Goal: Task Accomplishment & Management: Complete application form

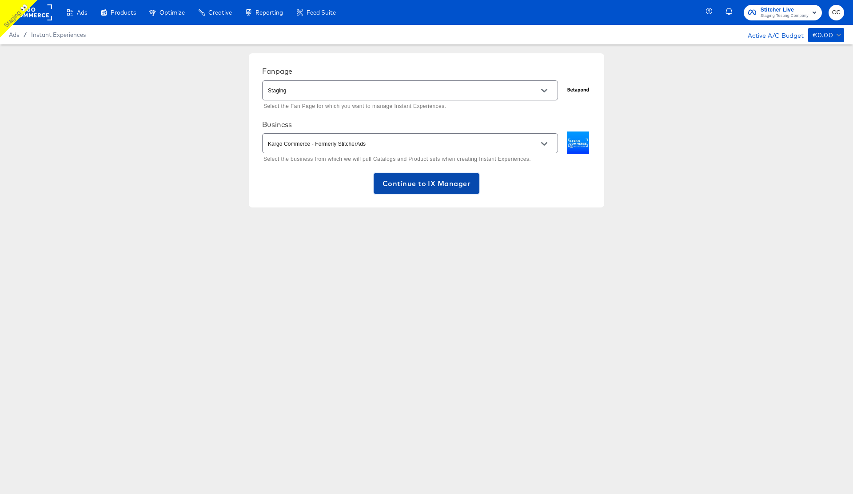
click at [430, 189] on span "Continue to IX Manager" at bounding box center [427, 183] width 88 height 12
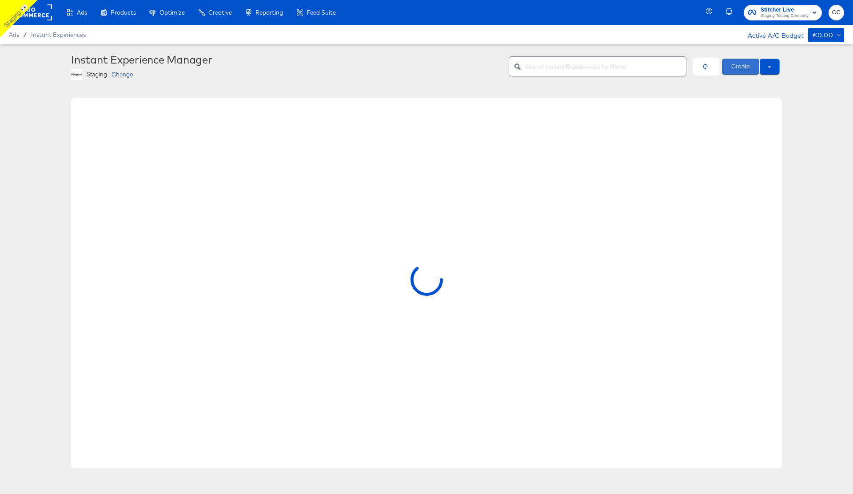
click at [738, 68] on button "Create" at bounding box center [740, 67] width 37 height 16
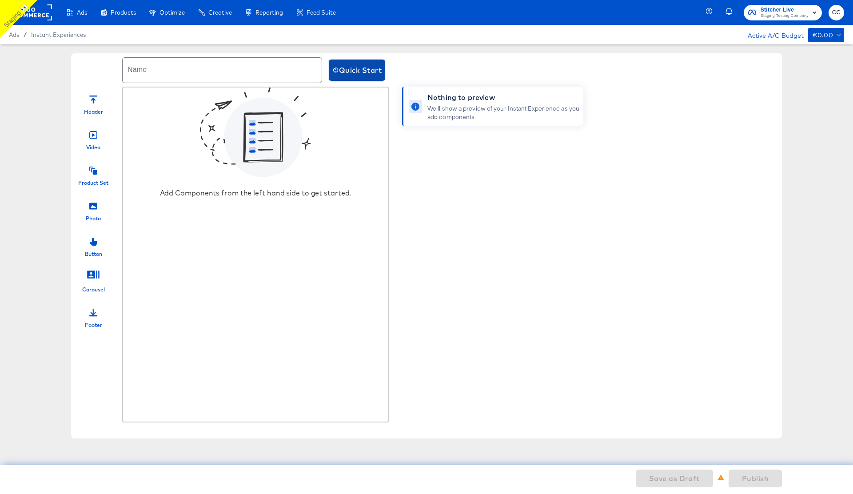
click at [360, 72] on span "Quick Start" at bounding box center [356, 70] width 49 height 12
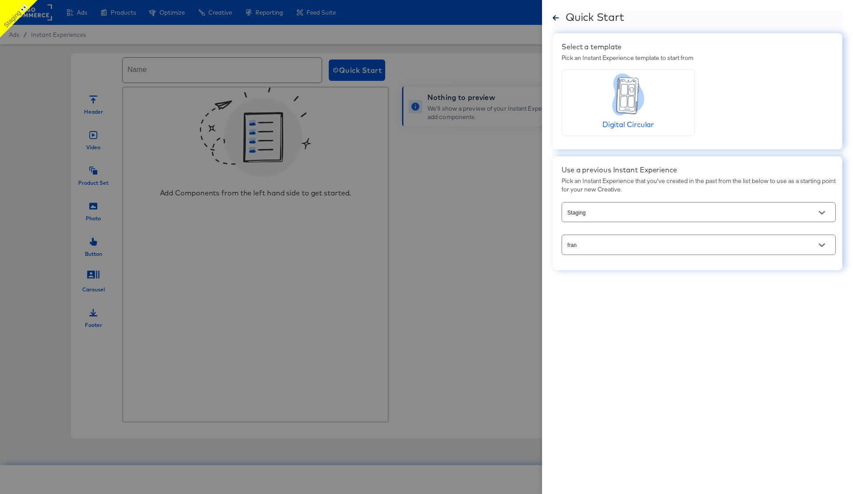
click at [554, 17] on icon at bounding box center [556, 17] width 6 height 5
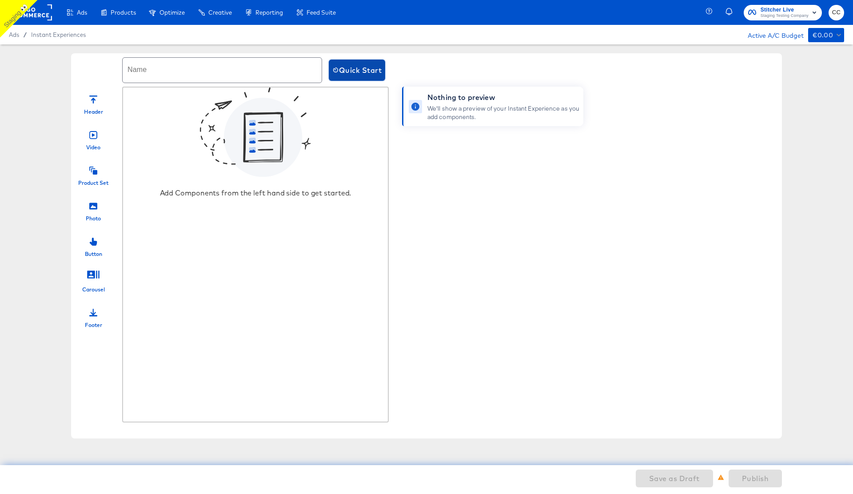
click at [359, 67] on span "Quick Start" at bounding box center [356, 70] width 49 height 12
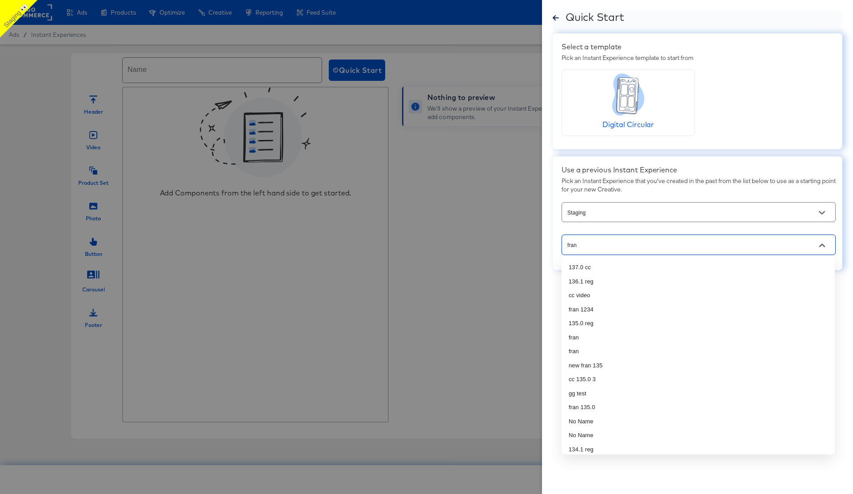
click at [674, 245] on input "fran" at bounding box center [692, 245] width 252 height 10
click at [626, 272] on li "137.0 cc" at bounding box center [698, 267] width 273 height 14
type input "137.0 cc"
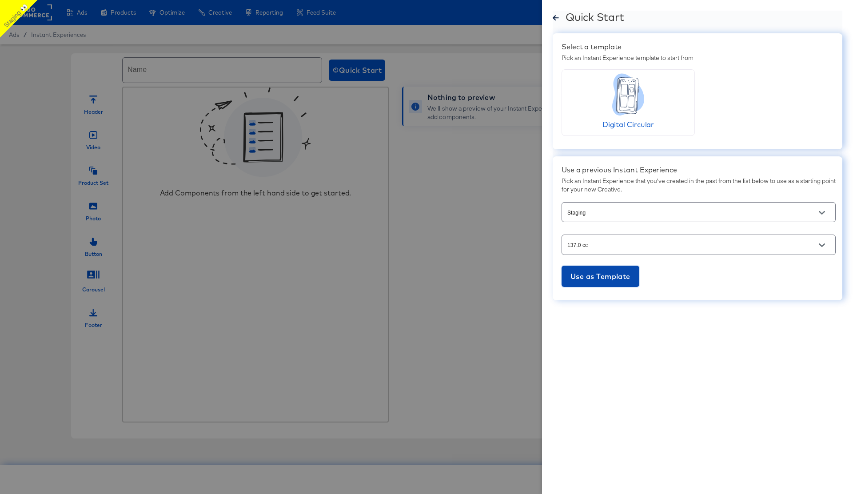
click at [605, 283] on button "Use as Template" at bounding box center [601, 276] width 78 height 21
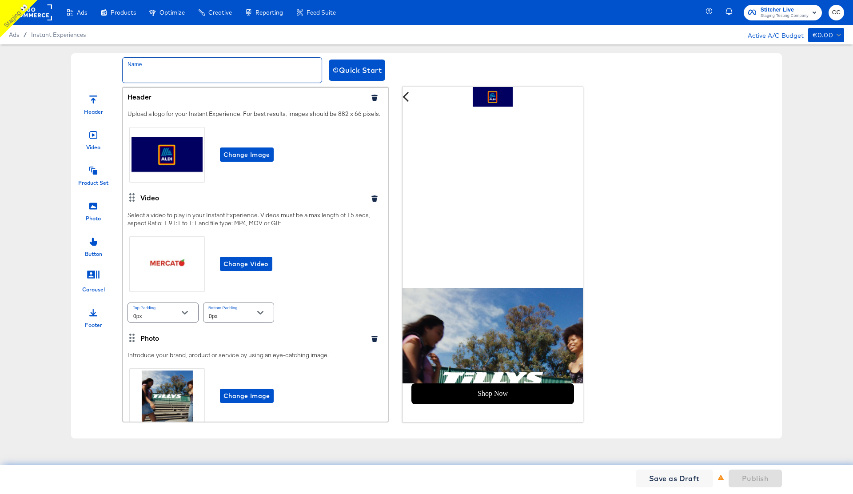
click at [172, 72] on input "text" at bounding box center [222, 70] width 199 height 25
click at [159, 75] on input "137.1 cc est 2" at bounding box center [222, 70] width 199 height 25
type input "137.1 cc test 2"
click at [754, 482] on span "Publish" at bounding box center [755, 478] width 27 height 12
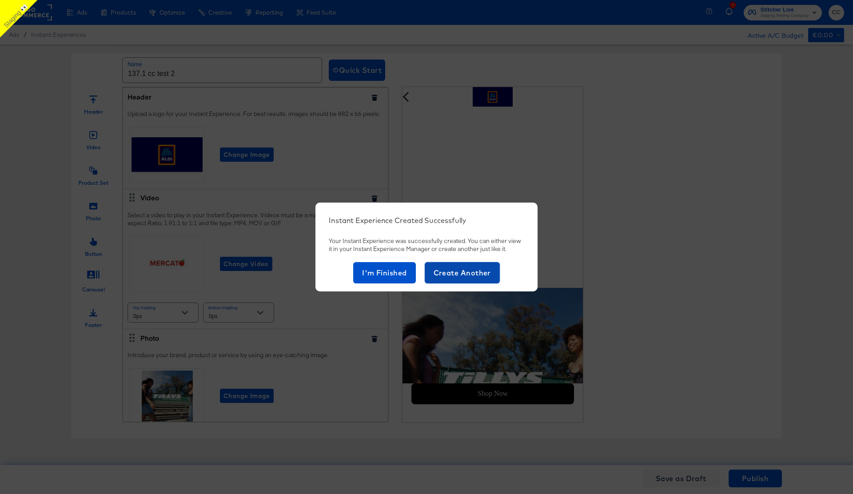
click at [464, 276] on span "Create Another" at bounding box center [462, 273] width 57 height 12
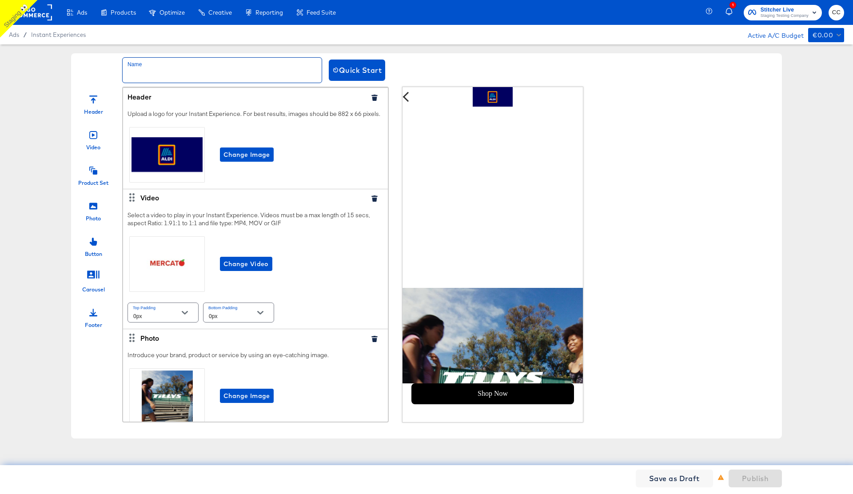
click at [182, 74] on input "text" at bounding box center [222, 70] width 199 height 25
type input "ix 2 137.1 gfjgfjg"
click at [762, 479] on span "Publish" at bounding box center [755, 478] width 27 height 12
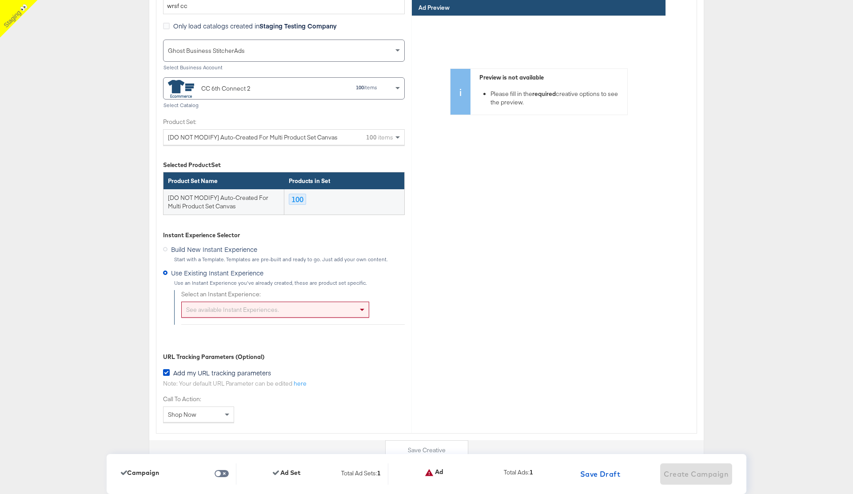
scroll to position [2583, 0]
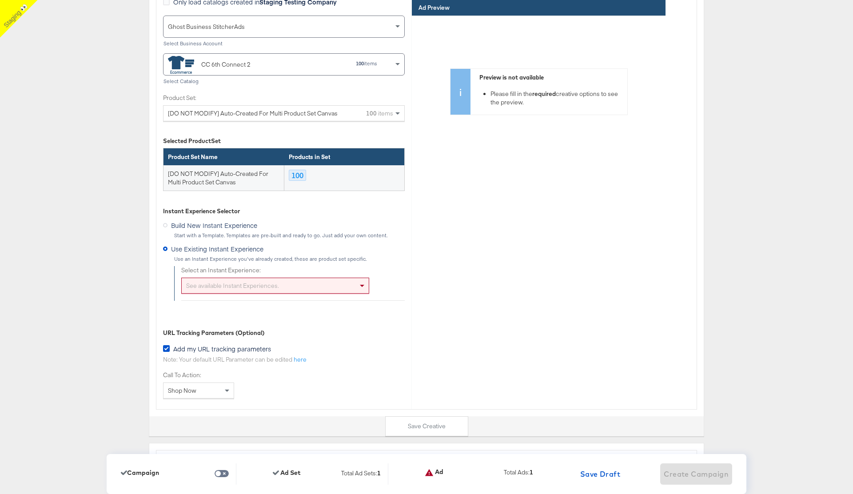
click at [263, 289] on div "See available Instant Experiences." at bounding box center [275, 285] width 187 height 15
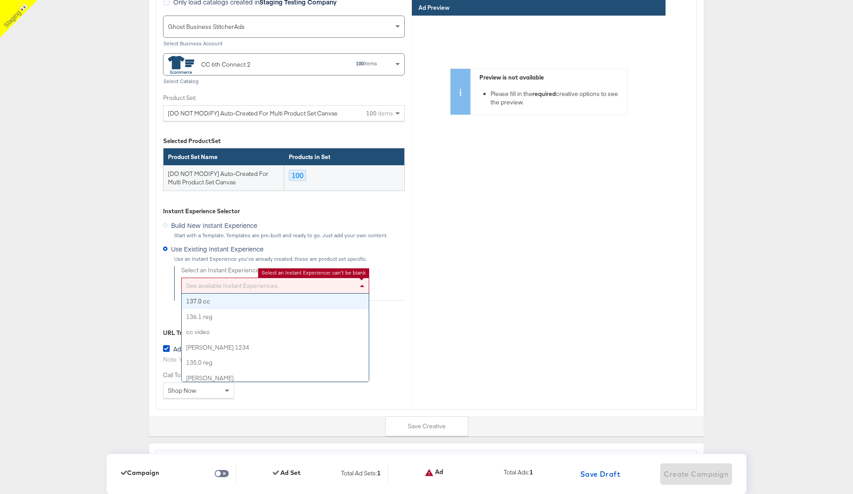
click at [275, 285] on div "See available Instant Experiences." at bounding box center [275, 285] width 187 height 15
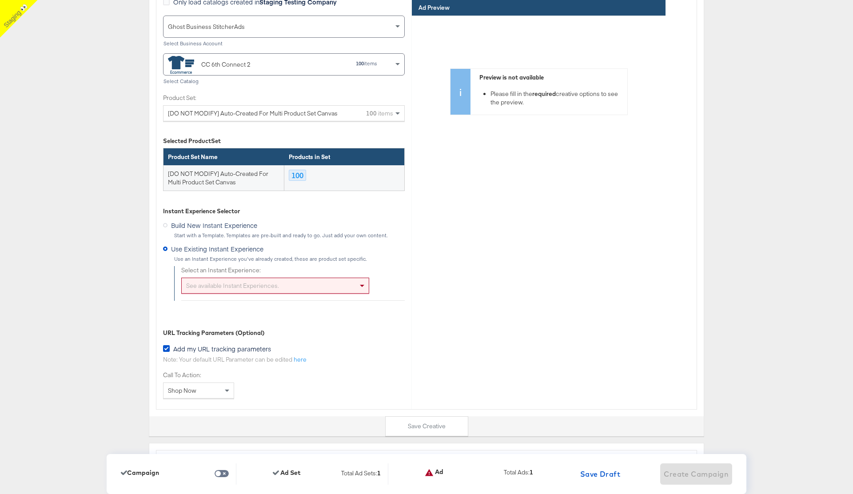
click at [165, 226] on icon at bounding box center [165, 225] width 4 height 4
click at [0, 0] on input "Build New Instant Experience" at bounding box center [0, 0] width 0 height 0
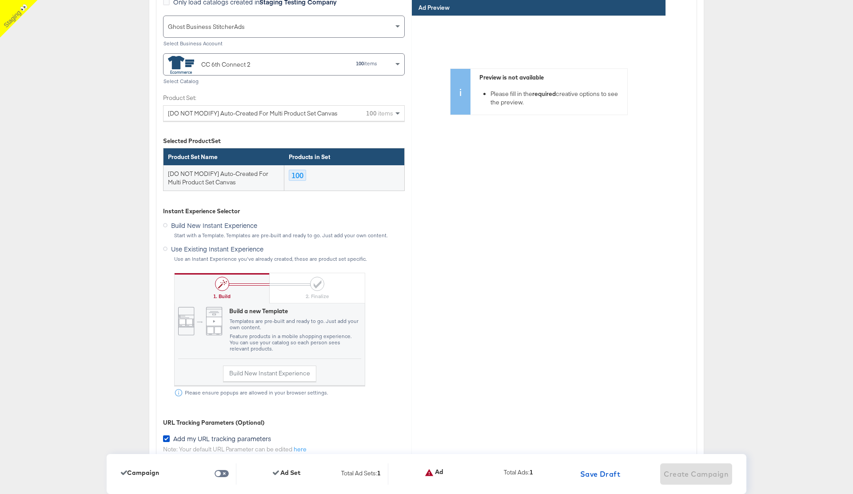
click at [166, 250] on icon at bounding box center [165, 249] width 4 height 4
click at [0, 0] on input "Use Existing Instant Experience" at bounding box center [0, 0] width 0 height 0
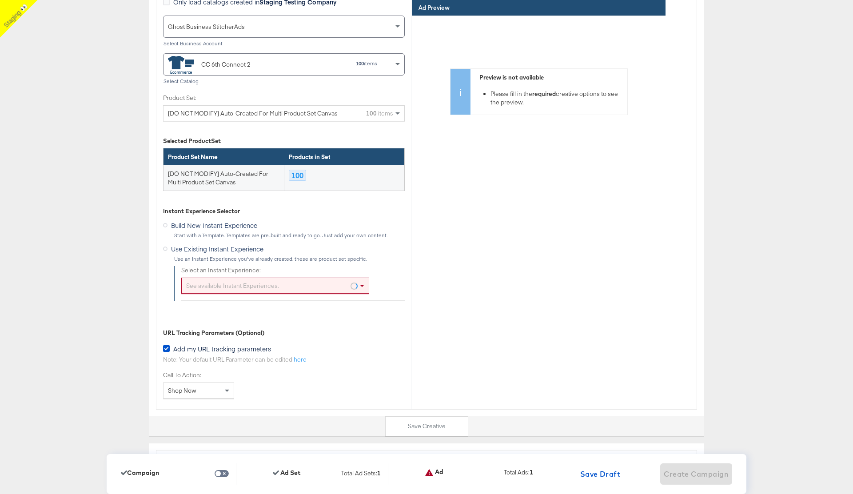
click at [248, 287] on div "See available Instant Experiences." at bounding box center [275, 285] width 187 height 15
click at [265, 287] on div "See available Instant Experiences." at bounding box center [275, 285] width 187 height 15
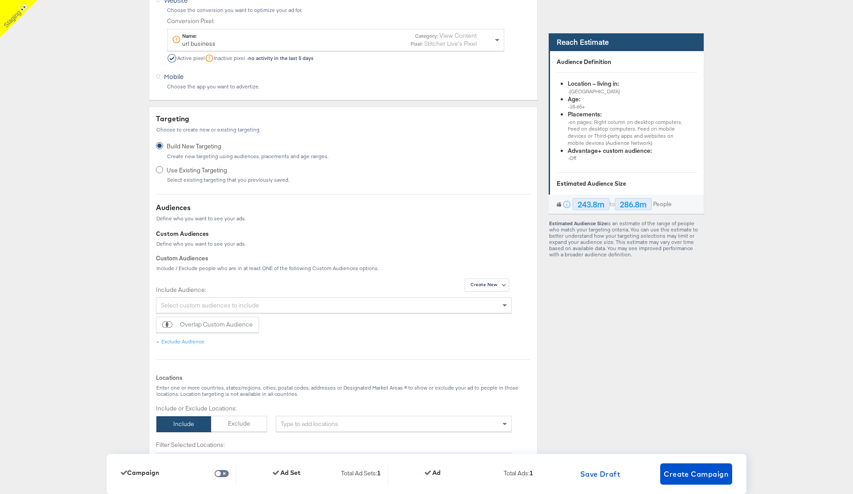
scroll to position [0, 0]
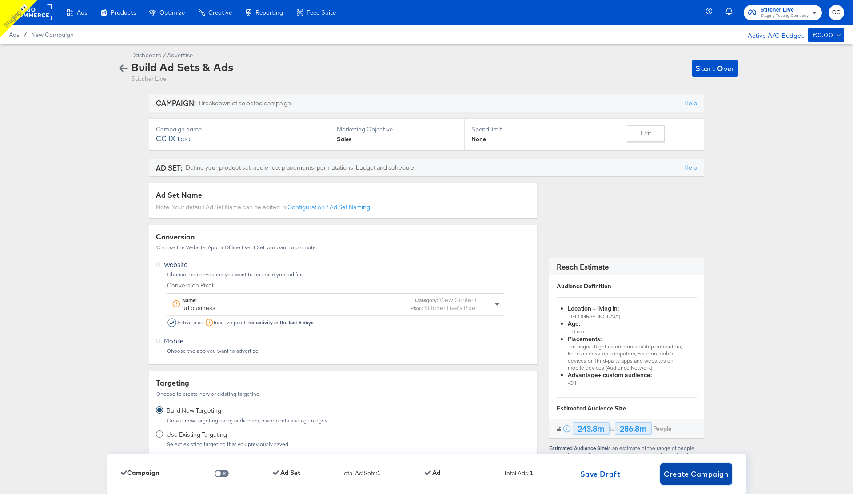
click at [695, 479] on span "Create Campaign" at bounding box center [696, 474] width 65 height 12
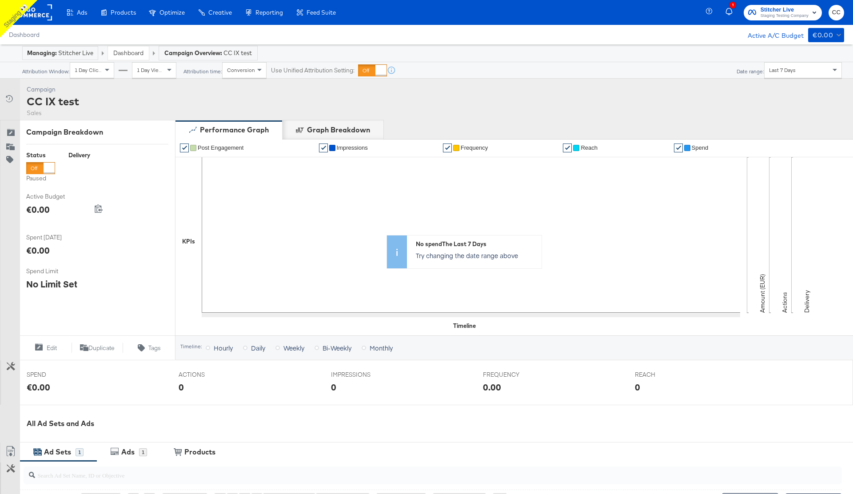
scroll to position [184, 0]
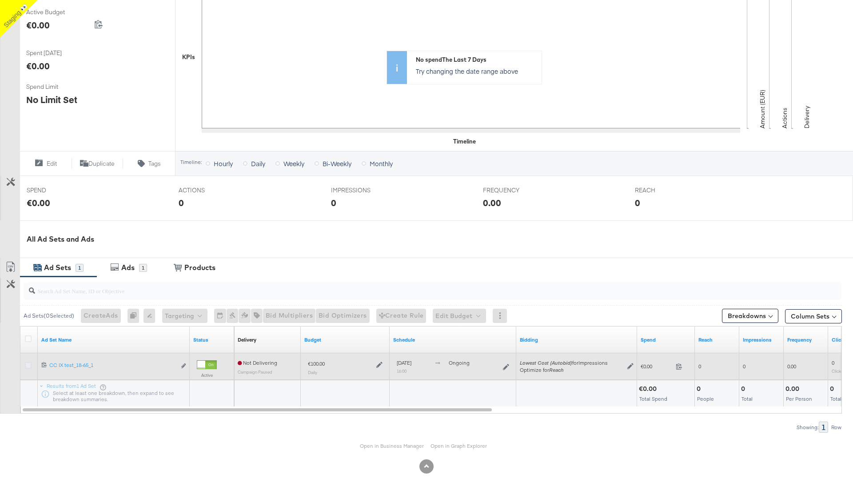
click at [28, 364] on icon at bounding box center [28, 365] width 7 height 7
click at [0, 0] on input "checkbox" at bounding box center [0, 0] width 0 height 0
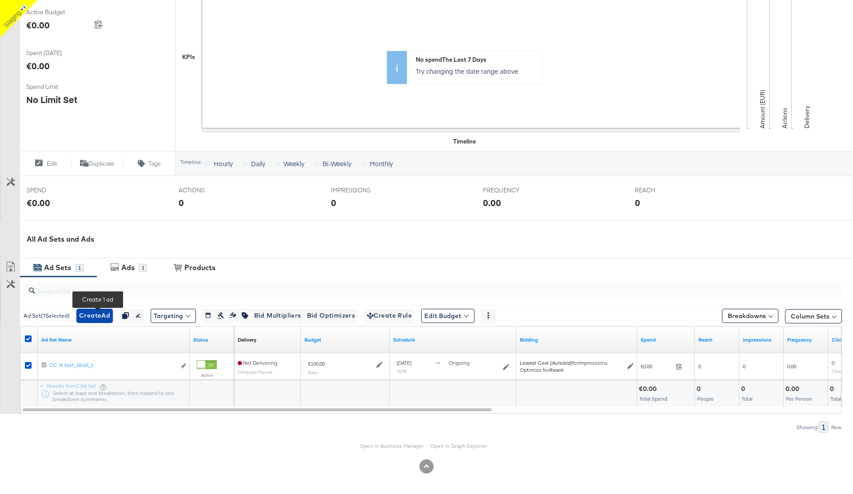
click at [100, 314] on span "Create Ad" at bounding box center [94, 315] width 31 height 11
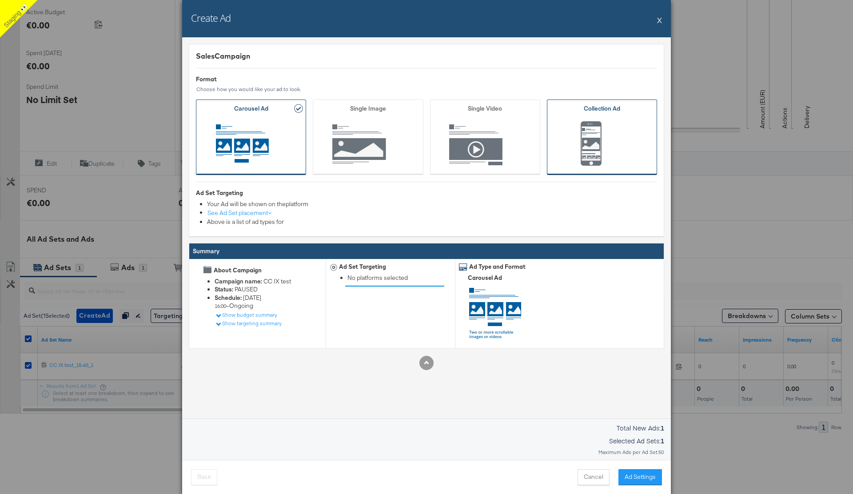
click at [599, 123] on span "Ad Format" at bounding box center [602, 144] width 83 height 49
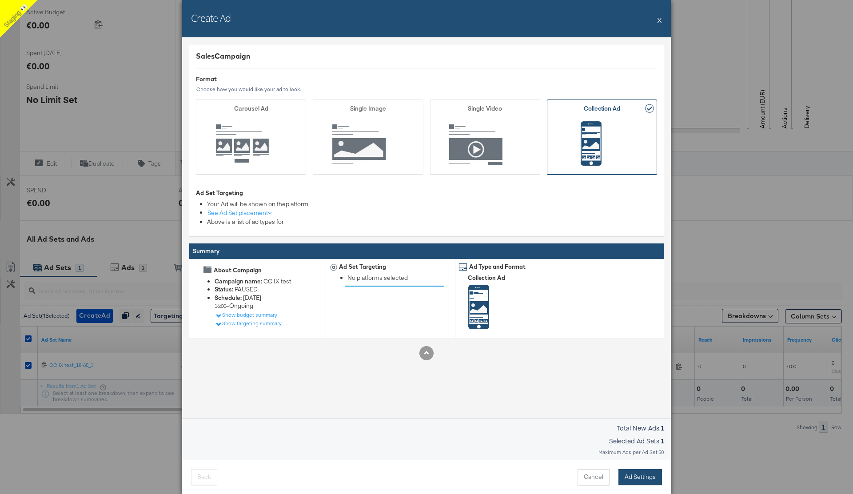
click at [636, 479] on button "Ad Settings" at bounding box center [641, 477] width 44 height 16
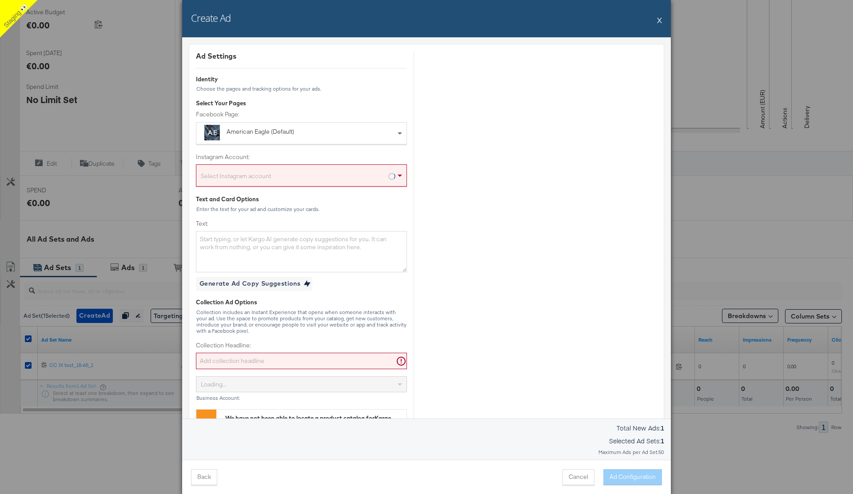
click at [321, 133] on div "American Eagle (Default)" at bounding box center [281, 132] width 109 height 9
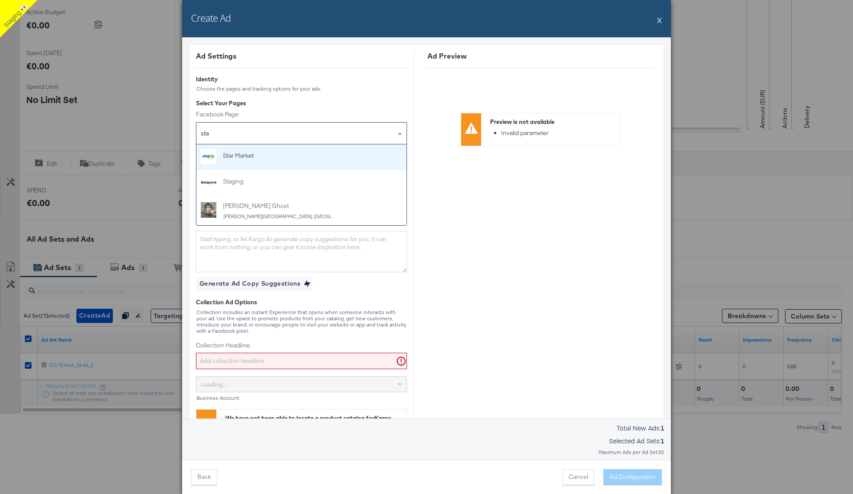
type input "stag"
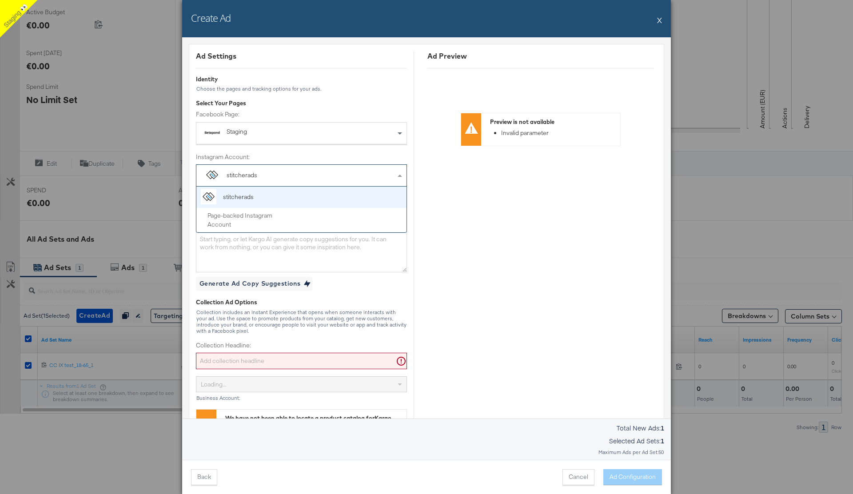
click at [305, 182] on div "stitcherads" at bounding box center [301, 175] width 210 height 21
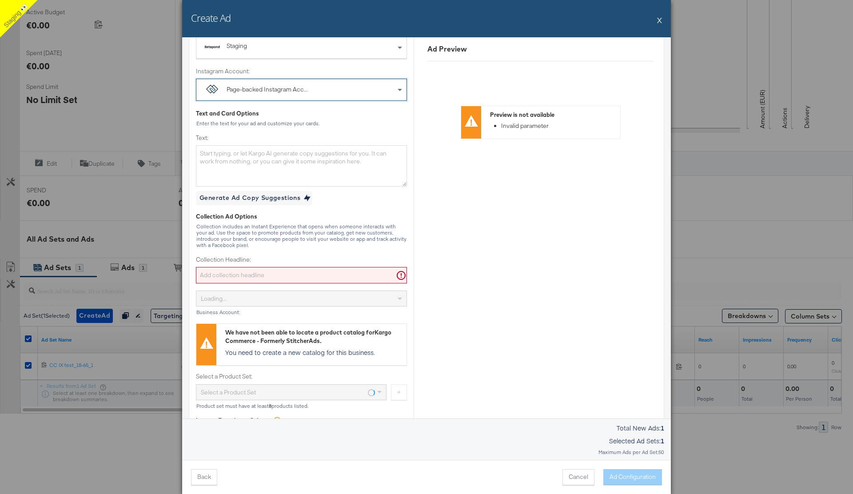
scroll to position [104, 0]
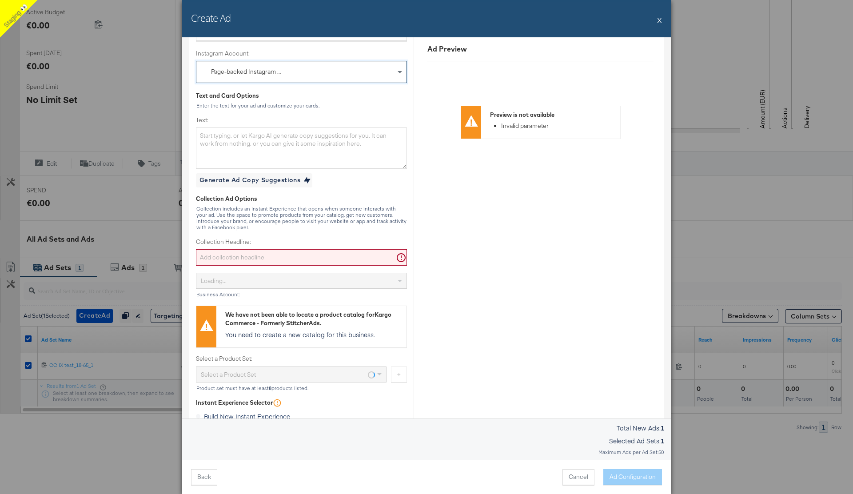
click at [269, 259] on input "Collection Headline:" at bounding box center [301, 257] width 211 height 16
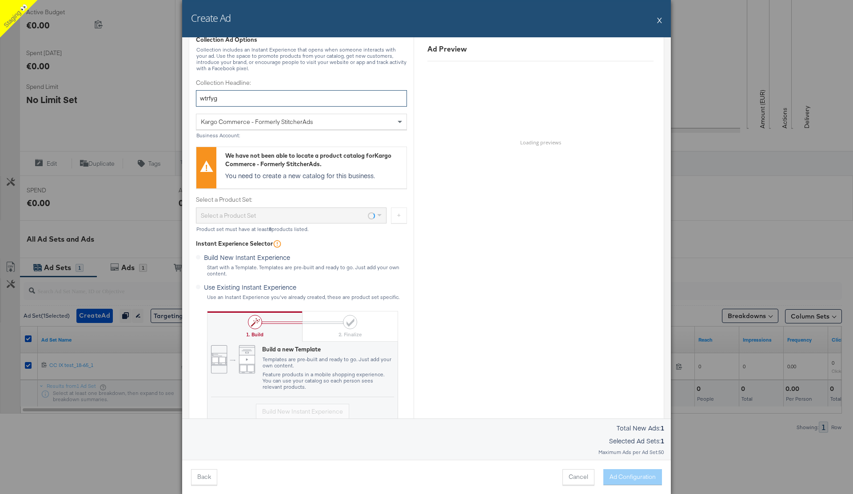
scroll to position [263, 0]
type input "wtrfyg"
click at [313, 121] on div "Kargo Commerce - Formerly StitcherAds" at bounding box center [301, 121] width 210 height 15
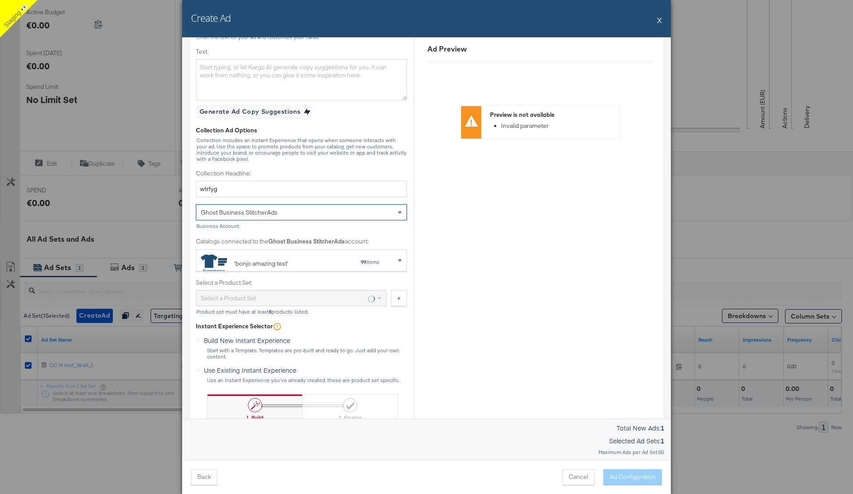
scroll to position [176, 0]
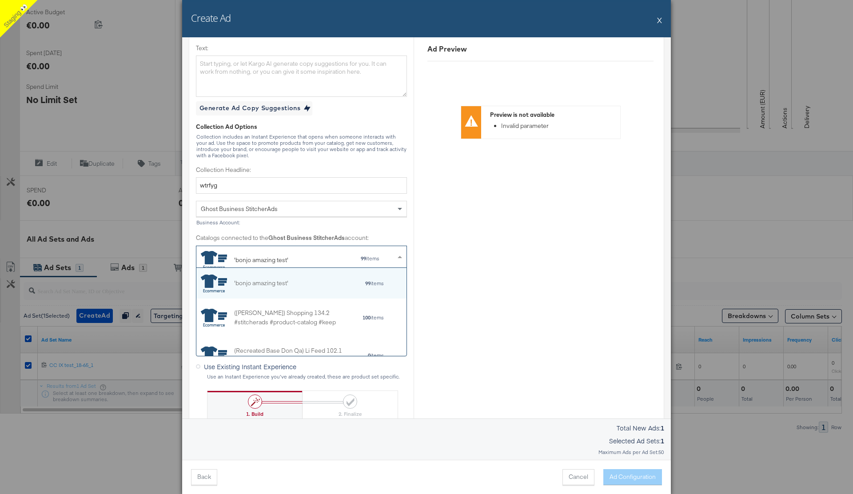
click at [329, 258] on div "99 items" at bounding box center [354, 258] width 52 height 6
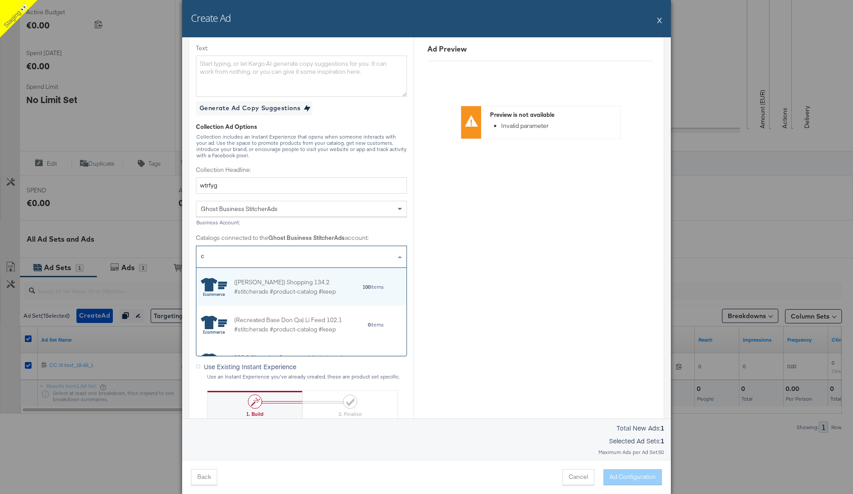
type input "cc"
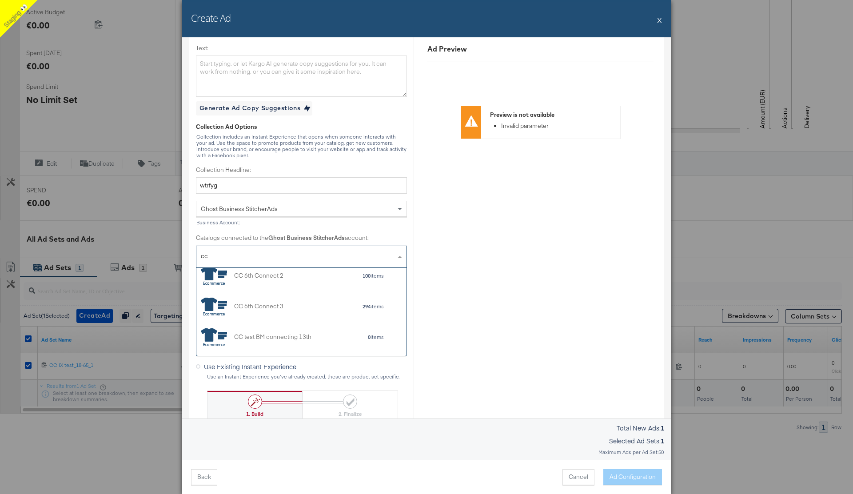
scroll to position [224, 0]
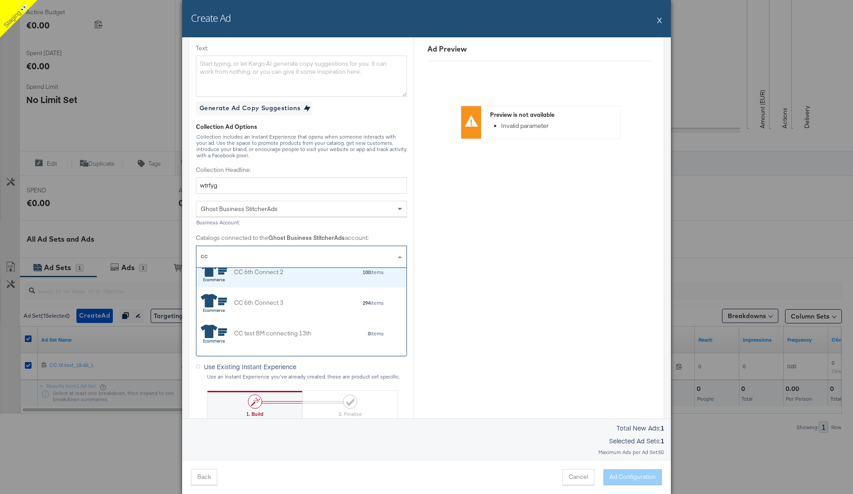
click at [295, 277] on div "CC 6th Connect 2 100 items" at bounding box center [300, 272] width 199 height 18
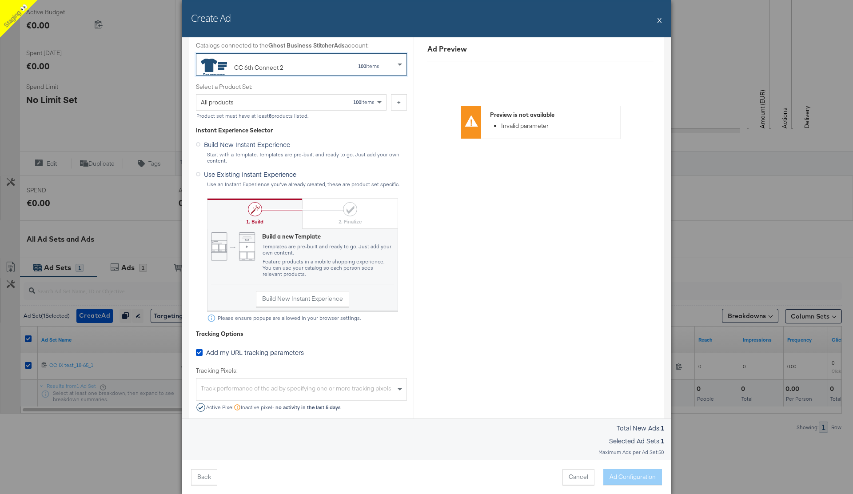
scroll to position [374, 0]
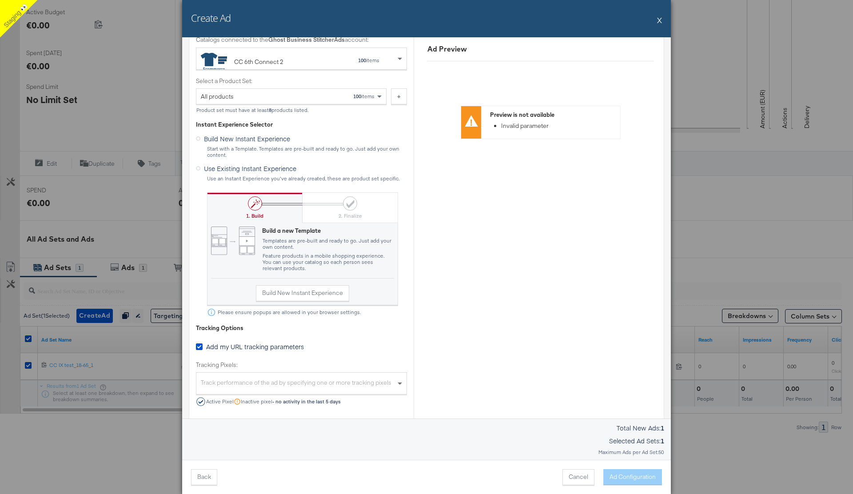
click at [200, 169] on icon at bounding box center [198, 168] width 4 height 4
click at [0, 0] on input "Use Existing Instant Experience" at bounding box center [0, 0] width 0 height 0
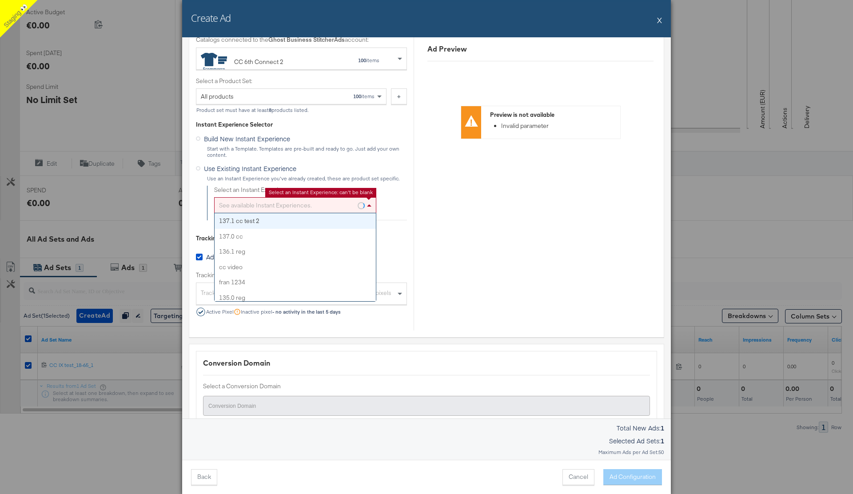
click at [305, 207] on div "See available Instant Experiences." at bounding box center [295, 205] width 161 height 15
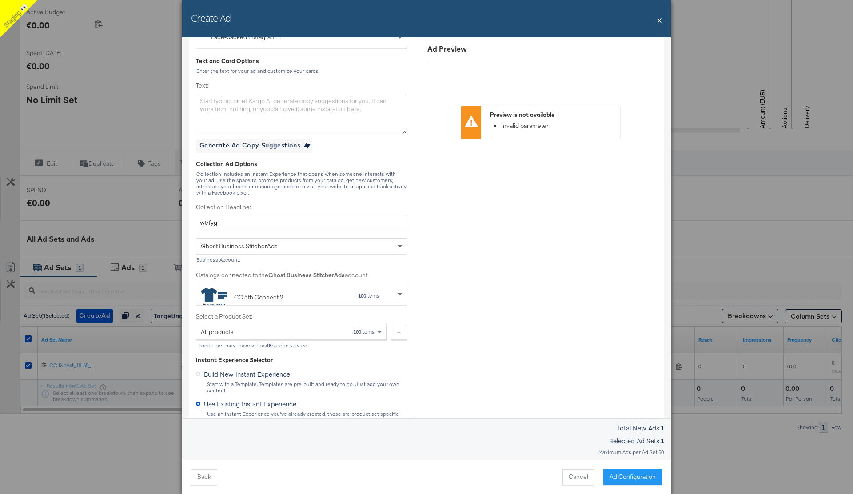
scroll to position [0, 0]
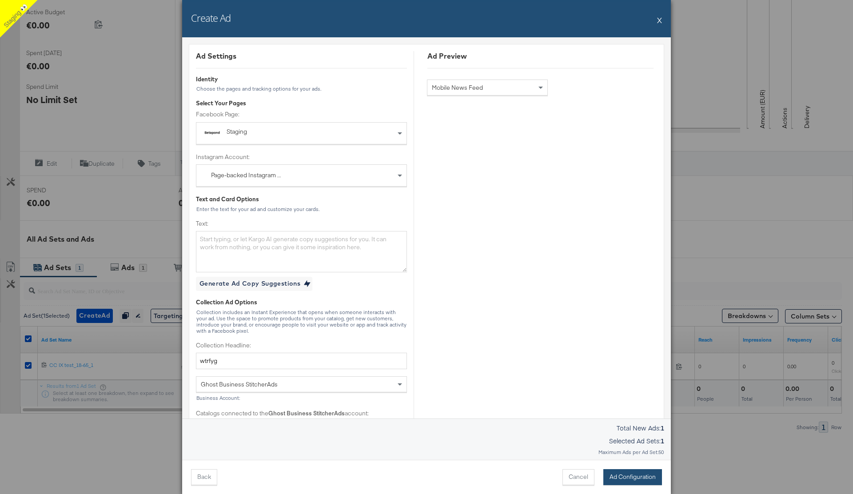
click at [624, 478] on button "Ad Configuration" at bounding box center [632, 477] width 59 height 16
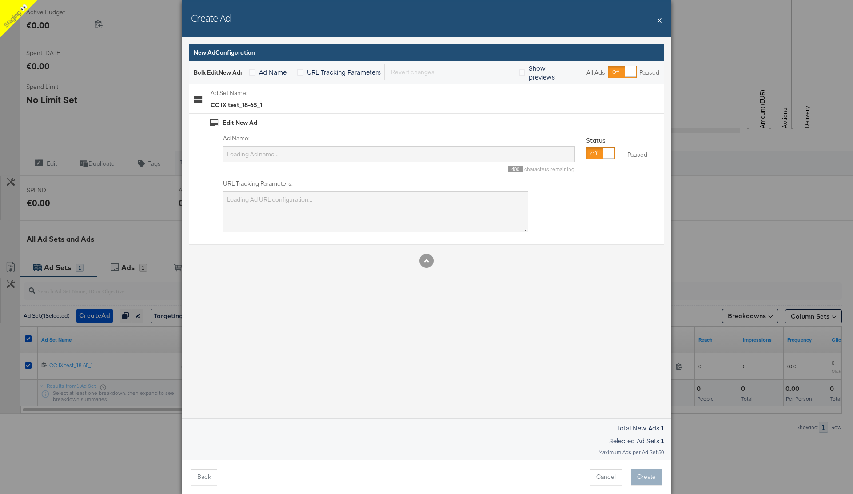
type input "US_Mon_2"
type textarea "CCTESTSAID={{ad.id}}&adID={{ad.id}}&campaignID=6849931051165"
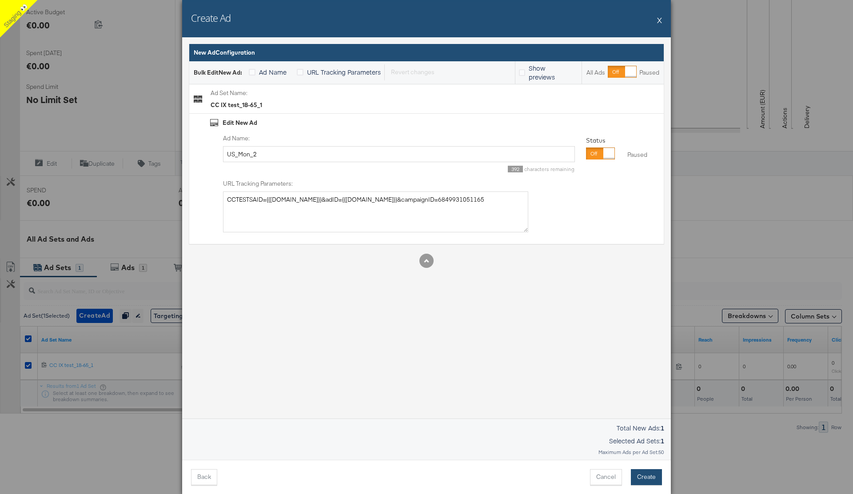
click at [643, 476] on button "Create" at bounding box center [646, 477] width 31 height 16
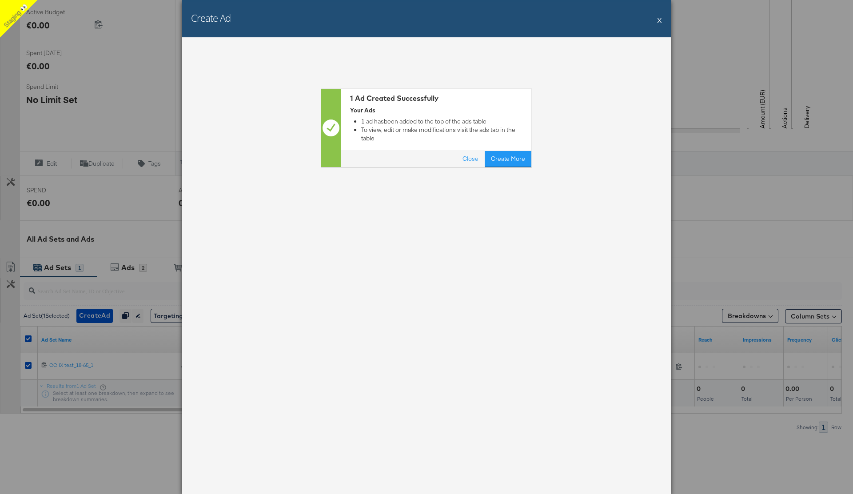
click at [659, 22] on button "X" at bounding box center [659, 20] width 5 height 18
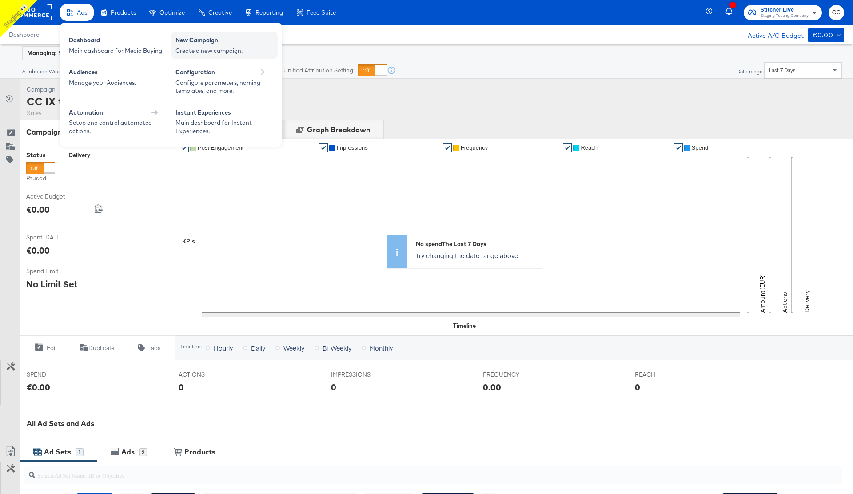
click at [203, 42] on div "New Campaign" at bounding box center [225, 41] width 98 height 11
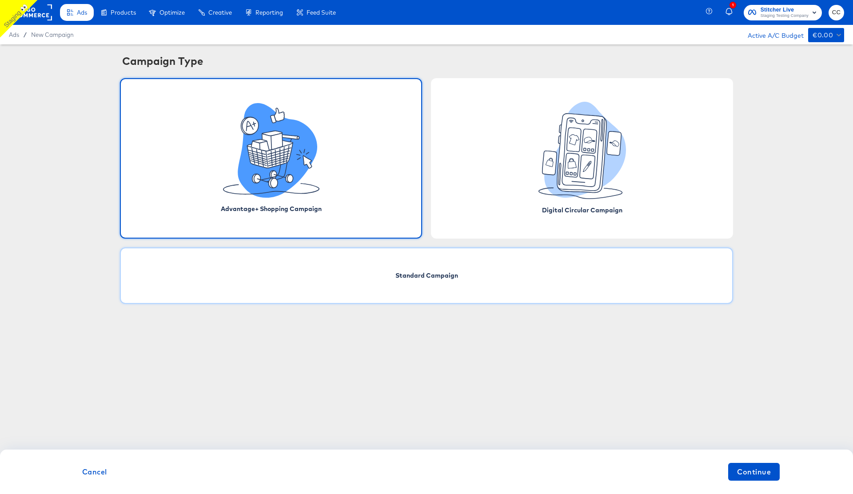
click at [416, 274] on span "Standard Campaign" at bounding box center [426, 275] width 63 height 9
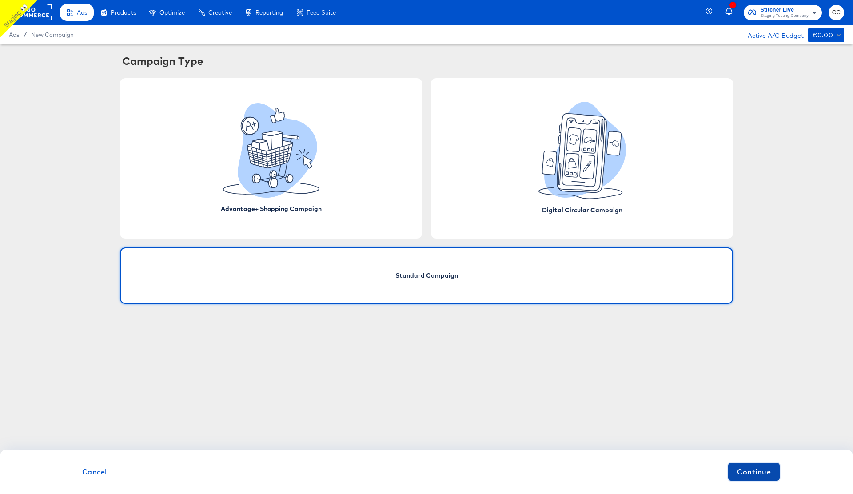
click at [751, 472] on span "Continue" at bounding box center [754, 472] width 34 height 12
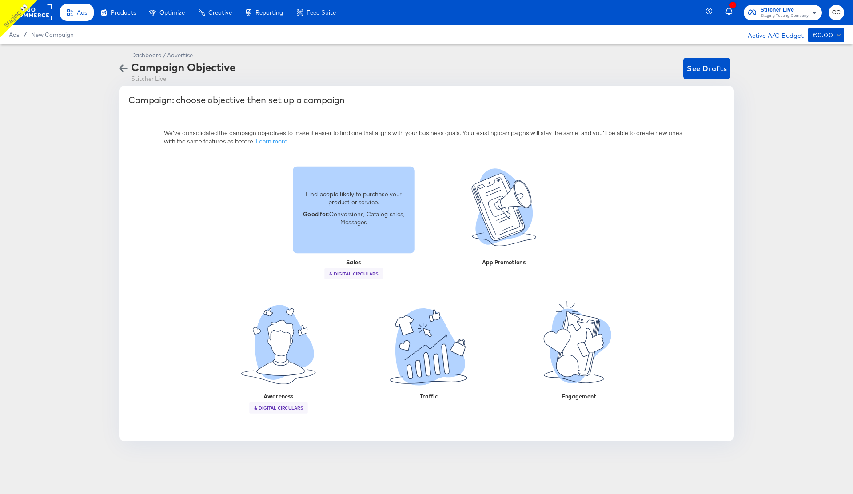
click at [353, 221] on p "Good for: Conversions, Catalog sales, Messages" at bounding box center [353, 218] width 111 height 16
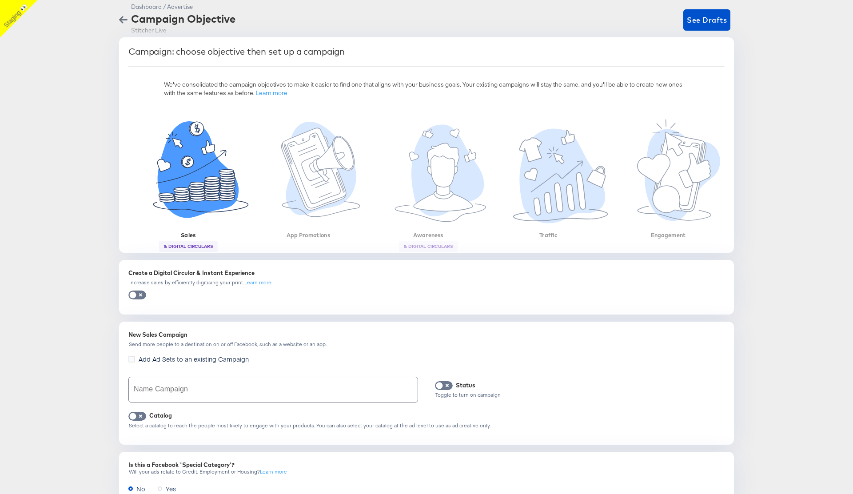
scroll to position [62, 0]
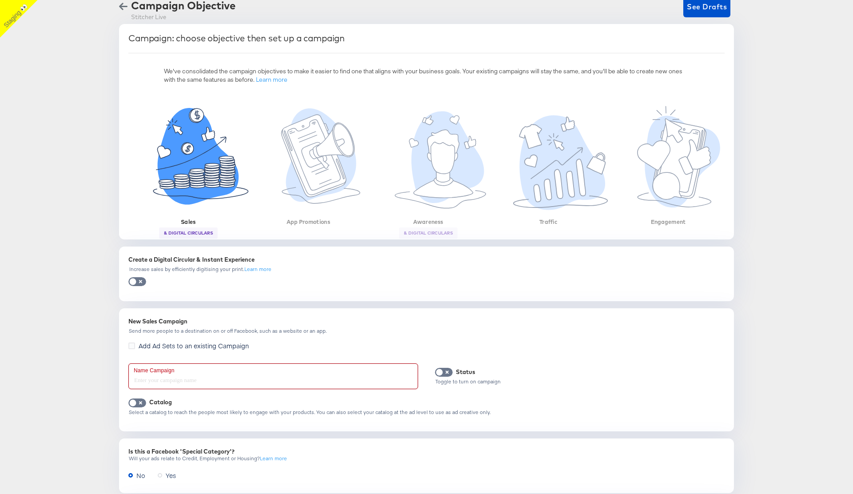
click at [176, 377] on input "text" at bounding box center [273, 376] width 289 height 25
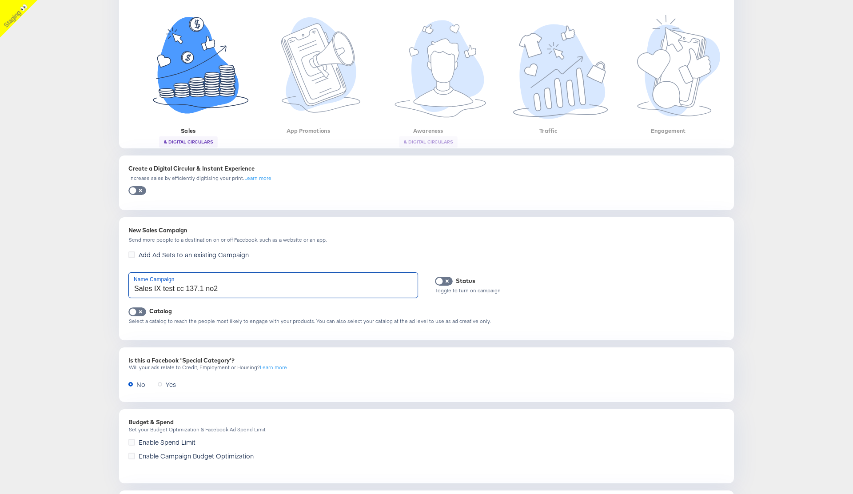
scroll to position [207, 0]
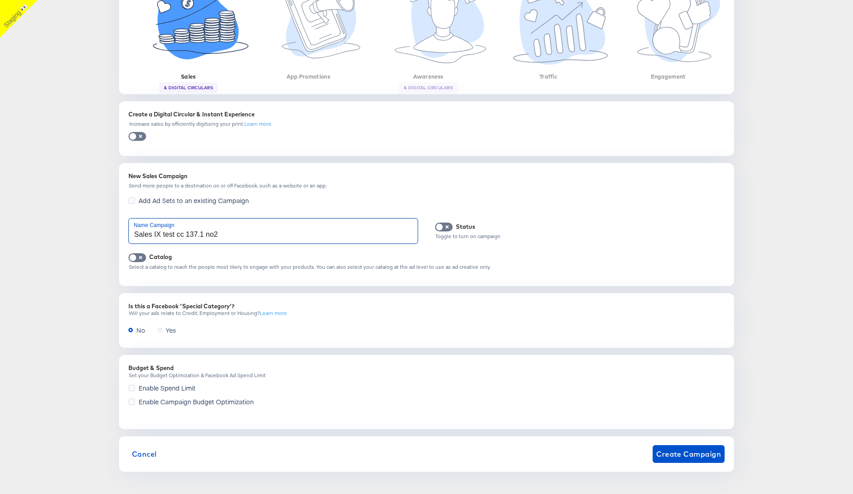
type input "Sales IX test cc 137.1 no2"
click at [697, 464] on div "Cancel Create Campaign" at bounding box center [426, 454] width 604 height 25
click at [689, 455] on span "Create Campaign" at bounding box center [688, 454] width 65 height 12
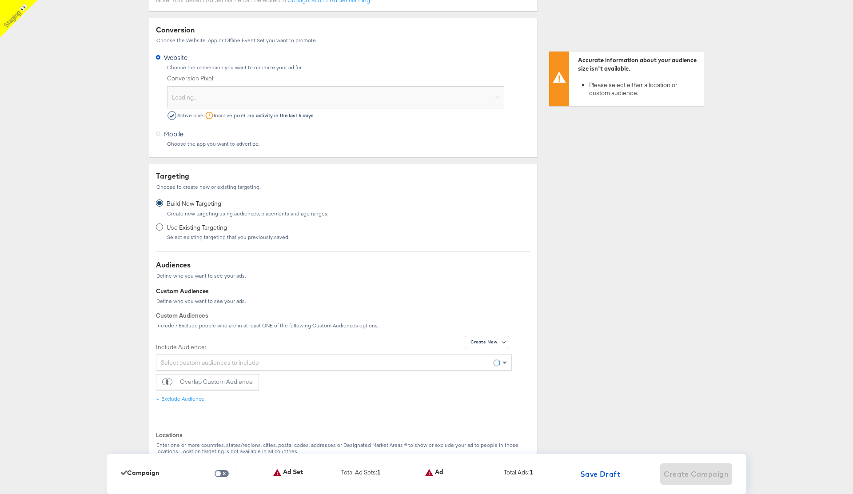
scroll to position [0, 0]
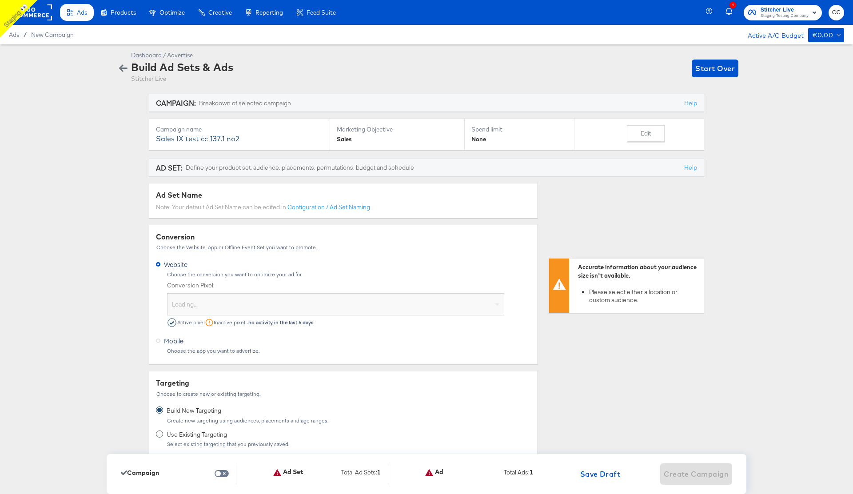
click at [211, 300] on div "Loading..." at bounding box center [336, 306] width 336 height 18
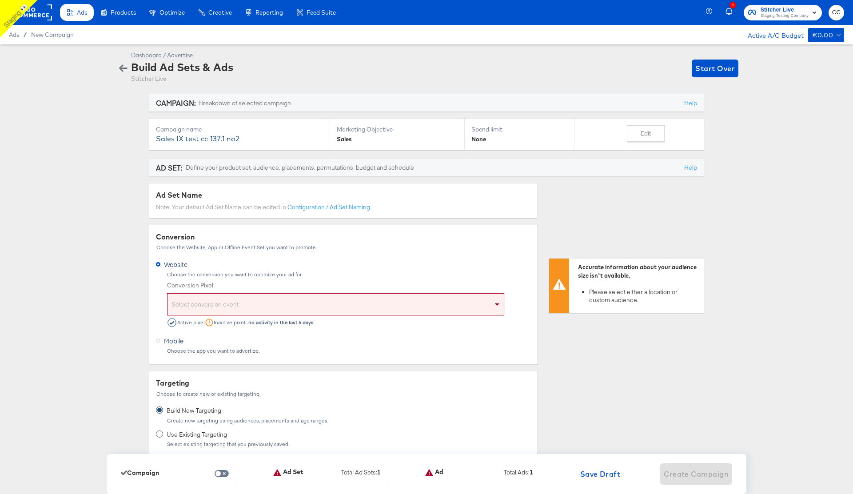
click at [254, 307] on div "Select conversion event" at bounding box center [336, 306] width 336 height 18
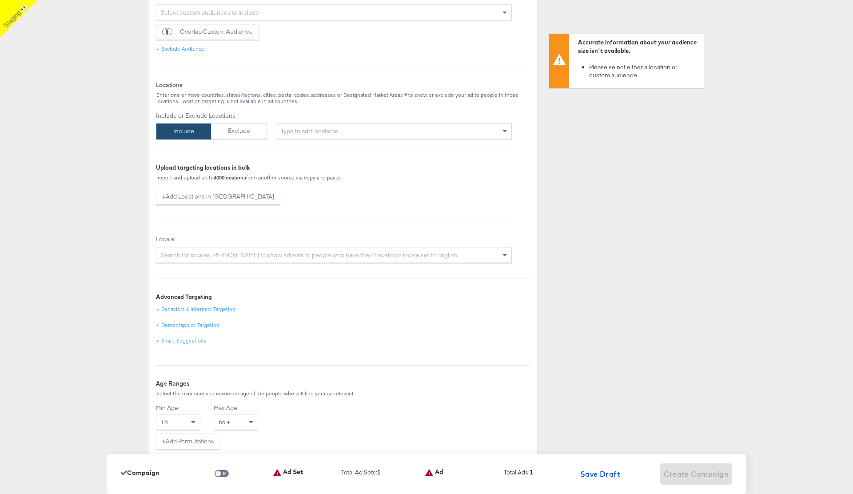
scroll to position [558, 0]
click at [331, 132] on div "Type to add locations" at bounding box center [394, 131] width 236 height 16
type input "usa"
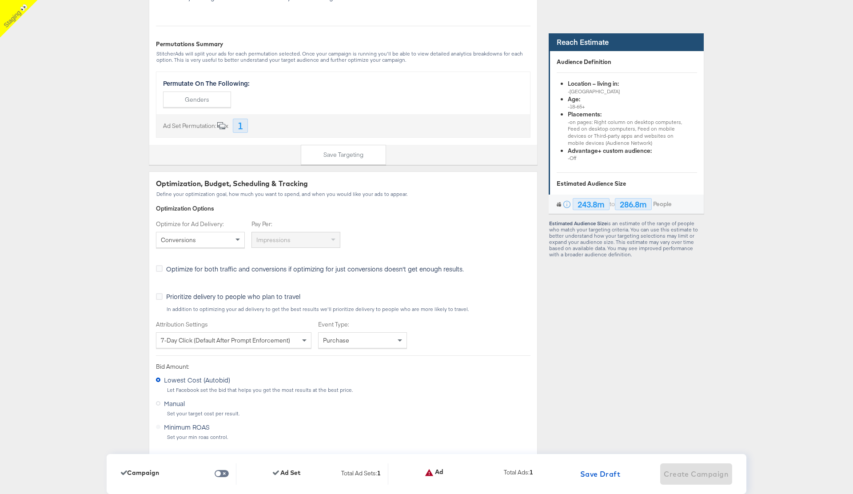
scroll to position [1391, 0]
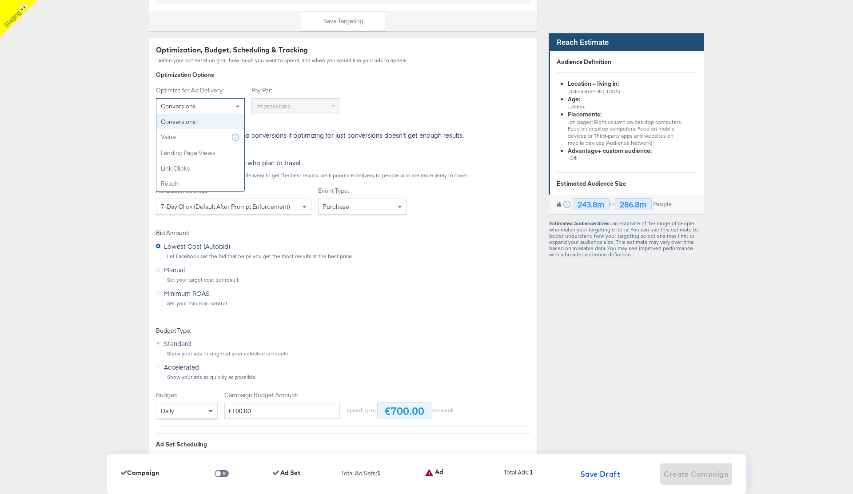
click at [201, 103] on div "Conversions" at bounding box center [200, 106] width 88 height 15
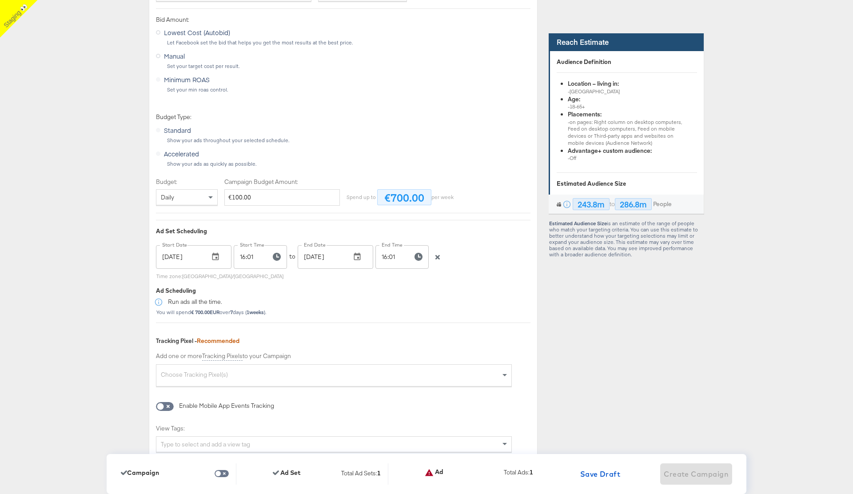
scroll to position [1543, 0]
click at [437, 255] on icon "button" at bounding box center [437, 254] width 4 height 4
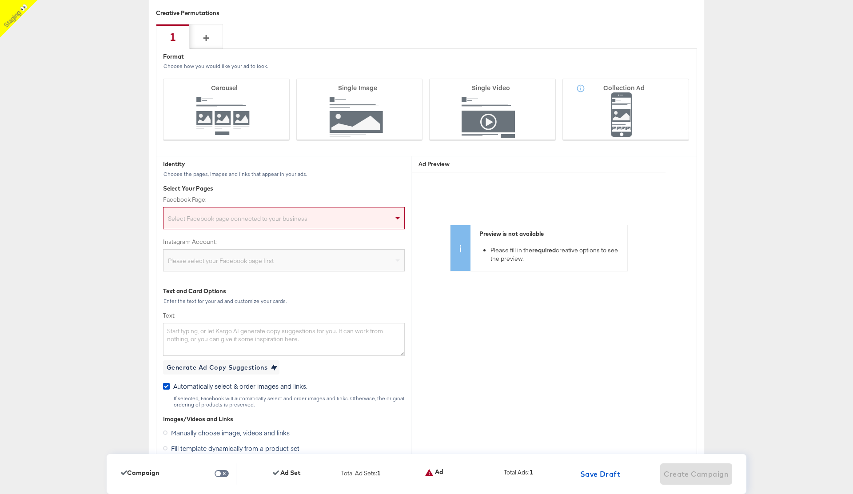
scroll to position [2142, 0]
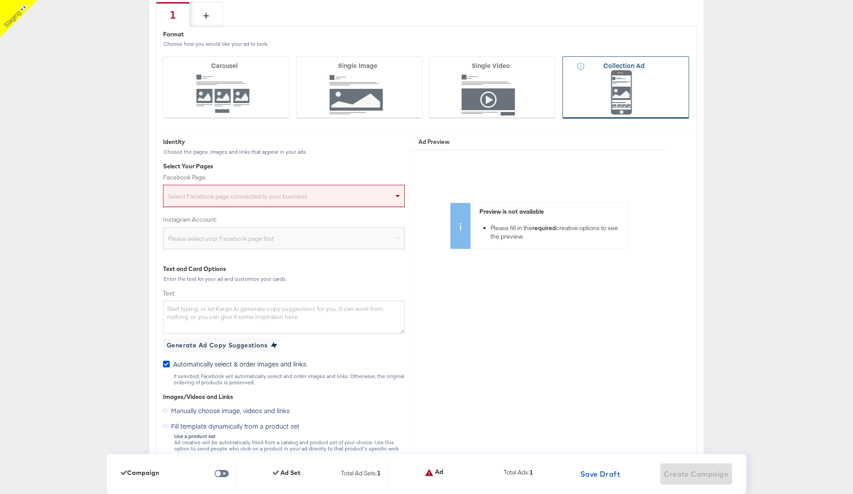
click at [641, 92] on icon at bounding box center [626, 87] width 127 height 62
click at [0, 0] on input "Collection Ad" at bounding box center [0, 0] width 0 height 0
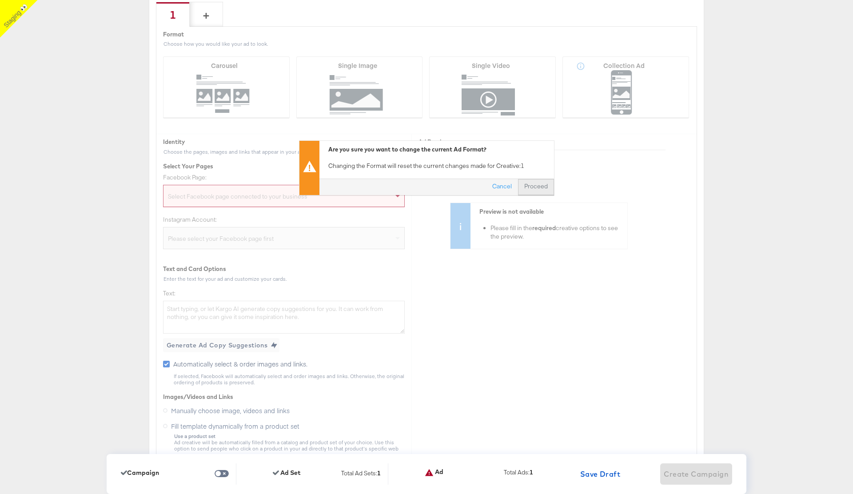
click at [538, 187] on button "Proceed" at bounding box center [536, 187] width 36 height 16
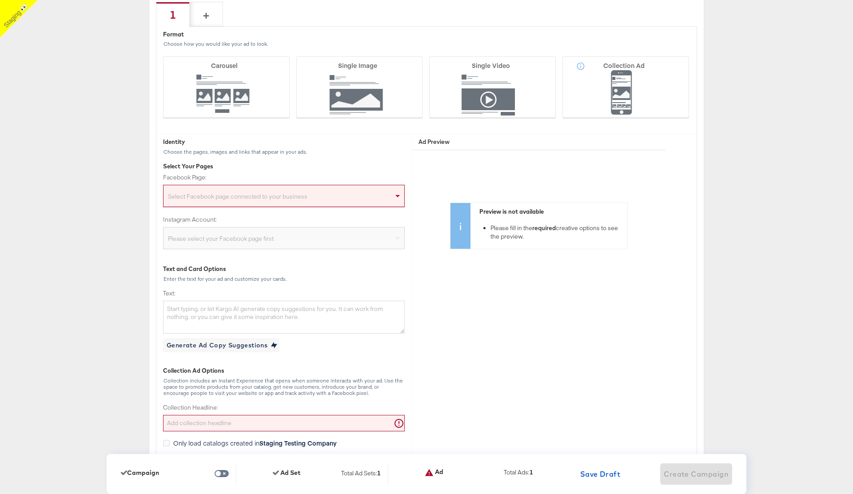
click at [311, 197] on div "Select Facebook page connected to your business" at bounding box center [284, 198] width 241 height 18
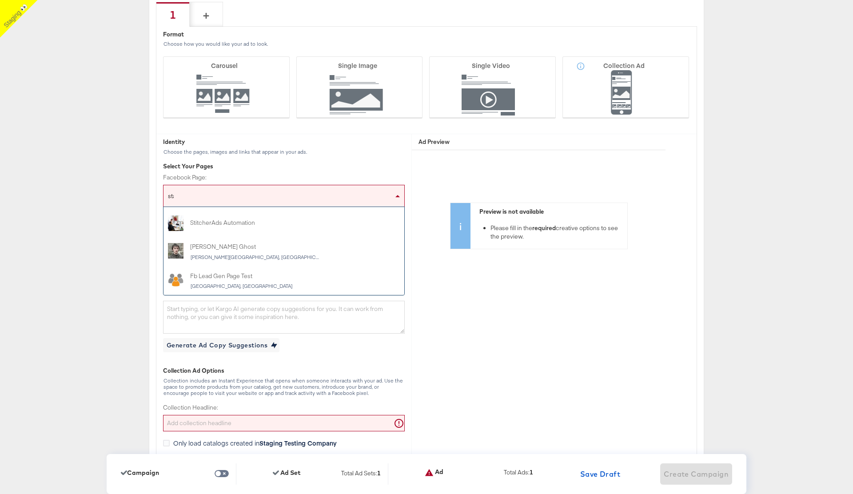
scroll to position [0, 0]
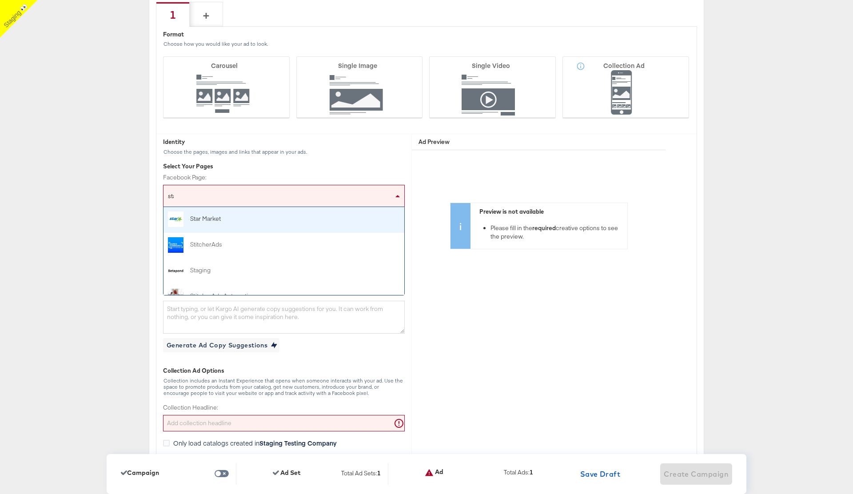
type input "stag"
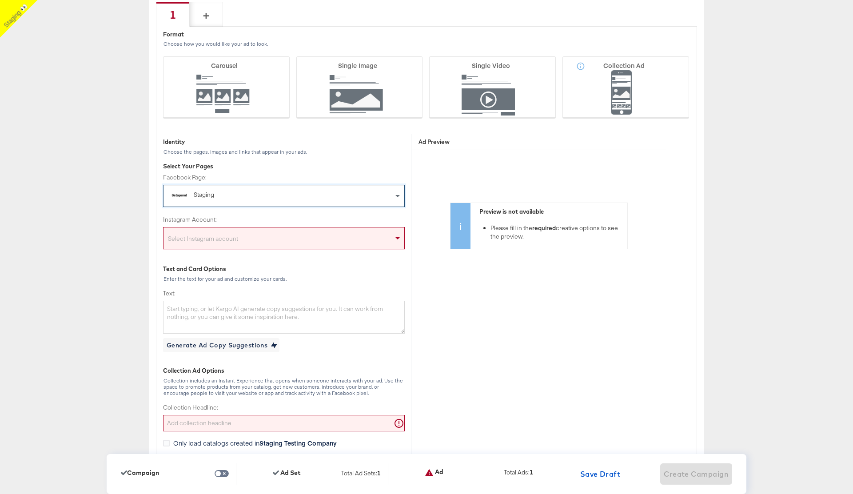
click at [236, 237] on div "Select Instagram account" at bounding box center [284, 240] width 241 height 18
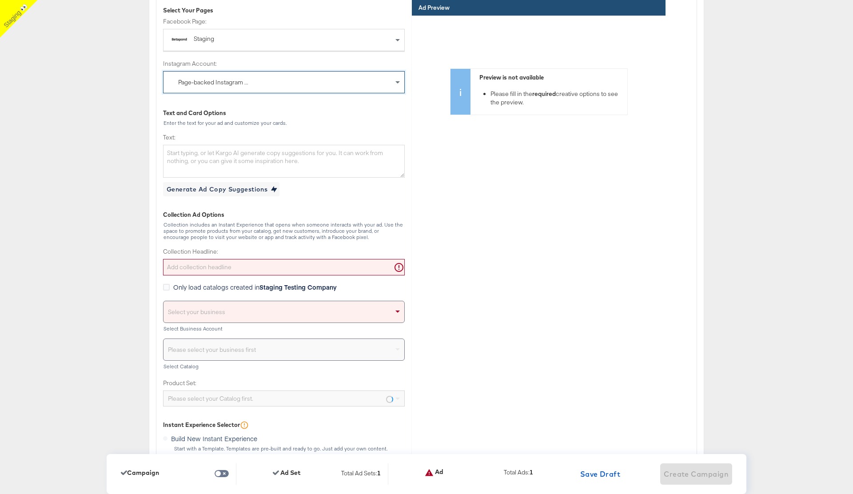
scroll to position [2329, 0]
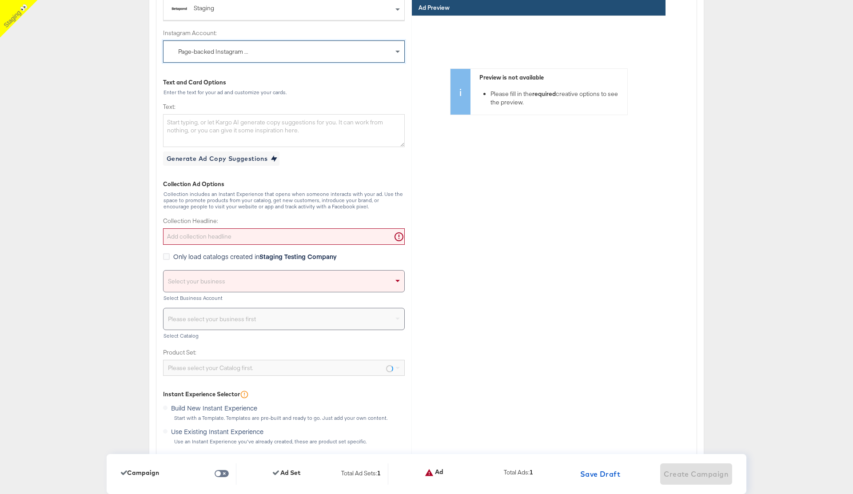
click at [217, 243] on input "Collection Headline:" at bounding box center [284, 236] width 242 height 16
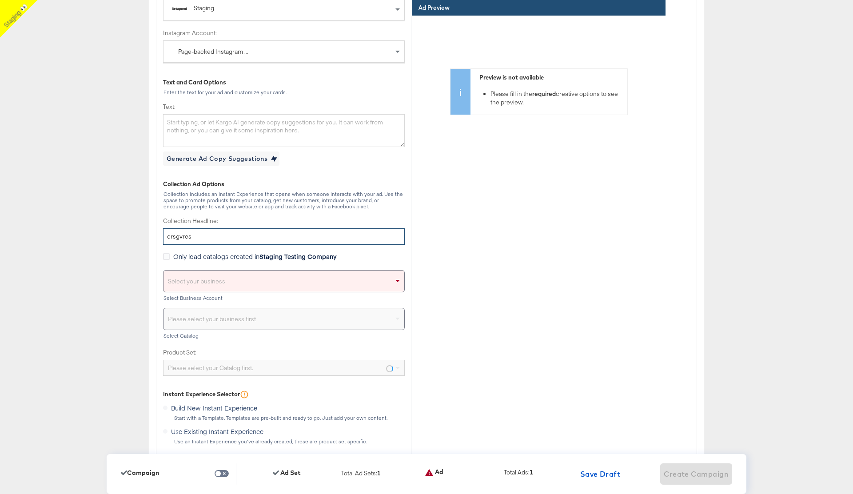
type input "ersgvres"
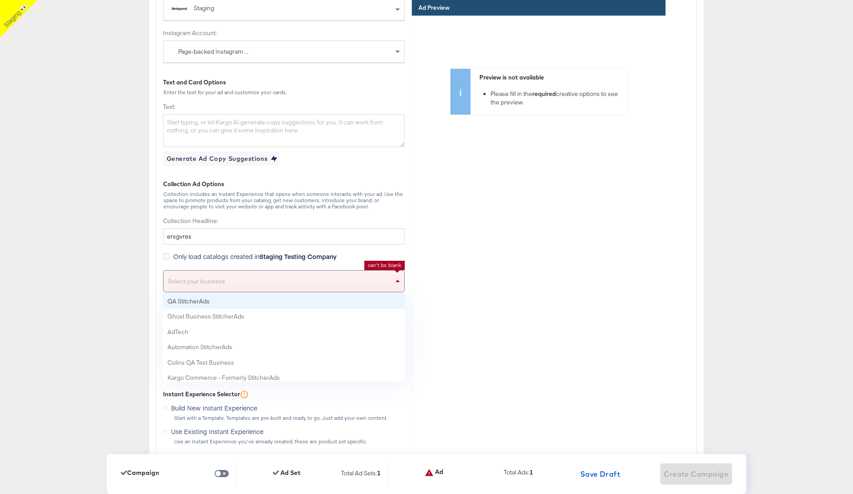
click at [255, 281] on div "Select your business" at bounding box center [284, 281] width 241 height 21
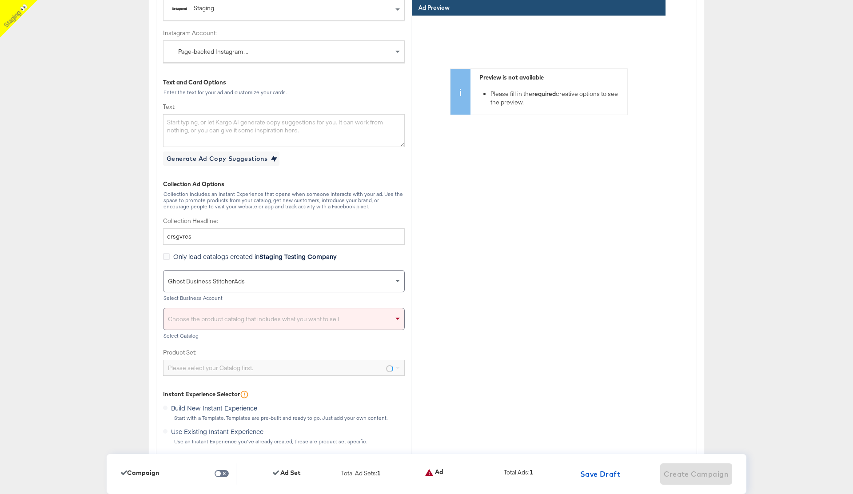
click at [240, 317] on div "Choose the product catalog that includes what you want to sell" at bounding box center [284, 318] width 241 height 21
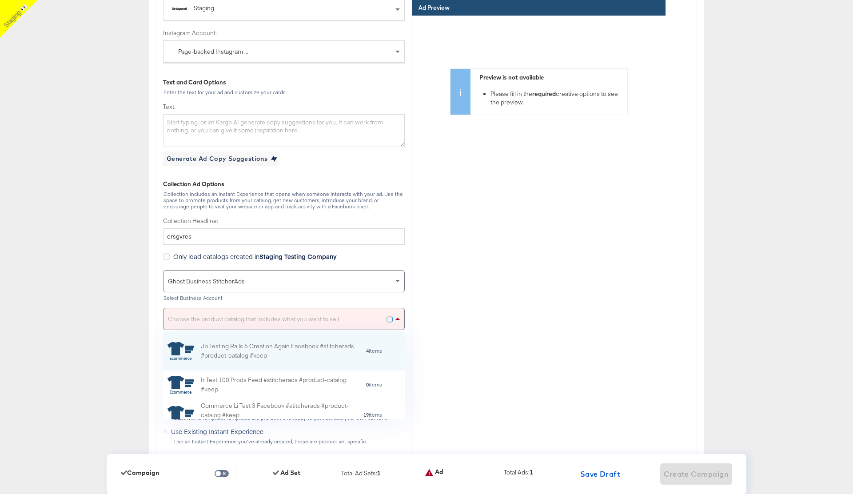
scroll to position [88, 242]
type input "cc"
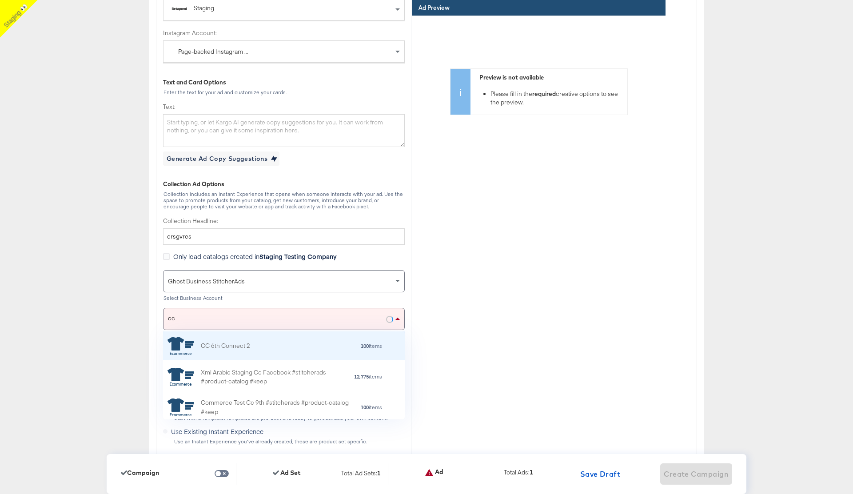
click at [246, 347] on div "CC 6th Connect 2" at bounding box center [225, 345] width 49 height 9
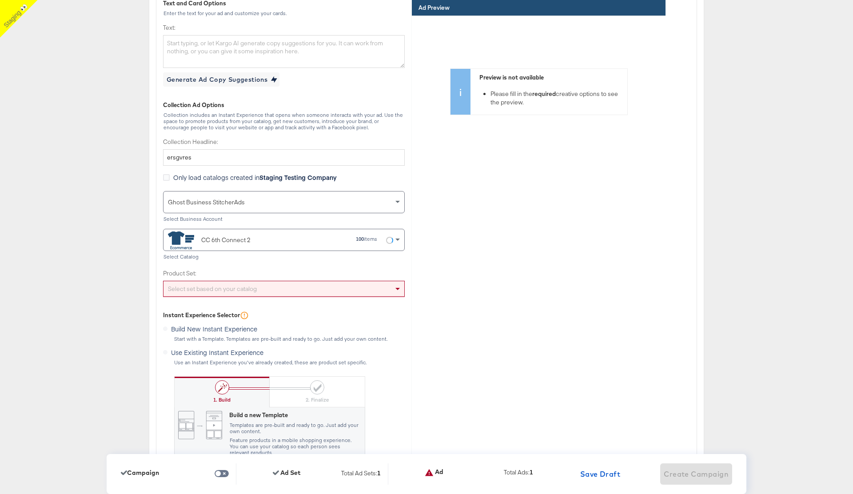
scroll to position [2434, 0]
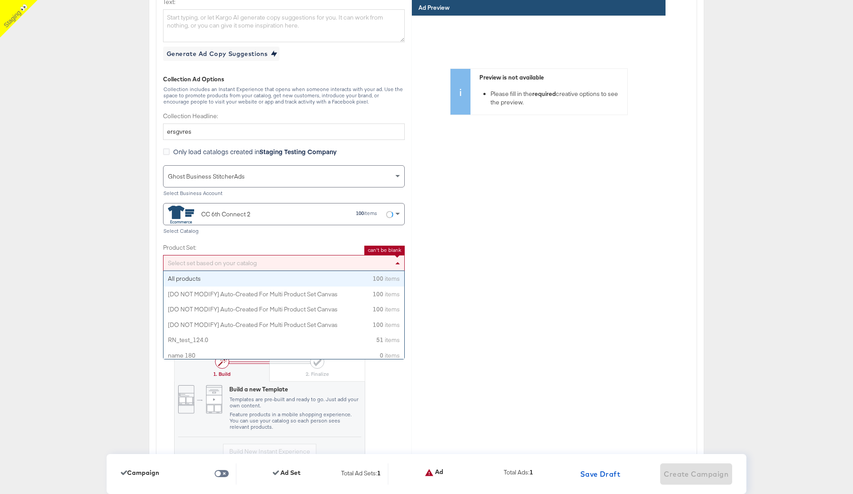
click at [282, 267] on div "Select set based on your catalog" at bounding box center [284, 262] width 241 height 15
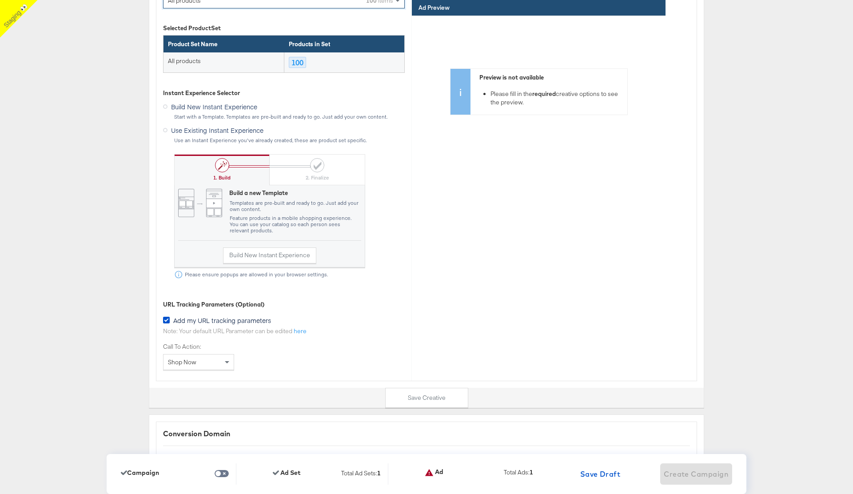
scroll to position [2697, 0]
click at [164, 130] on icon at bounding box center [165, 130] width 4 height 4
click at [0, 0] on input "Use Existing Instant Experience" at bounding box center [0, 0] width 0 height 0
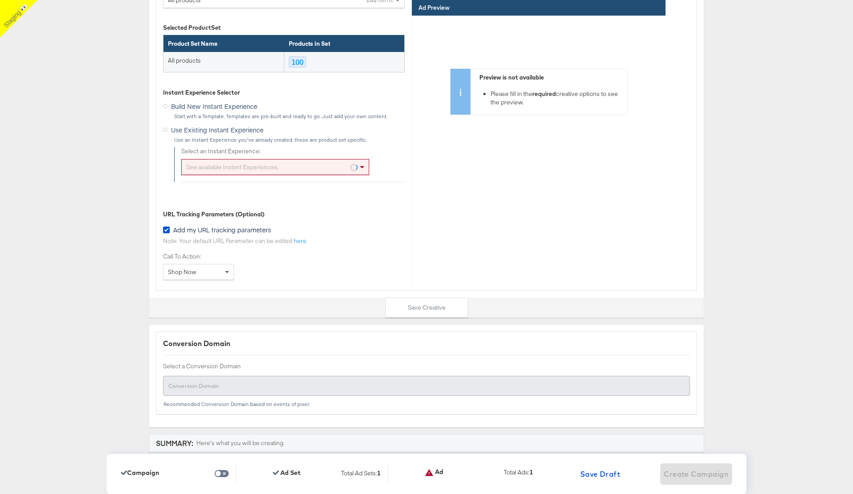
click at [321, 167] on div "See available Instant Experiences." at bounding box center [275, 167] width 187 height 15
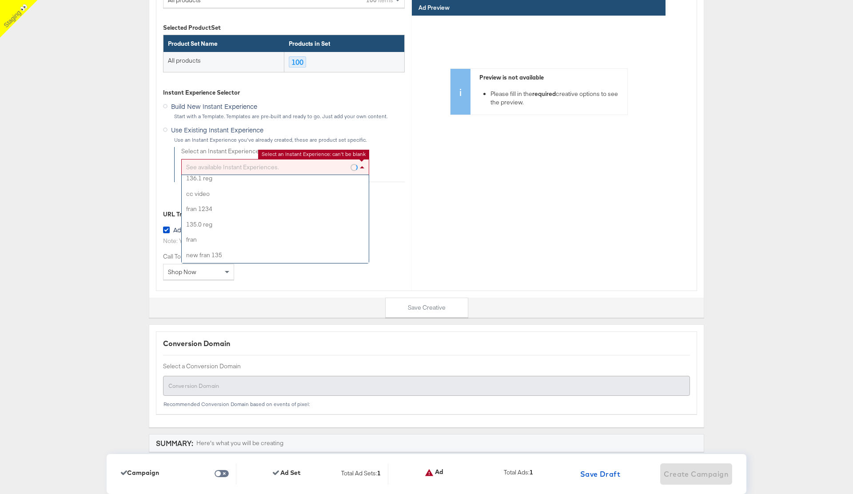
scroll to position [0, 0]
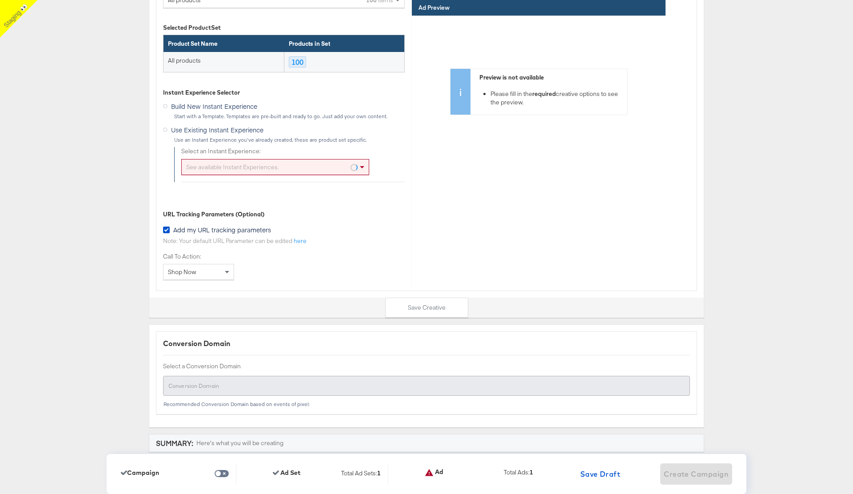
click at [415, 166] on div "Preview is not available Please fill in the required creative options to see th…" at bounding box center [539, 149] width 254 height 267
drag, startPoint x: 159, startPoint y: 99, endPoint x: 399, endPoint y: 116, distance: 240.6
click at [260, 170] on div "See available Instant Experiences." at bounding box center [275, 167] width 187 height 15
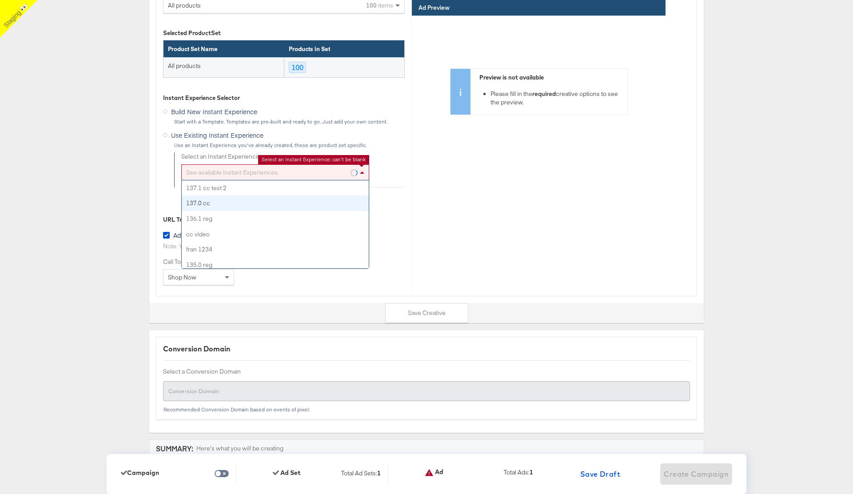
scroll to position [2691, 0]
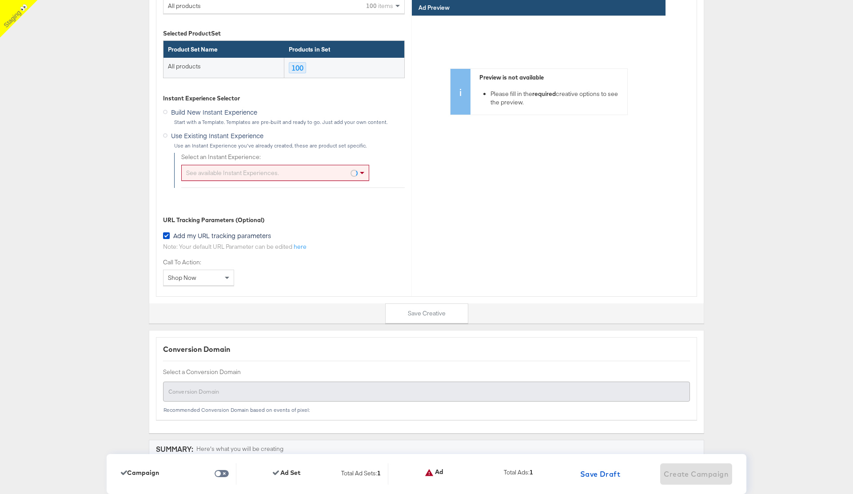
click at [166, 113] on icon at bounding box center [165, 112] width 4 height 4
click at [0, 0] on input "Build New Instant Experience" at bounding box center [0, 0] width 0 height 0
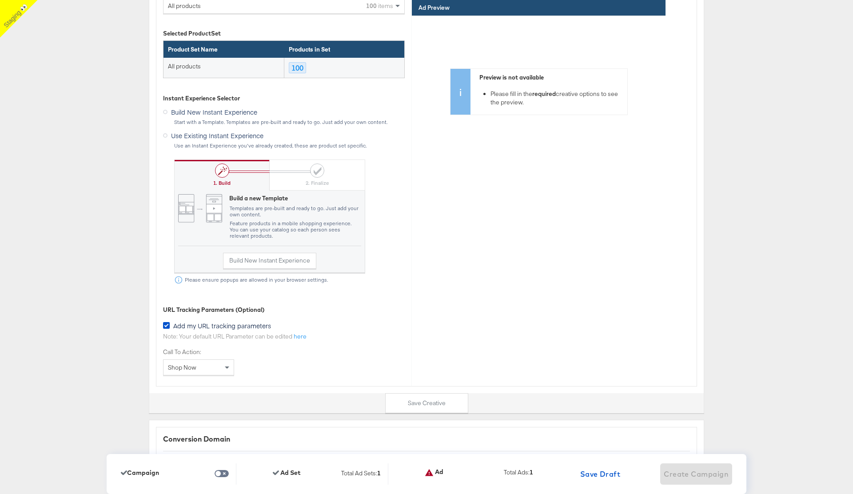
click at [167, 137] on label "Use Existing Instant Experience" at bounding box center [215, 134] width 104 height 11
click at [0, 0] on input "Use Existing Instant Experience" at bounding box center [0, 0] width 0 height 0
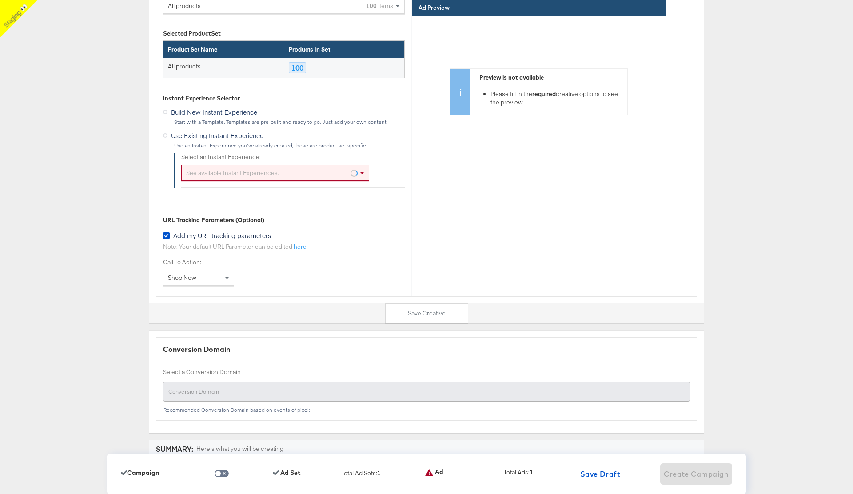
click at [288, 172] on div "See available Instant Experiences." at bounding box center [275, 172] width 187 height 15
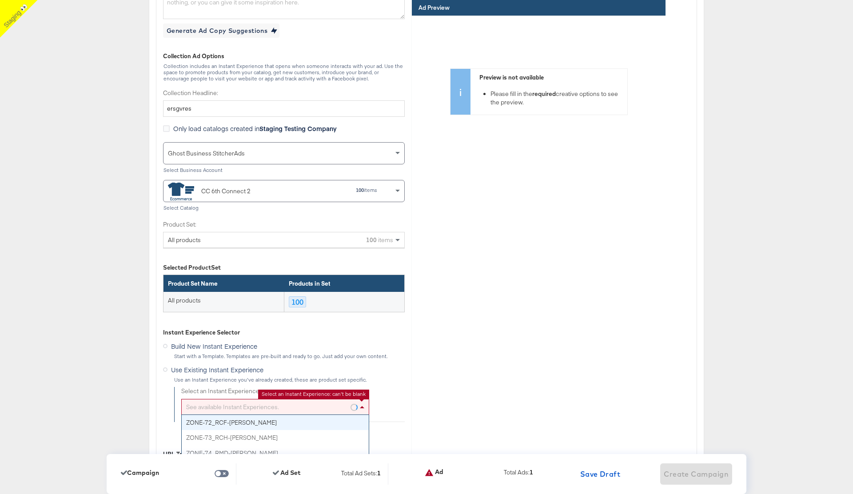
scroll to position [2699, 0]
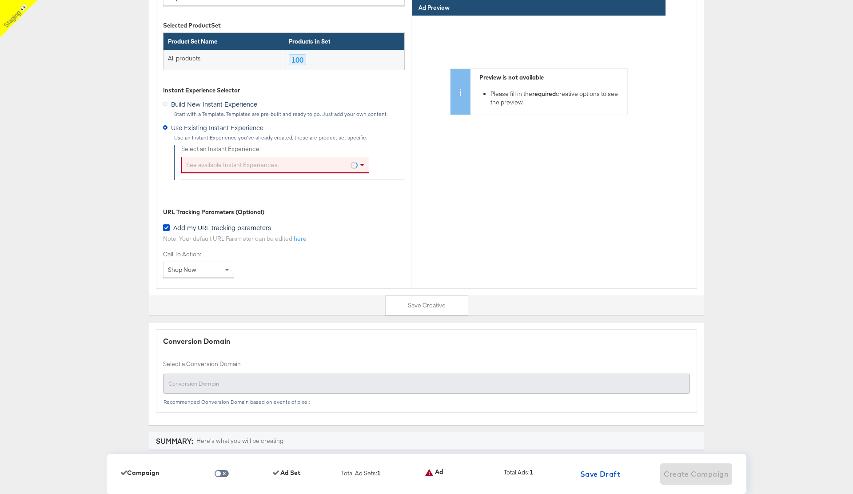
click at [291, 168] on div "See available Instant Experiences." at bounding box center [275, 164] width 187 height 15
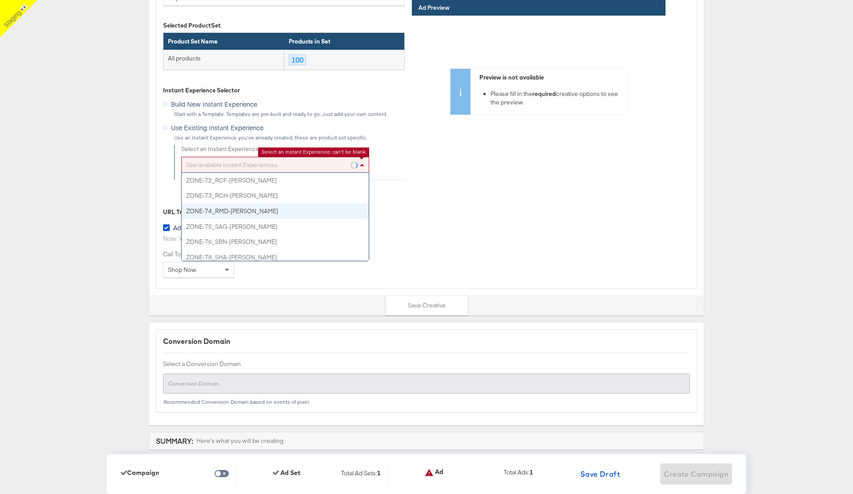
scroll to position [2679, 0]
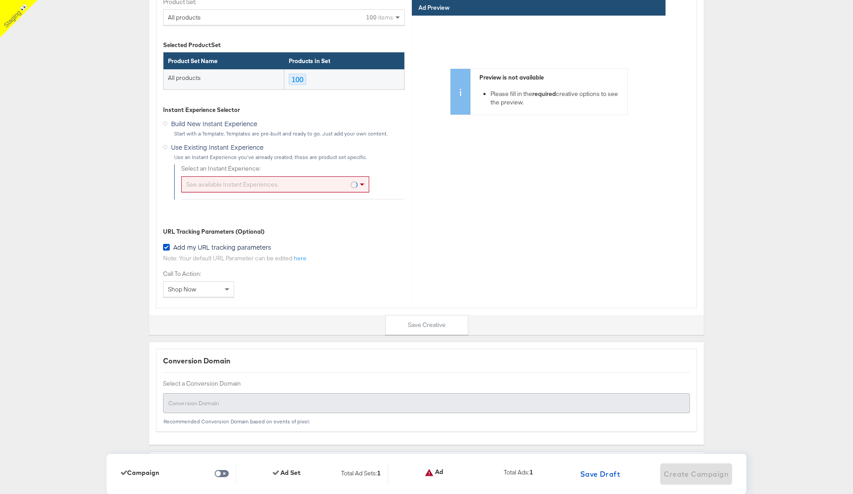
click at [165, 124] on icon at bounding box center [165, 123] width 4 height 4
click at [0, 0] on input "Build New Instant Experience" at bounding box center [0, 0] width 0 height 0
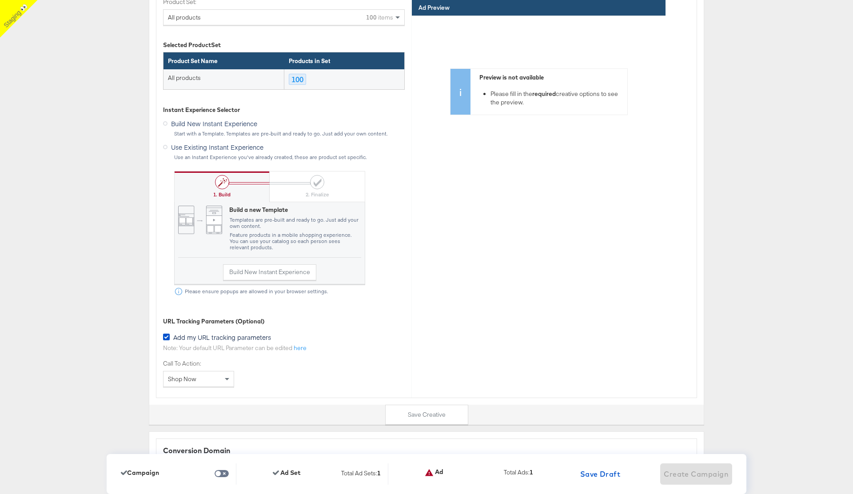
click at [165, 146] on icon at bounding box center [165, 147] width 4 height 4
click at [0, 0] on input "Use Existing Instant Experience" at bounding box center [0, 0] width 0 height 0
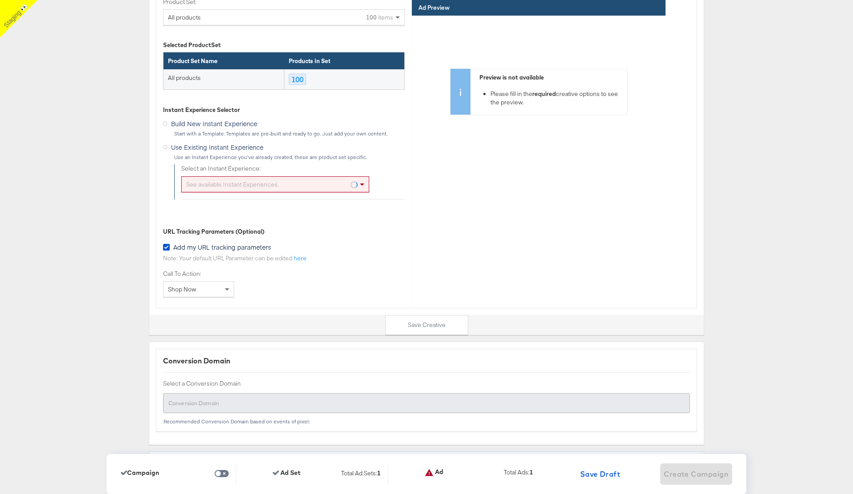
click at [344, 184] on div "See available Instant Experiences." at bounding box center [275, 184] width 187 height 15
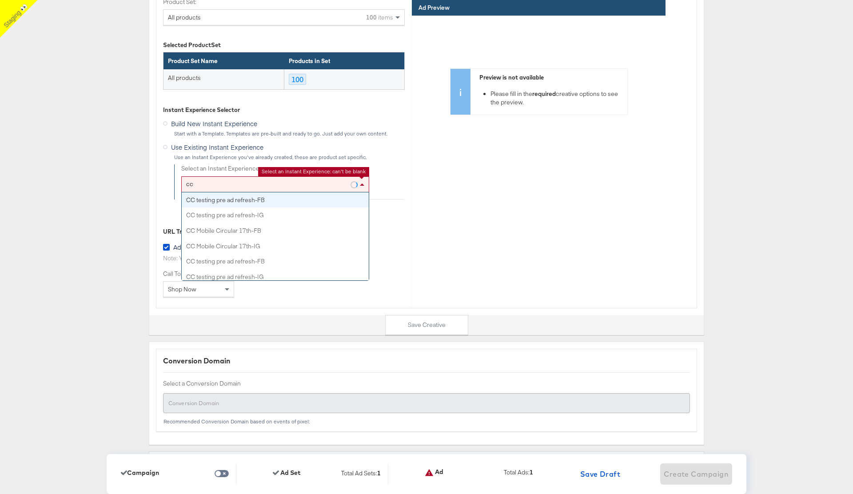
type input "cc"
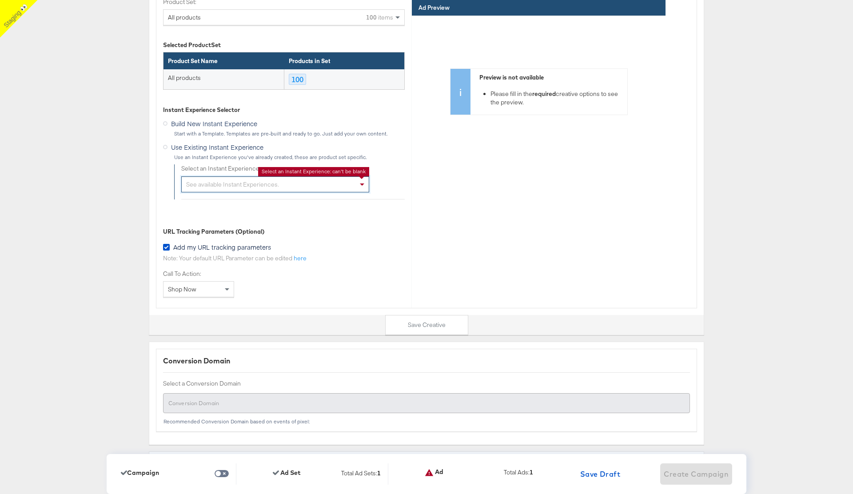
click at [202, 181] on div "See available Instant Experiences." at bounding box center [275, 184] width 187 height 15
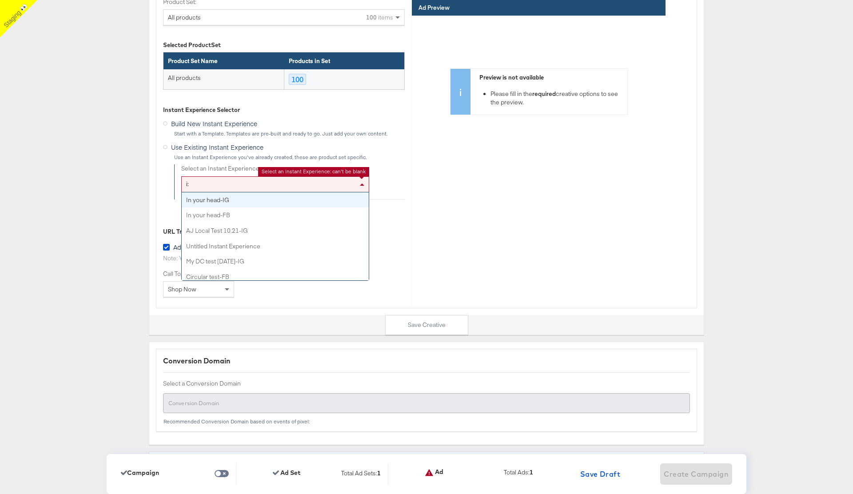
type input "ix 2"
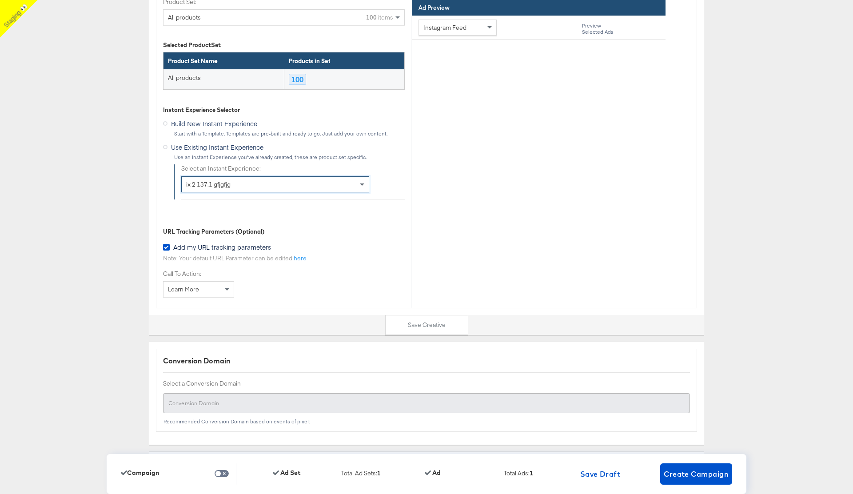
click at [165, 125] on icon at bounding box center [165, 123] width 4 height 4
click at [0, 0] on input "Build New Instant Experience" at bounding box center [0, 0] width 0 height 0
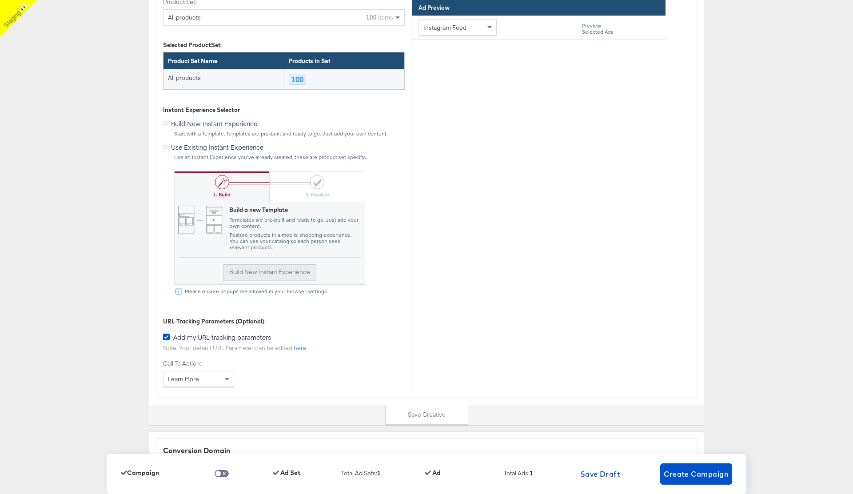
click at [281, 273] on button "Build New Instant Experience" at bounding box center [269, 272] width 93 height 16
click at [166, 147] on icon at bounding box center [165, 147] width 4 height 4
click at [0, 0] on input "Use Existing Instant Experience" at bounding box center [0, 0] width 0 height 0
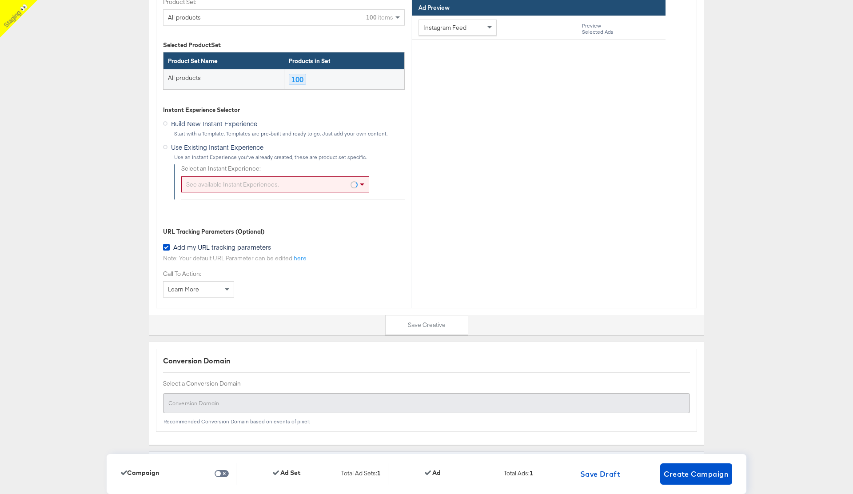
click at [257, 185] on div "See available Instant Experiences." at bounding box center [275, 184] width 187 height 15
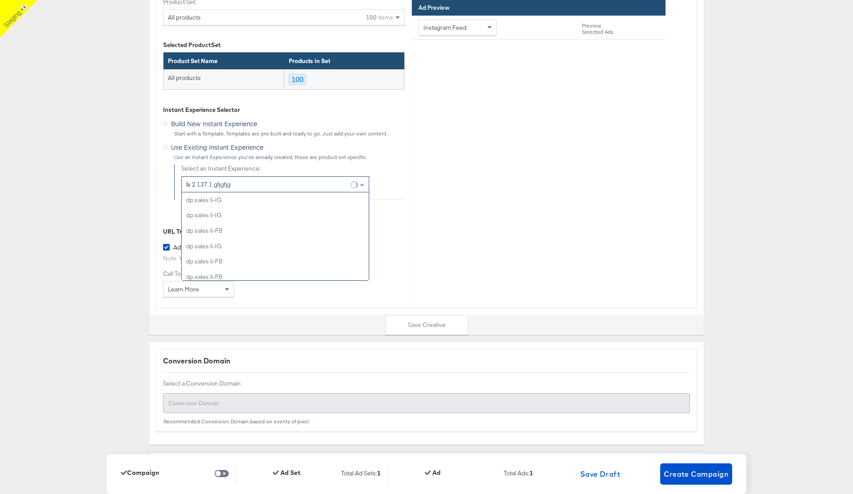
type input "ix 2"
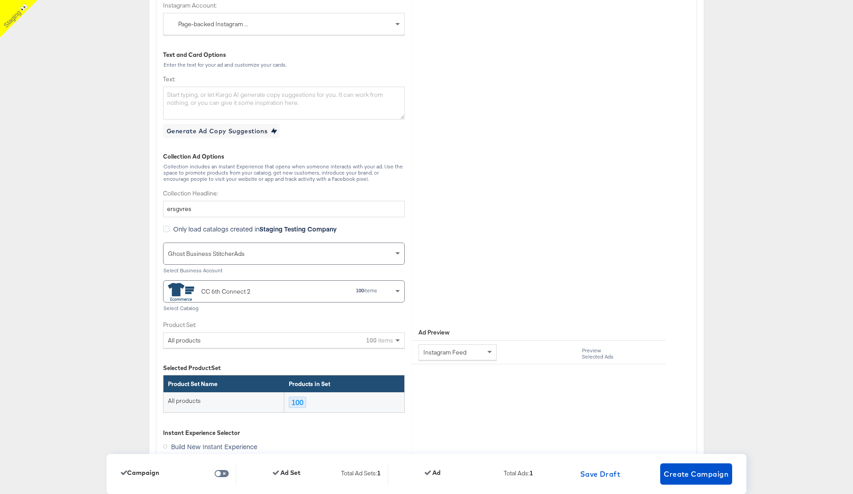
scroll to position [2850, 0]
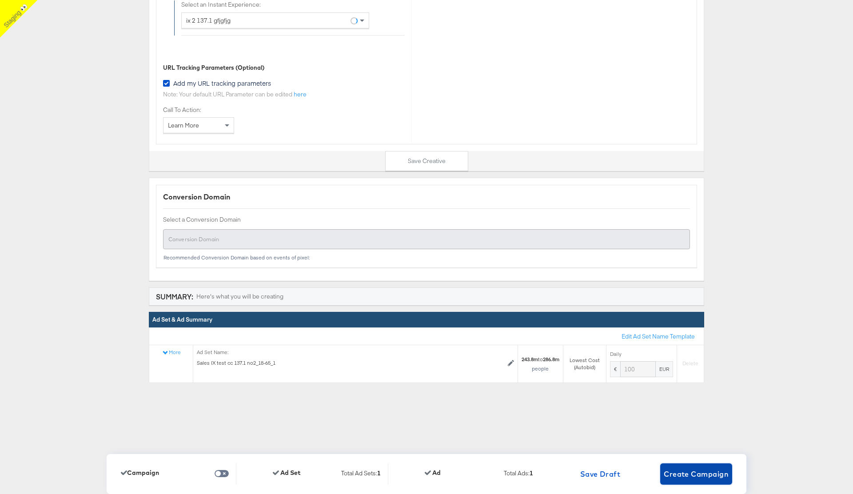
click at [697, 474] on span "Create Campaign" at bounding box center [696, 474] width 65 height 12
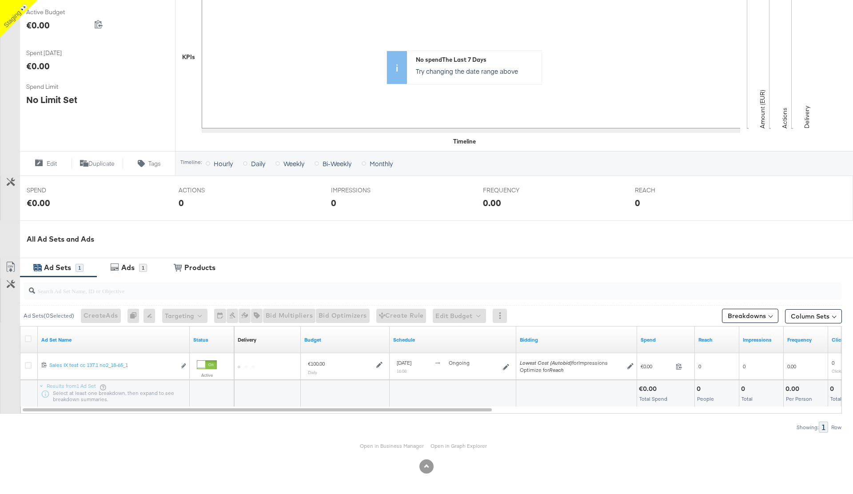
scroll to position [184, 0]
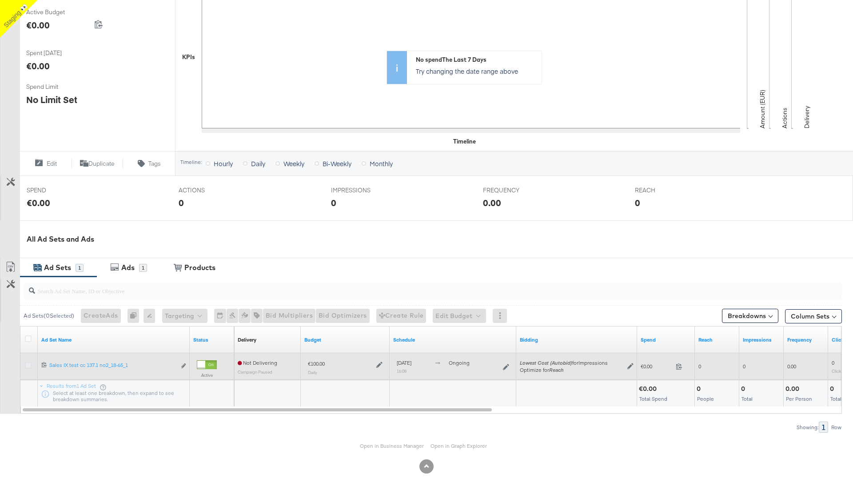
click at [25, 365] on icon at bounding box center [28, 365] width 7 height 7
click at [0, 0] on input "checkbox" at bounding box center [0, 0] width 0 height 0
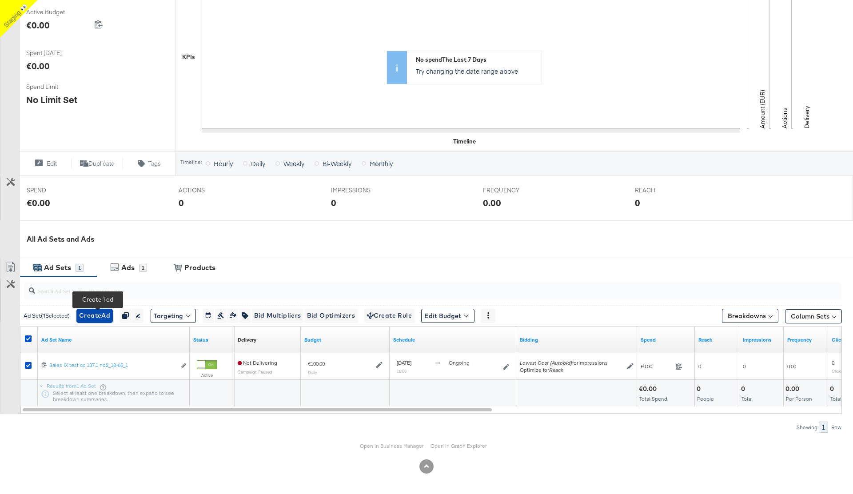
click at [101, 317] on span "Create Ad" at bounding box center [94, 315] width 31 height 11
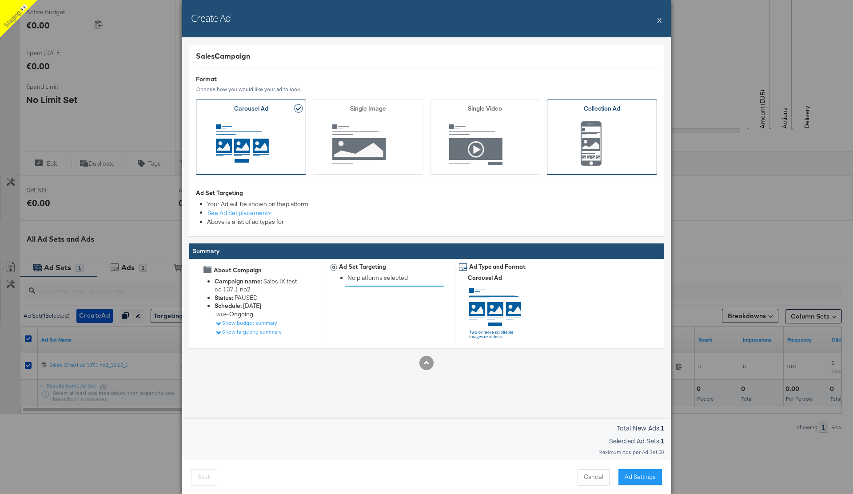
click at [607, 135] on span "Ad Format" at bounding box center [602, 144] width 83 height 49
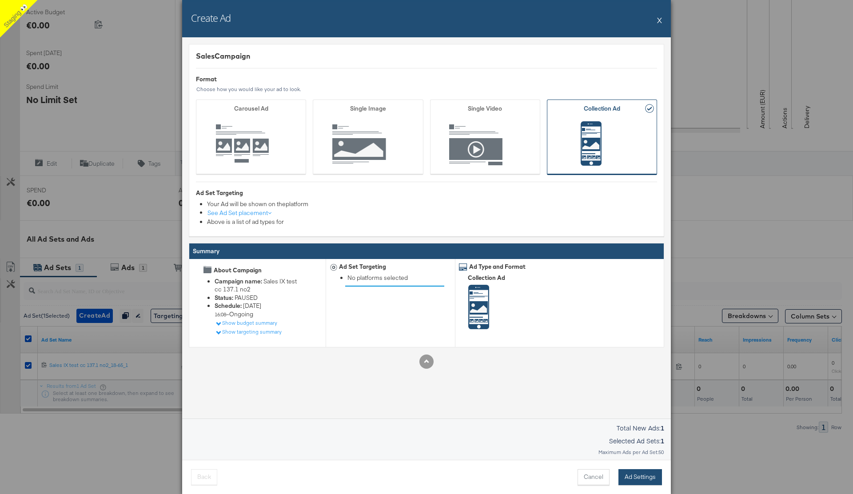
click at [636, 475] on button "Ad Settings" at bounding box center [641, 477] width 44 height 16
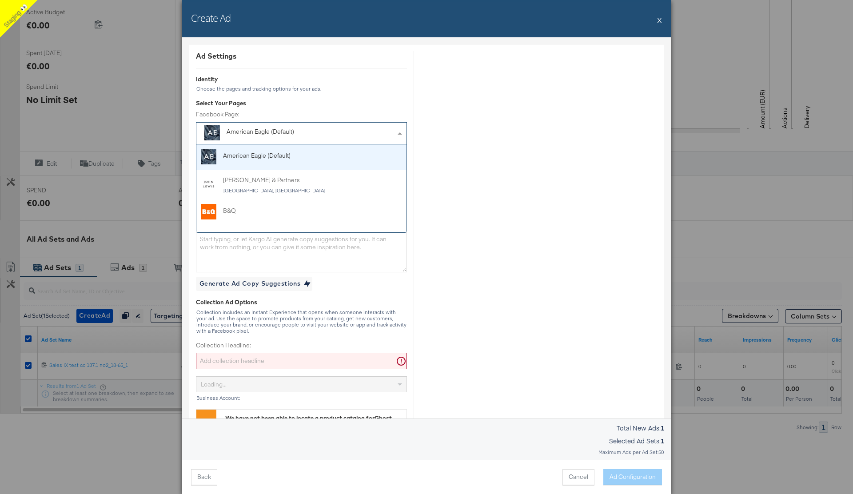
click at [296, 140] on div "American Eagle (Default)" at bounding box center [301, 133] width 195 height 17
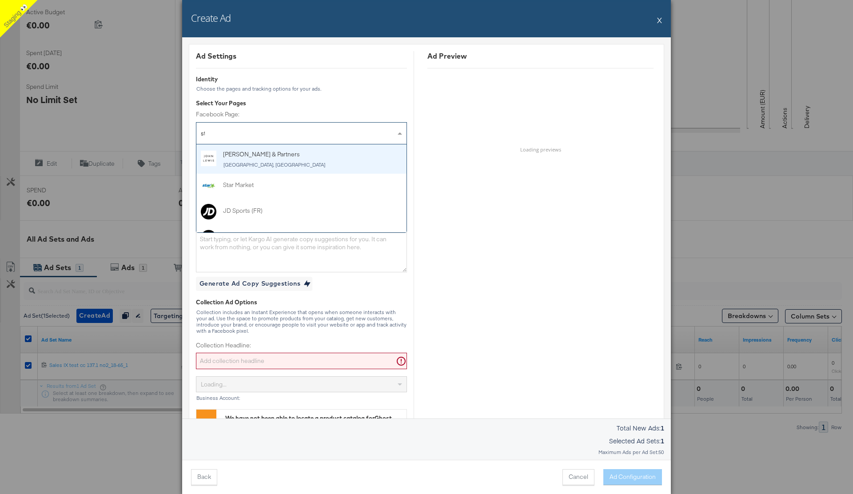
type input "stag"
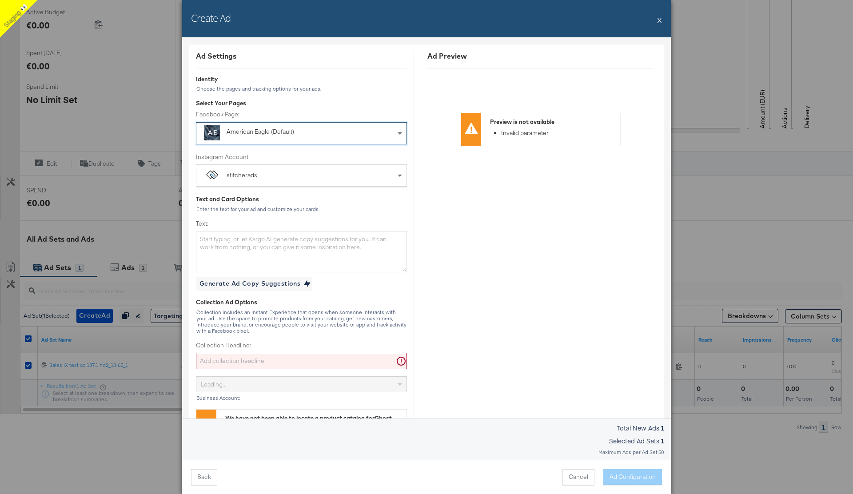
click at [291, 177] on div "stitcherads" at bounding box center [301, 175] width 210 height 21
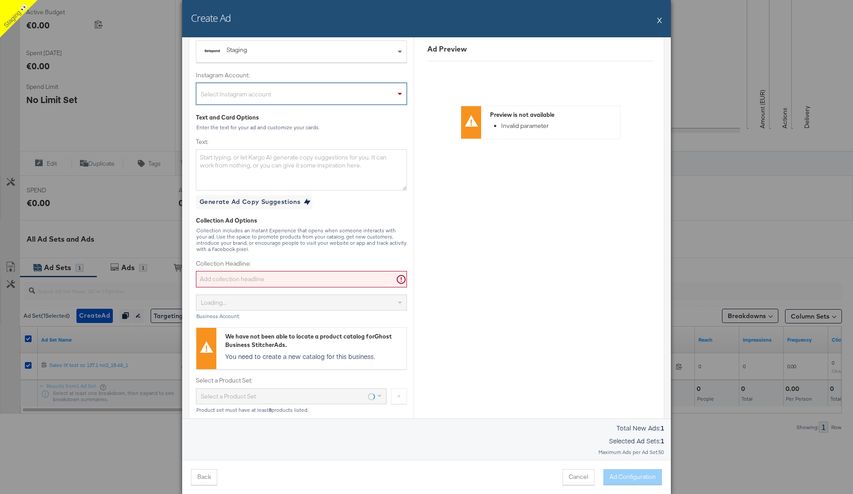
scroll to position [98, 0]
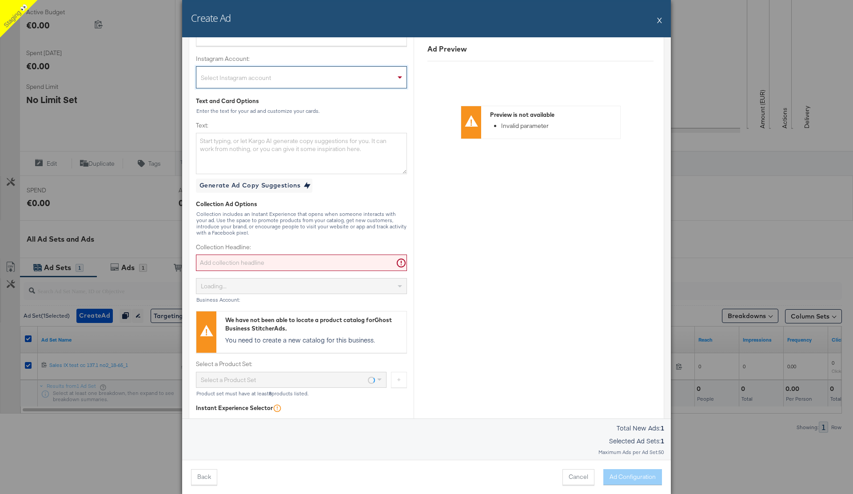
click at [238, 265] on input "Collection Headline:" at bounding box center [301, 263] width 211 height 16
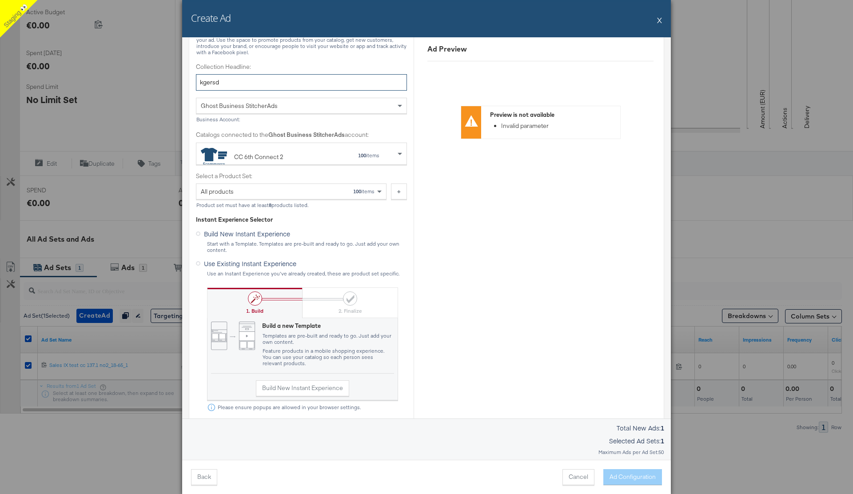
scroll to position [293, 0]
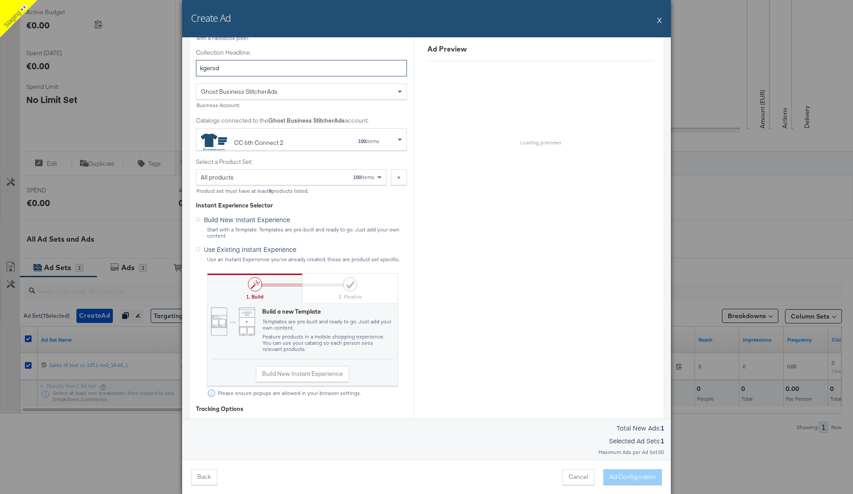
type input "kgersd"
click at [200, 249] on icon at bounding box center [198, 249] width 4 height 4
click at [0, 0] on input "Use Existing Instant Experience" at bounding box center [0, 0] width 0 height 0
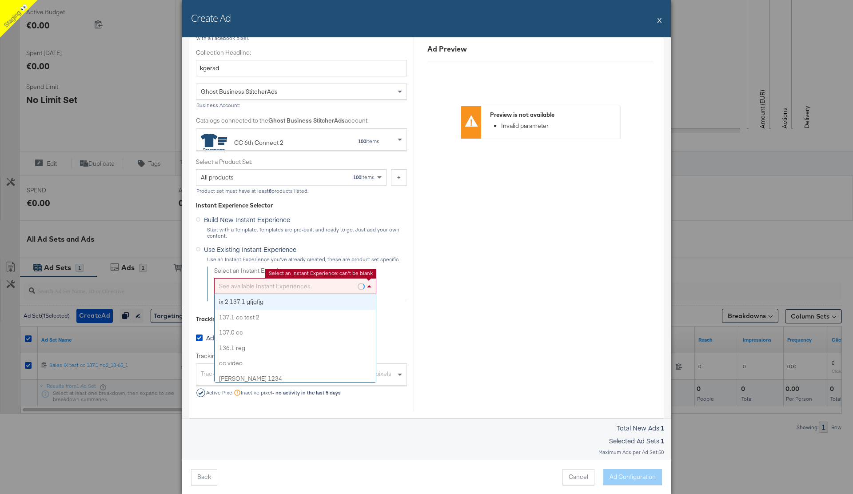
click at [291, 284] on div "See available Instant Experiences." at bounding box center [295, 286] width 161 height 15
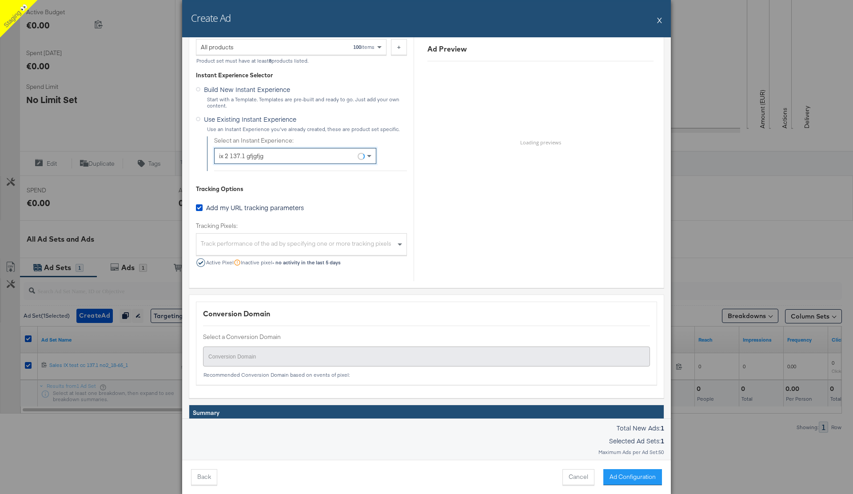
scroll to position [425, 0]
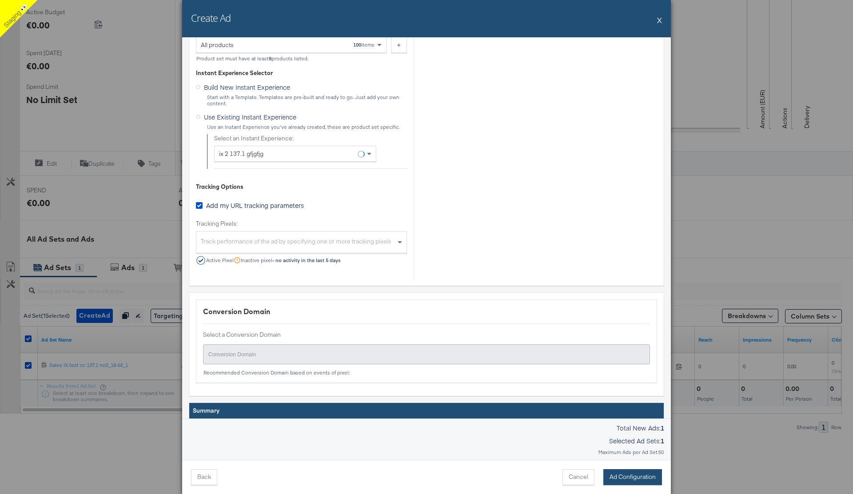
click at [638, 481] on button "Ad Configuration" at bounding box center [632, 477] width 59 height 16
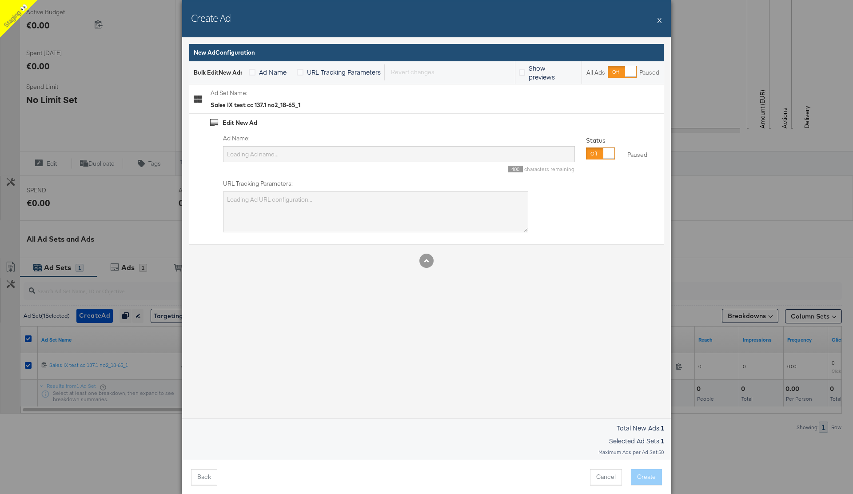
type input "US_Mon_2"
type textarea "CCTESTSAID={{ad.id}}&adID={{ad.id}}&campaignID=6849932227965"
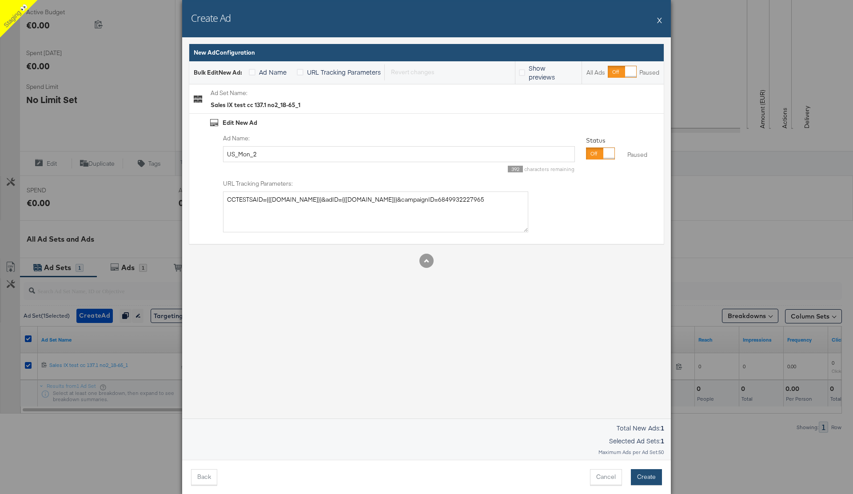
click at [648, 481] on button "Create" at bounding box center [646, 477] width 31 height 16
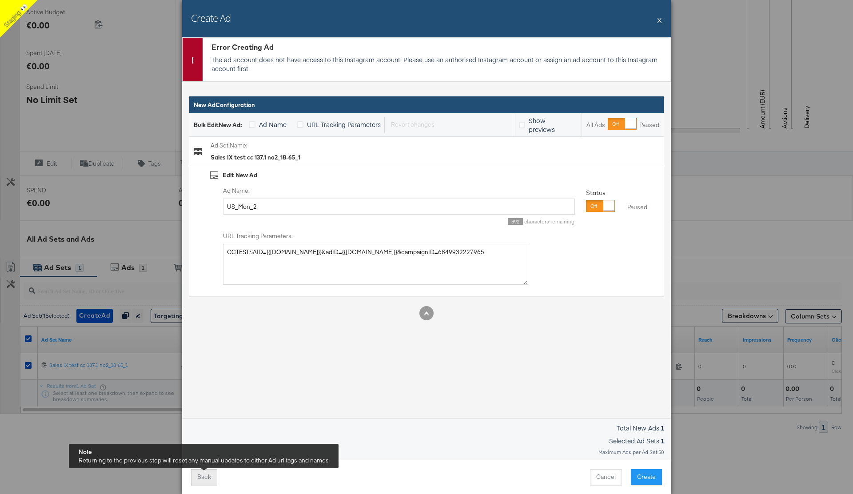
click at [203, 476] on button "Back" at bounding box center [204, 477] width 26 height 16
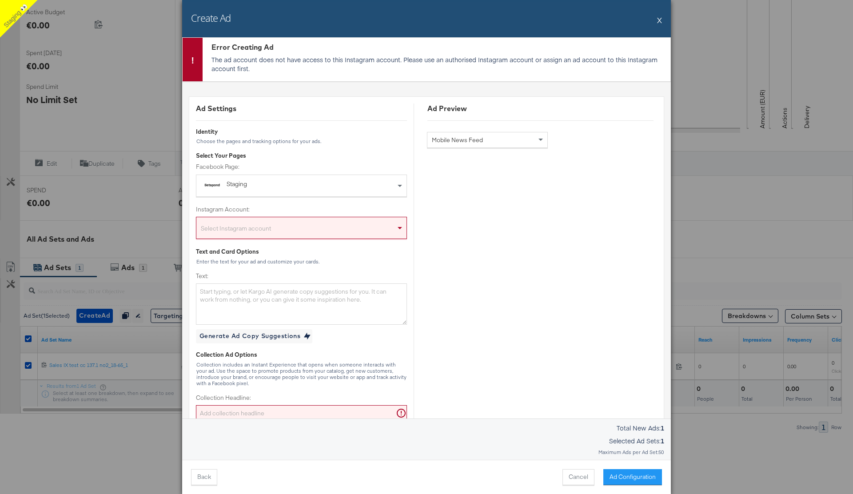
click at [305, 235] on div "Select Instagram account" at bounding box center [301, 230] width 210 height 18
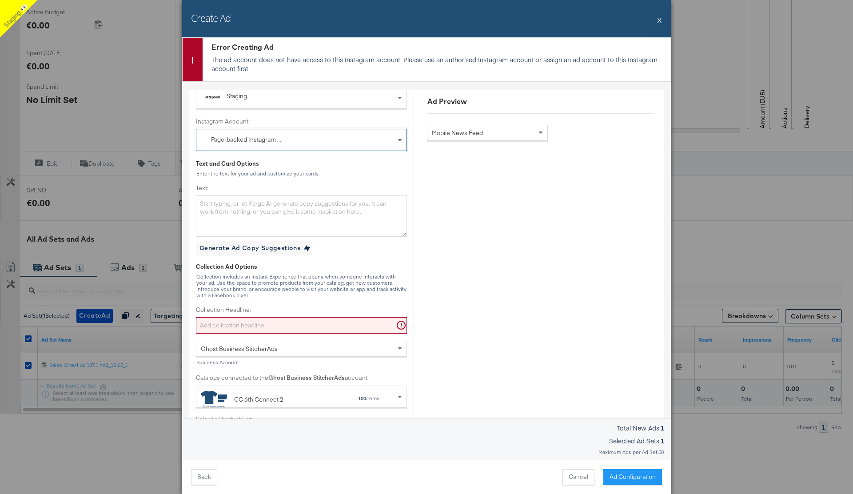
scroll to position [123, 0]
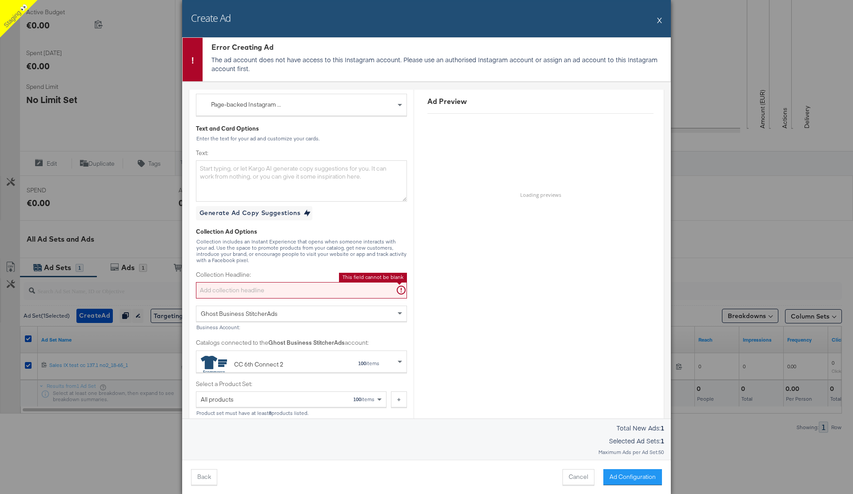
click at [241, 295] on input "Collection Headline:" at bounding box center [301, 290] width 211 height 16
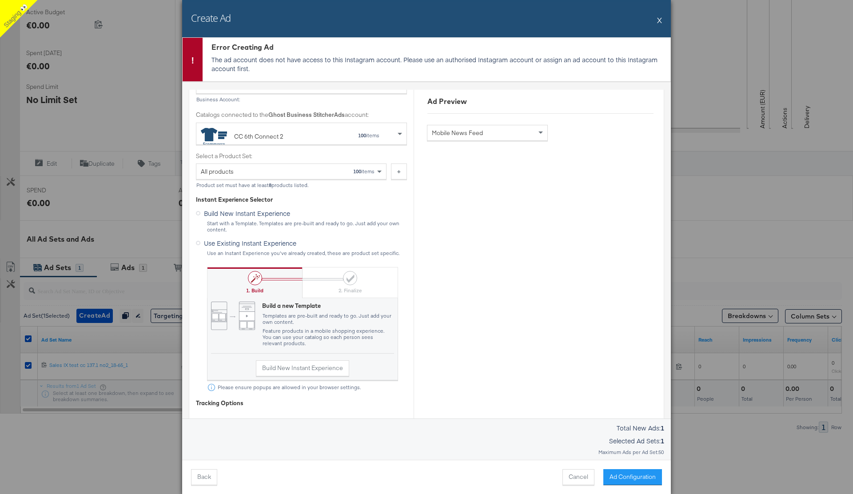
scroll to position [394, 0]
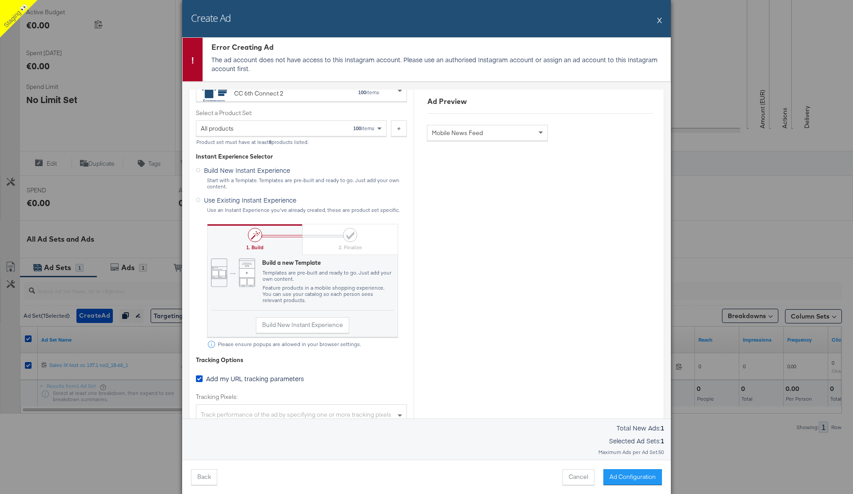
type input "ergreerg"
click at [197, 200] on icon at bounding box center [198, 200] width 4 height 4
click at [0, 0] on input "Use Existing Instant Experience" at bounding box center [0, 0] width 0 height 0
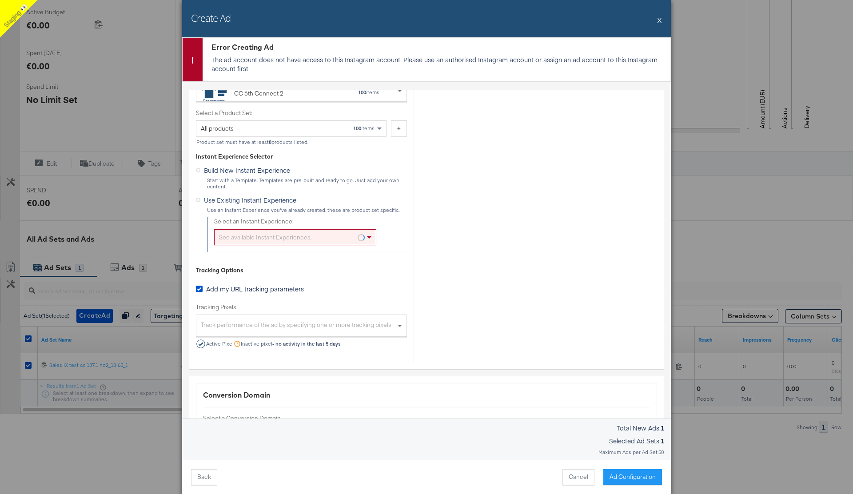
click at [287, 236] on div "See available Instant Experiences." at bounding box center [295, 237] width 161 height 15
click at [412, 222] on div "Ad Settings Identity Choose the pages and tracking options for your ads. Select…" at bounding box center [431, 35] width 471 height 653
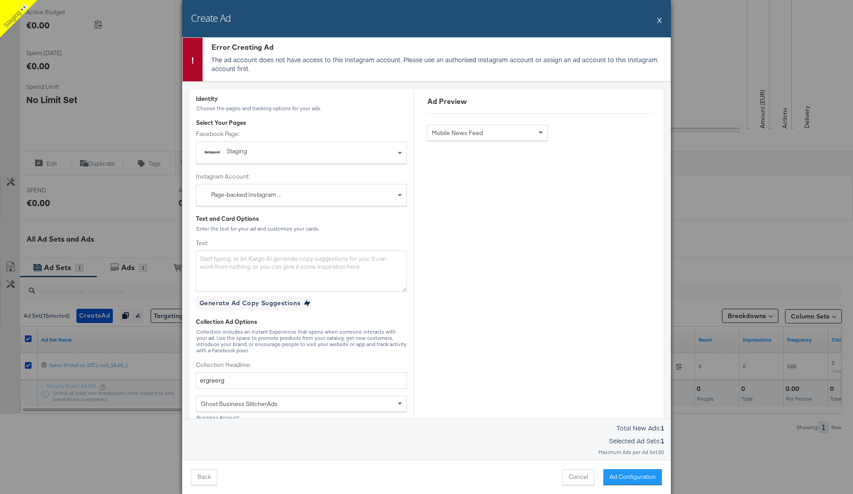
scroll to position [52, 0]
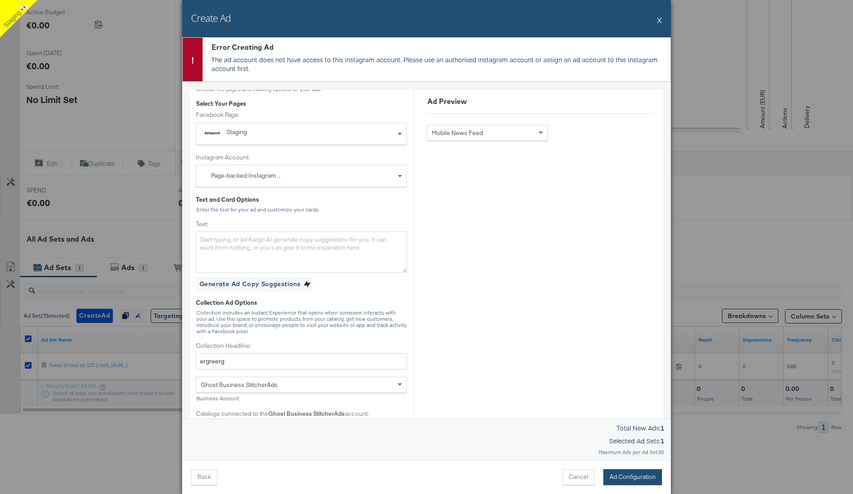
click at [632, 480] on button "Ad Configuration" at bounding box center [632, 477] width 59 height 16
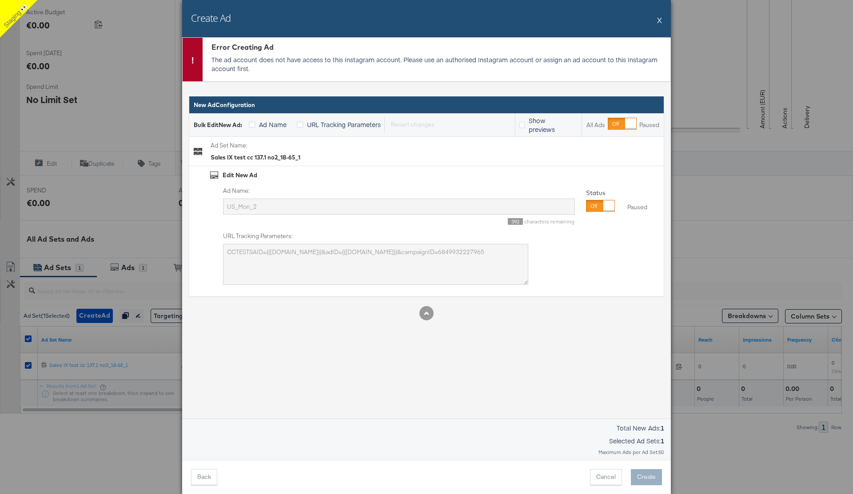
scroll to position [0, 0]
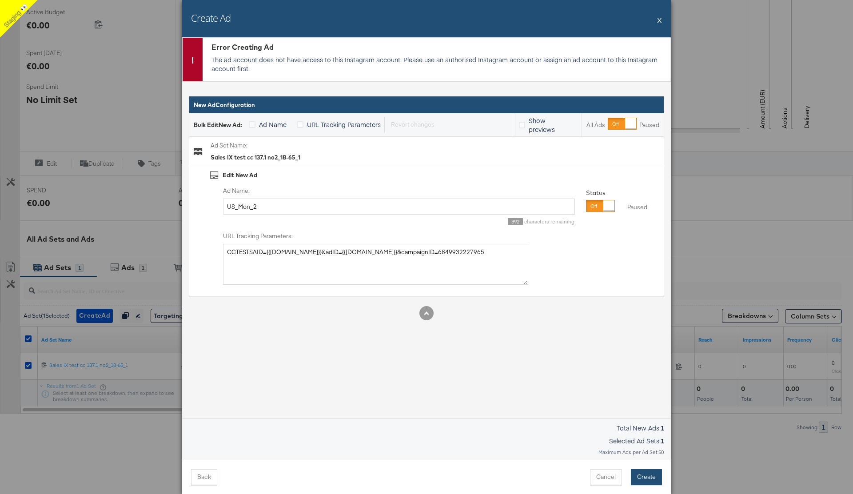
click at [647, 481] on button "Create" at bounding box center [646, 477] width 31 height 16
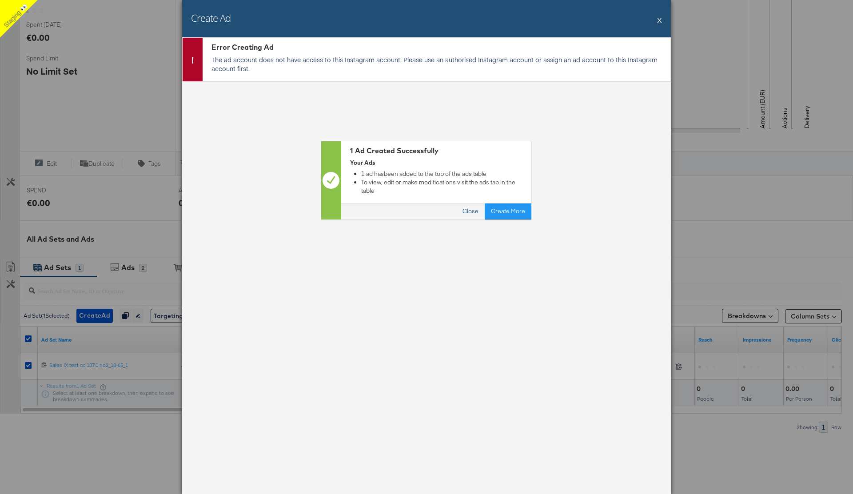
click at [472, 205] on button "Close" at bounding box center [471, 212] width 28 height 16
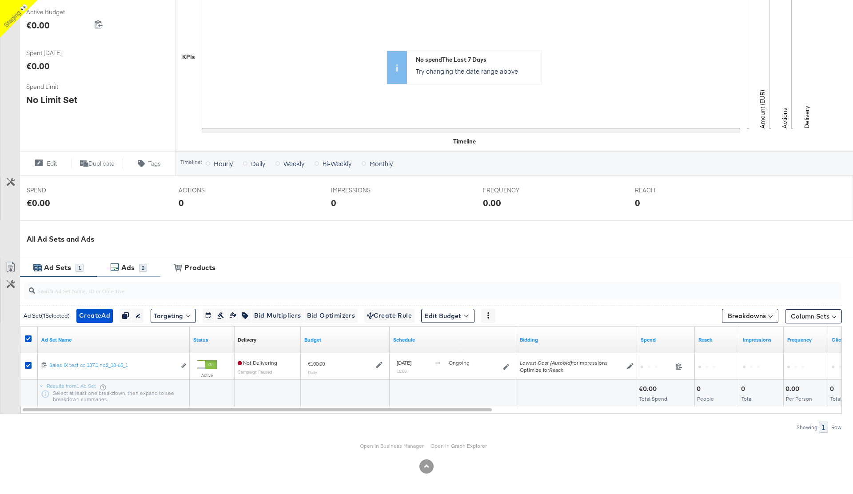
click at [128, 270] on div "Ads" at bounding box center [127, 268] width 13 height 10
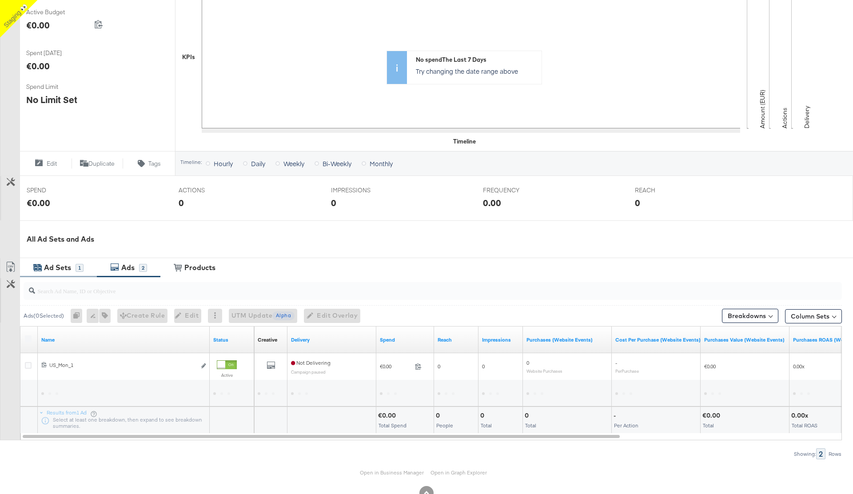
click at [61, 269] on div "Ad Sets" at bounding box center [57, 268] width 27 height 10
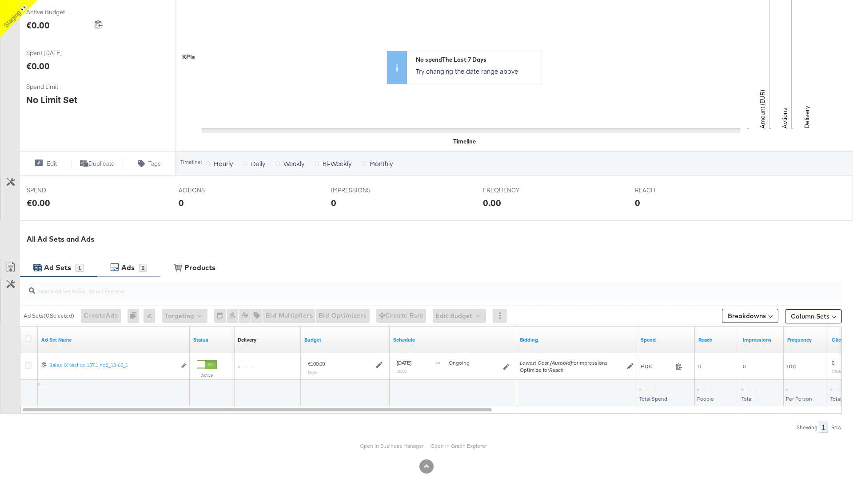
click at [121, 267] on div "Ads" at bounding box center [127, 268] width 13 height 10
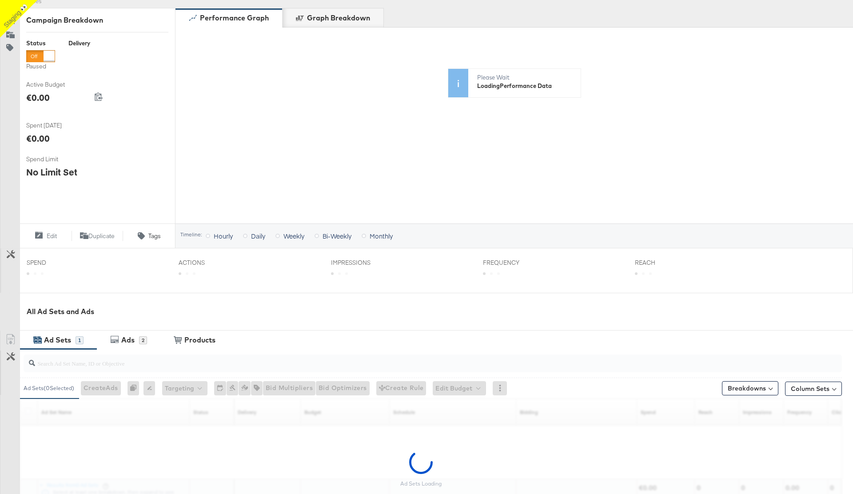
scroll to position [151, 0]
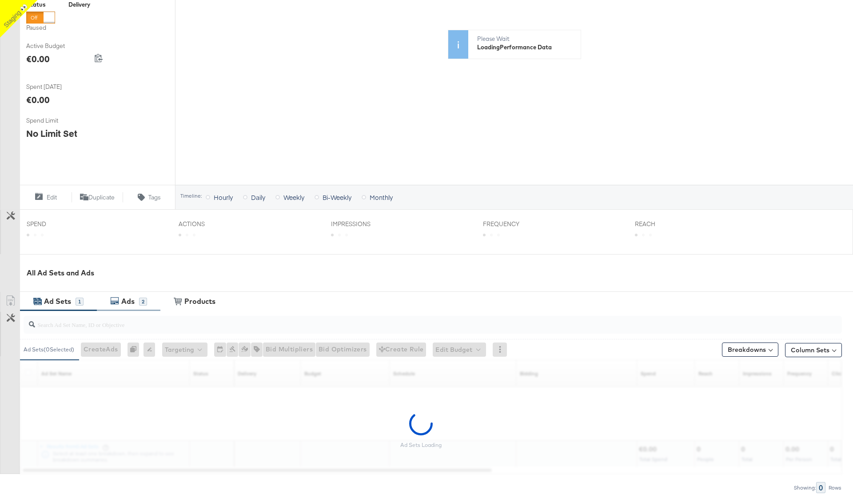
click at [126, 304] on div "Ads" at bounding box center [127, 301] width 13 height 10
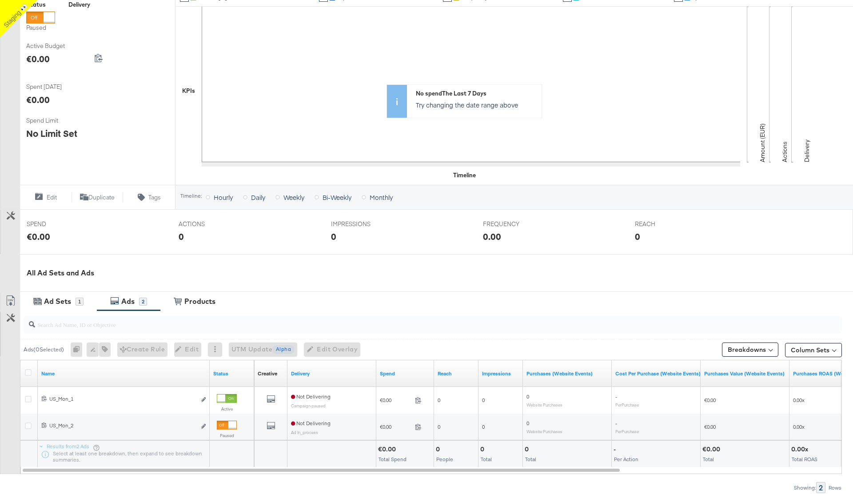
scroll to position [0, 0]
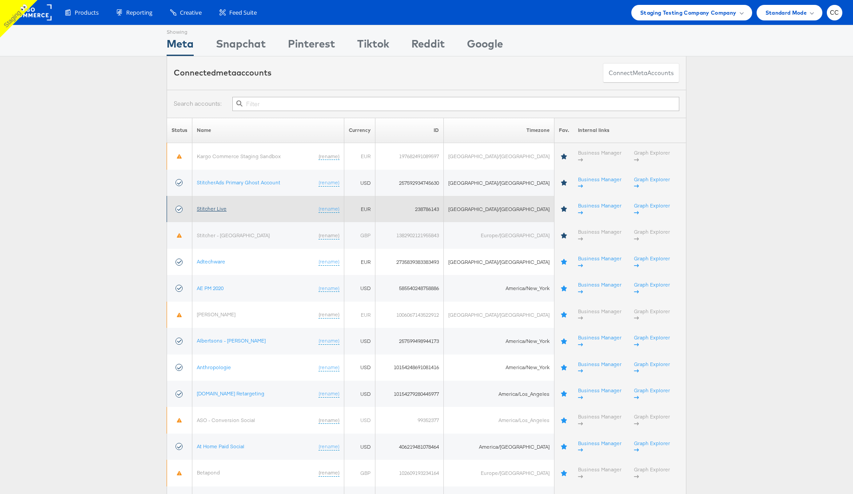
click at [215, 205] on link "Stitcher Live" at bounding box center [212, 208] width 30 height 7
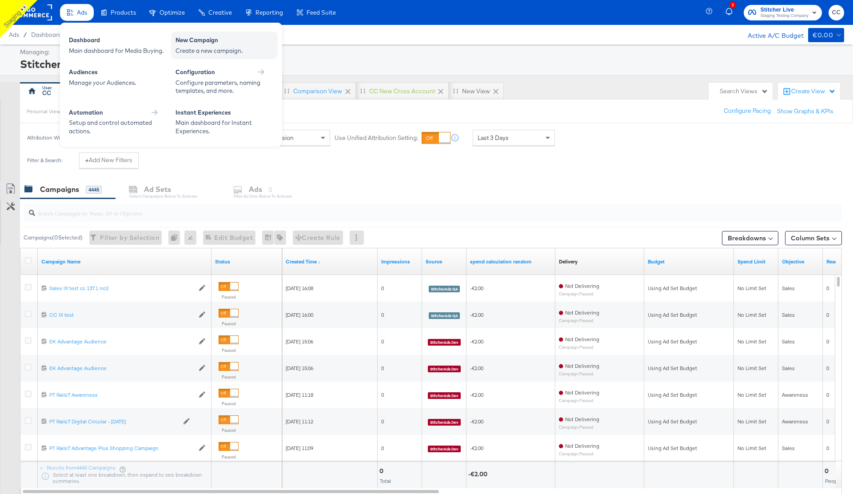
click at [196, 47] on div "Create a new campaign." at bounding box center [225, 51] width 98 height 8
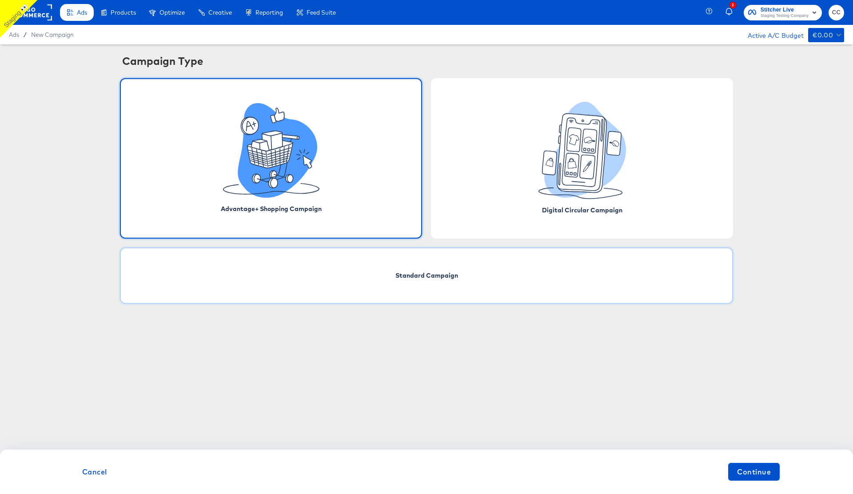
click at [475, 284] on div "Standard Campaign" at bounding box center [426, 275] width 613 height 56
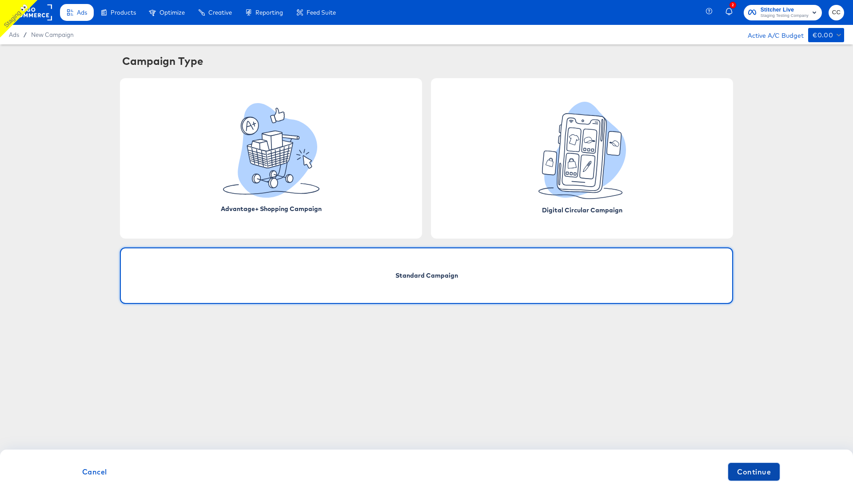
click at [750, 472] on span "Continue" at bounding box center [754, 472] width 34 height 12
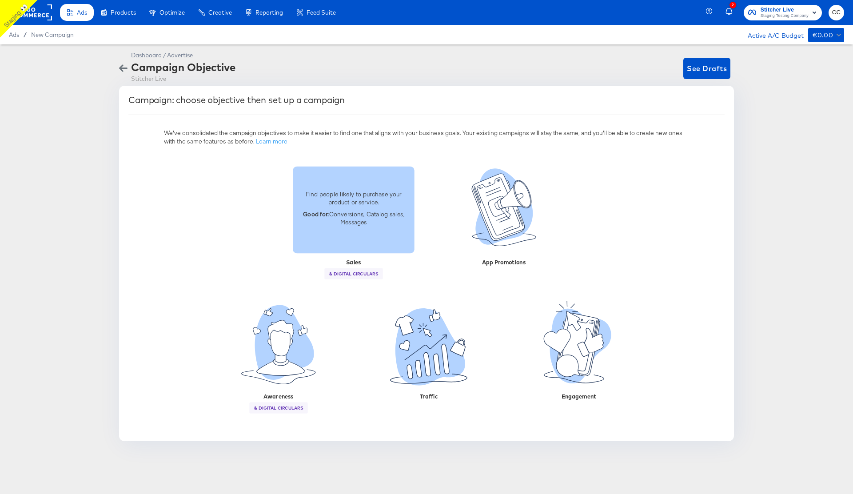
click at [342, 232] on div "Find people likely to purchase your product or service. Good for: Conversions, …" at bounding box center [354, 209] width 122 height 50
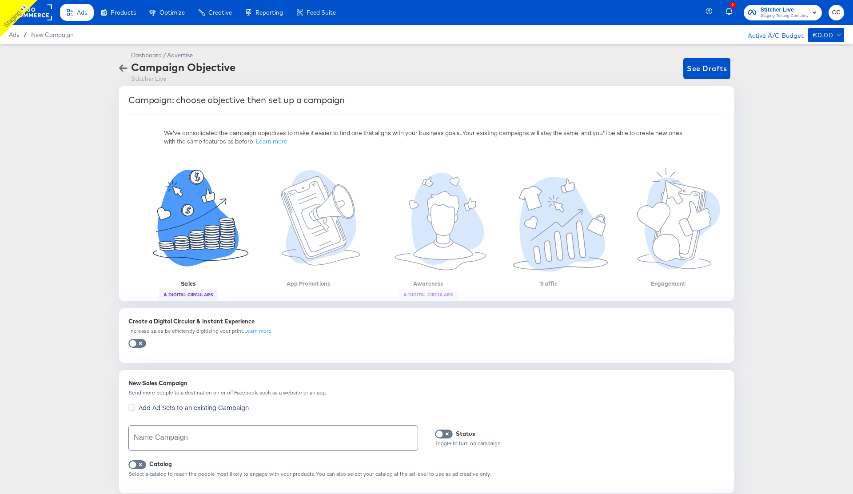
click at [174, 435] on input "text" at bounding box center [273, 438] width 289 height 25
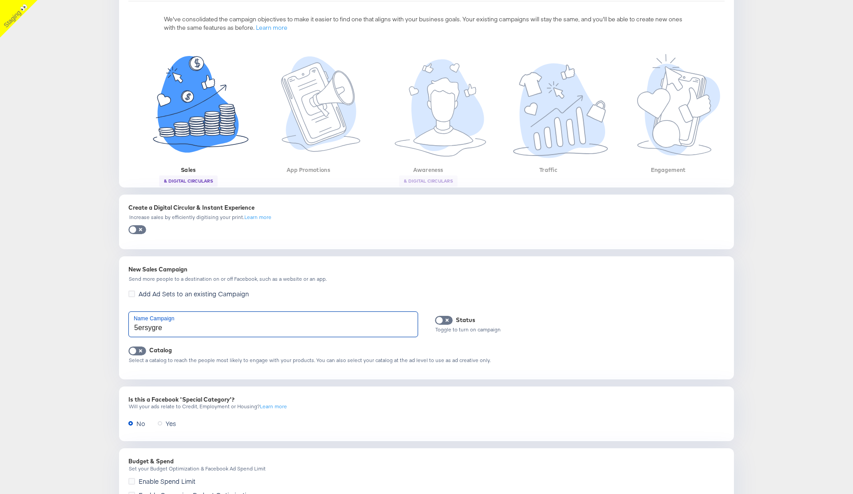
scroll to position [207, 0]
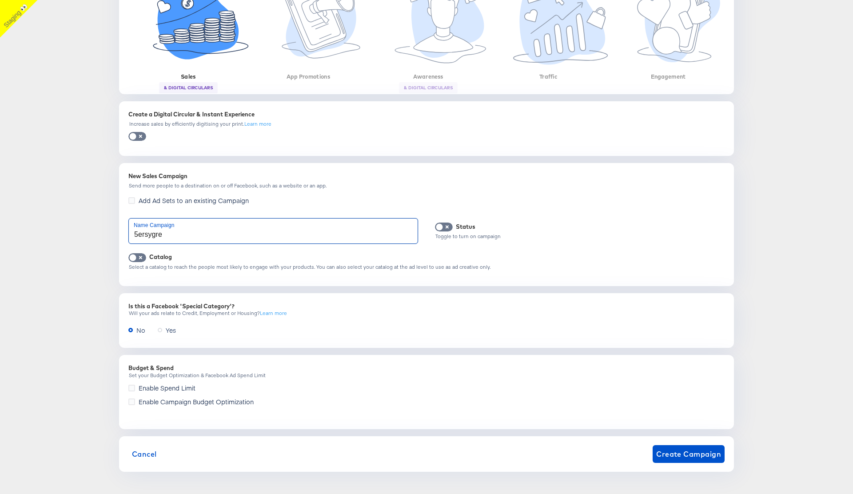
type input "5ersygre"
click at [697, 466] on div "Cancel Create Campaign" at bounding box center [426, 454] width 604 height 25
click at [686, 459] on span "Create Campaign" at bounding box center [688, 454] width 65 height 12
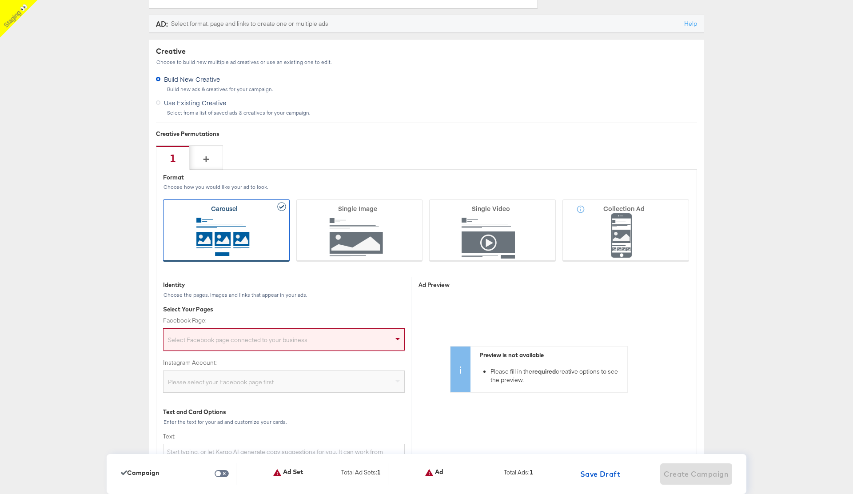
scroll to position [1986, 0]
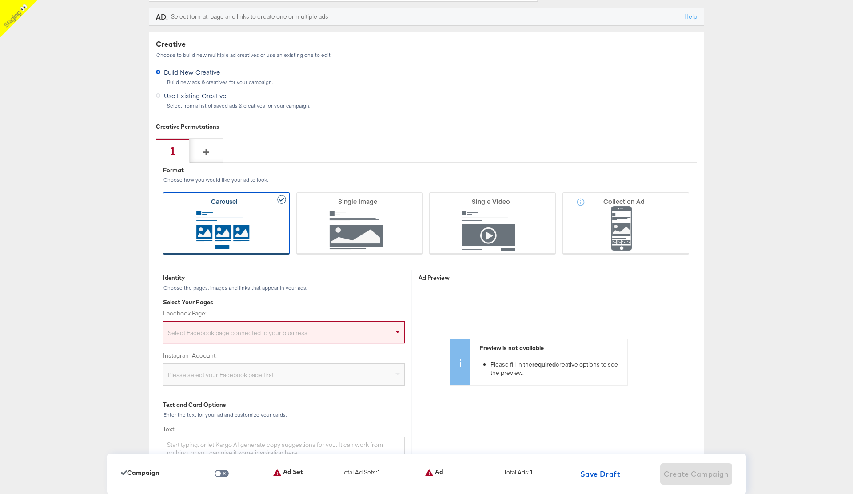
click at [260, 336] on div "Select Facebook page connected to your business" at bounding box center [284, 334] width 241 height 18
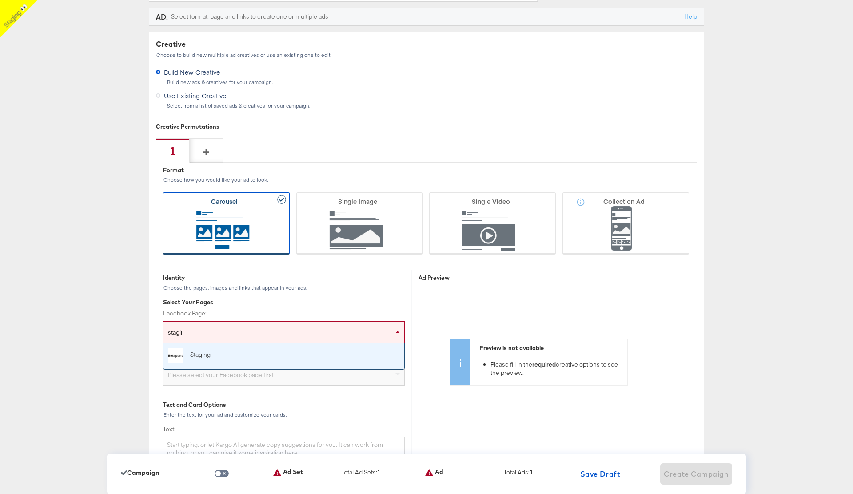
type input "staging"
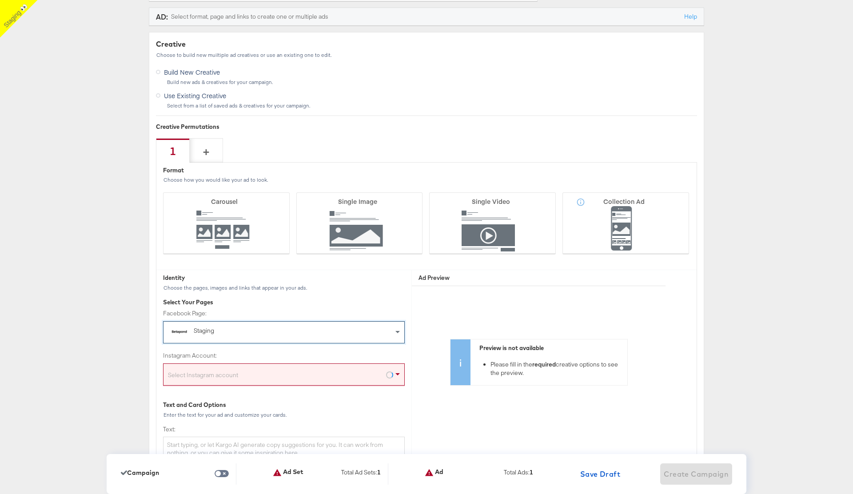
click at [237, 379] on div "Select Instagram account" at bounding box center [284, 376] width 241 height 18
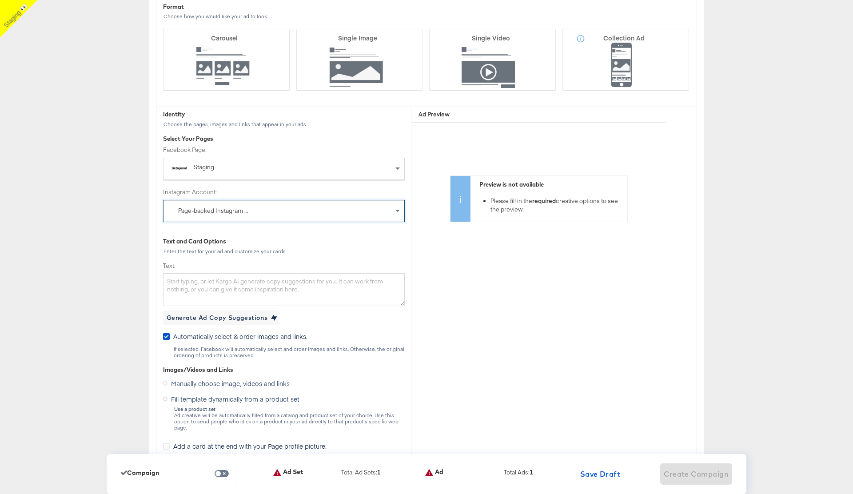
scroll to position [2139, 0]
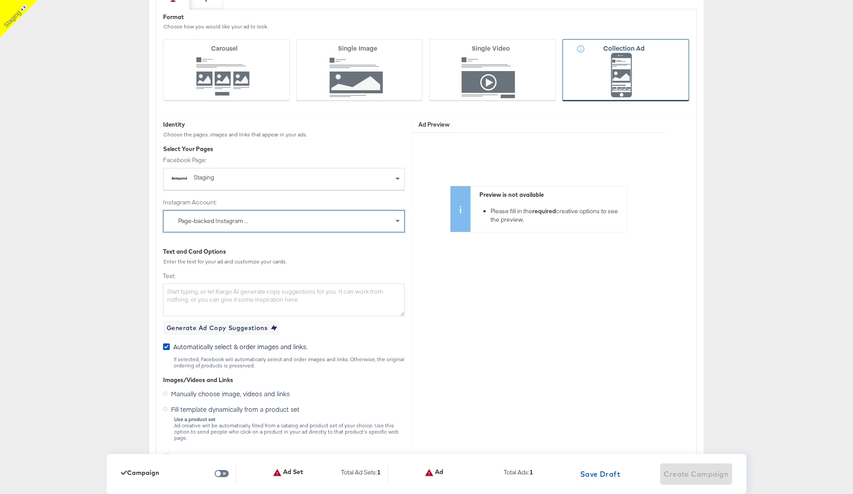
click at [632, 80] on icon at bounding box center [626, 70] width 127 height 62
click at [0, 0] on input "Collection Ad" at bounding box center [0, 0] width 0 height 0
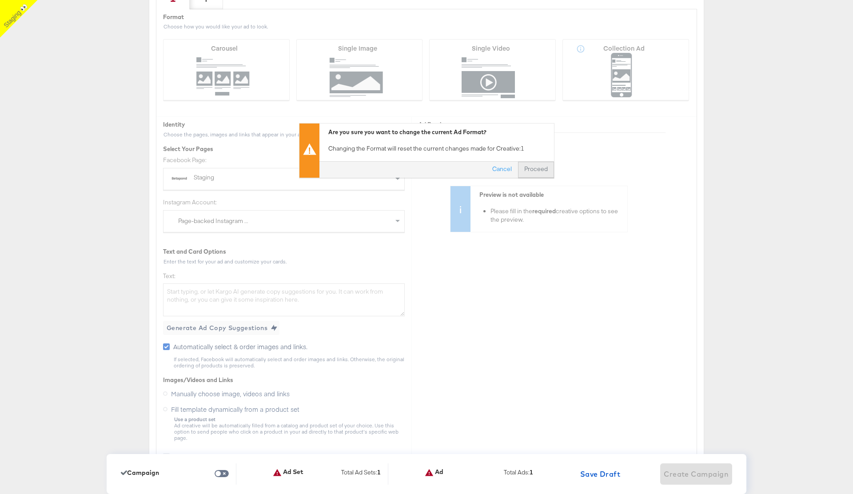
click at [543, 171] on button "Proceed" at bounding box center [536, 170] width 36 height 16
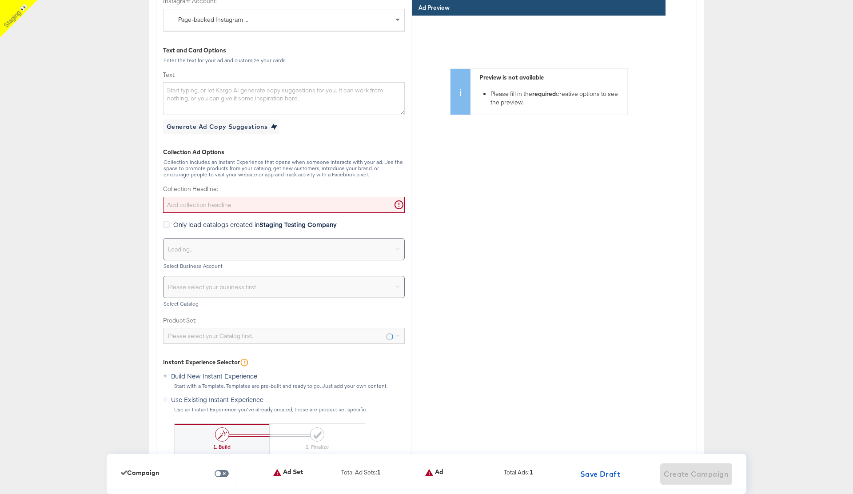
scroll to position [2362, 0]
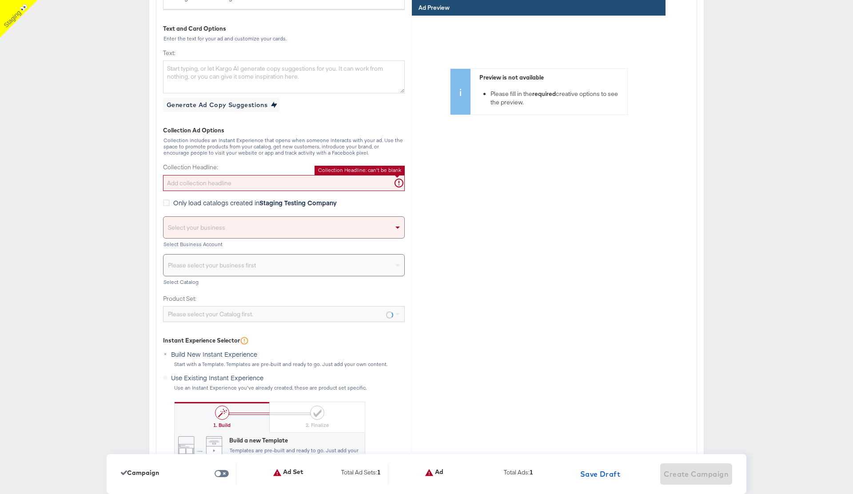
click at [203, 186] on input "Collection Headline:" at bounding box center [284, 183] width 242 height 16
type input "ersfgv"
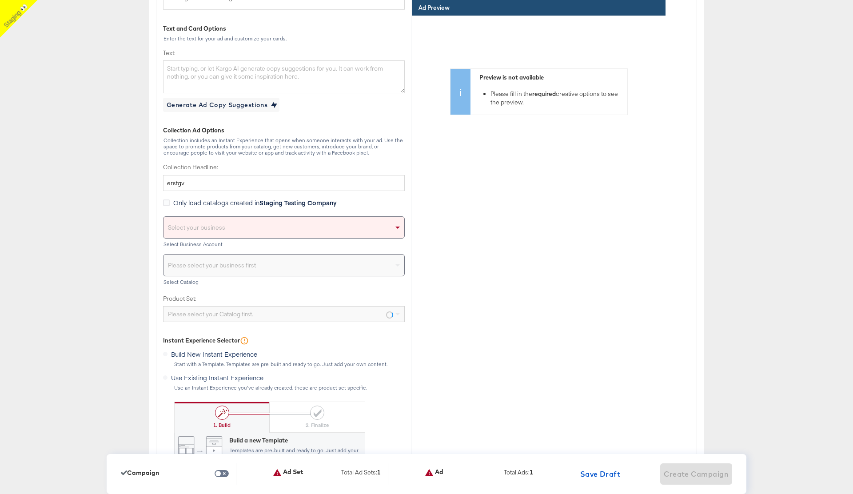
click at [236, 227] on div "Select your business" at bounding box center [284, 227] width 241 height 21
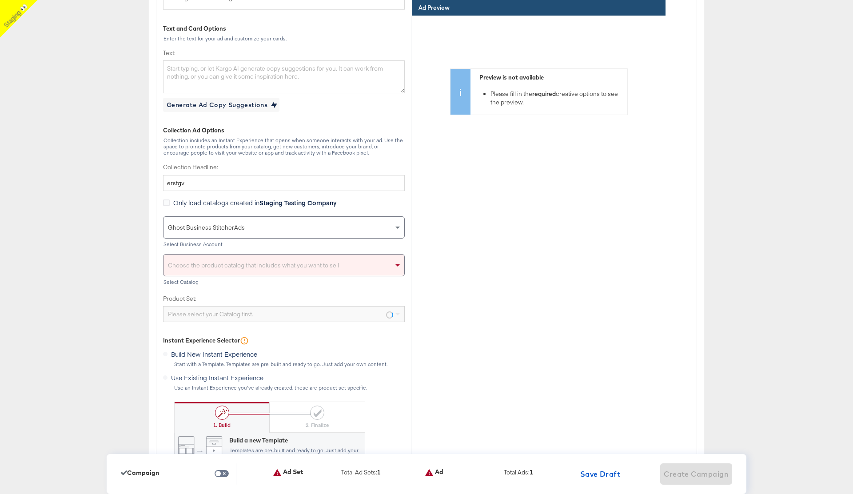
click at [232, 265] on div "Choose the product catalog that includes what you want to sell" at bounding box center [284, 265] width 241 height 21
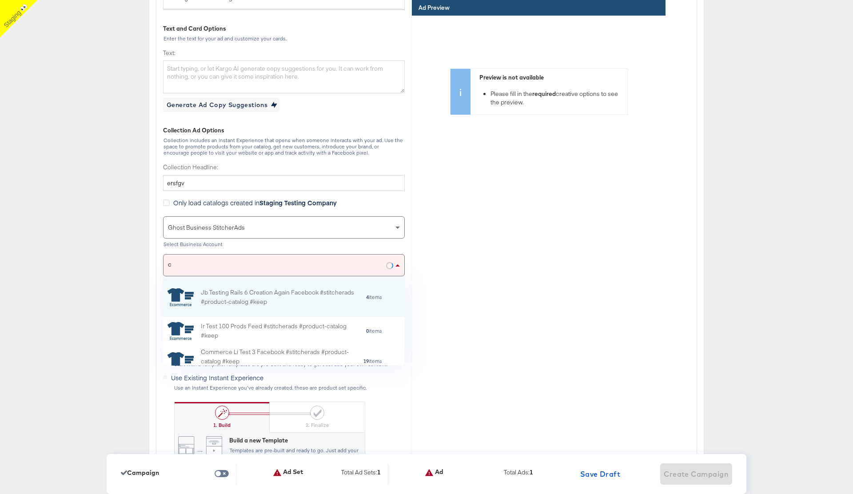
type input "cc"
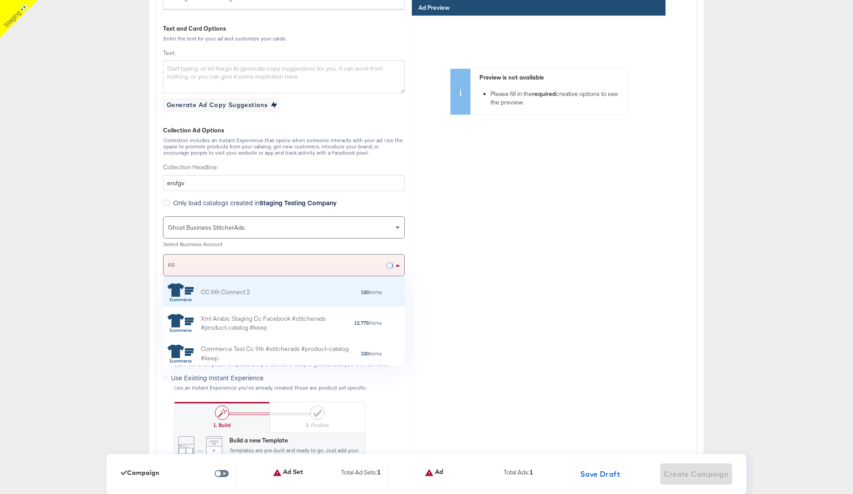
click at [241, 297] on div "CC 6th Connect 2" at bounding box center [209, 292] width 83 height 18
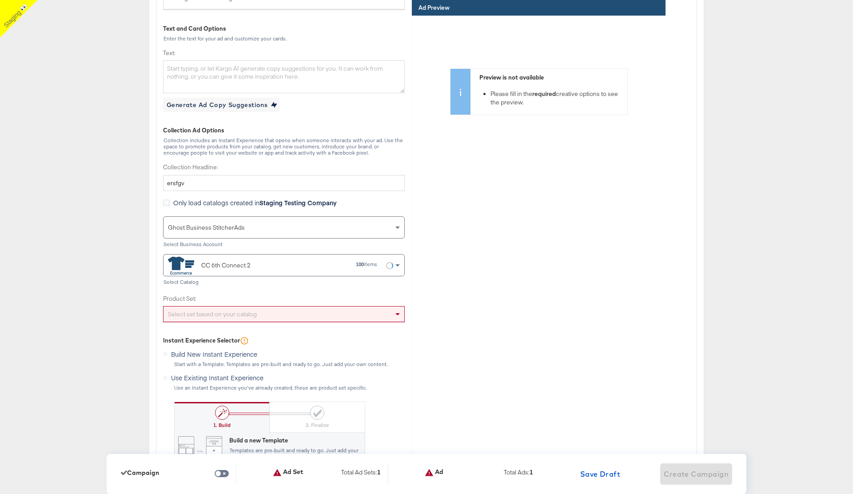
click at [211, 308] on div "Select set based on your catalog" at bounding box center [284, 314] width 241 height 15
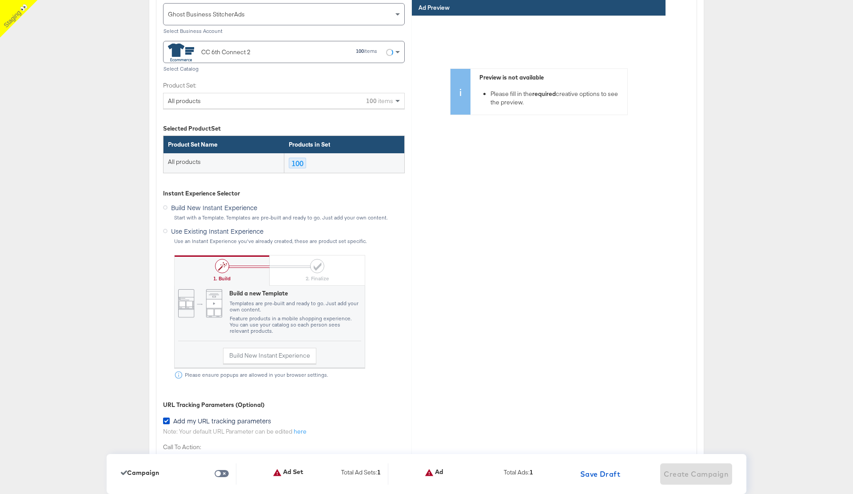
scroll to position [2588, 0]
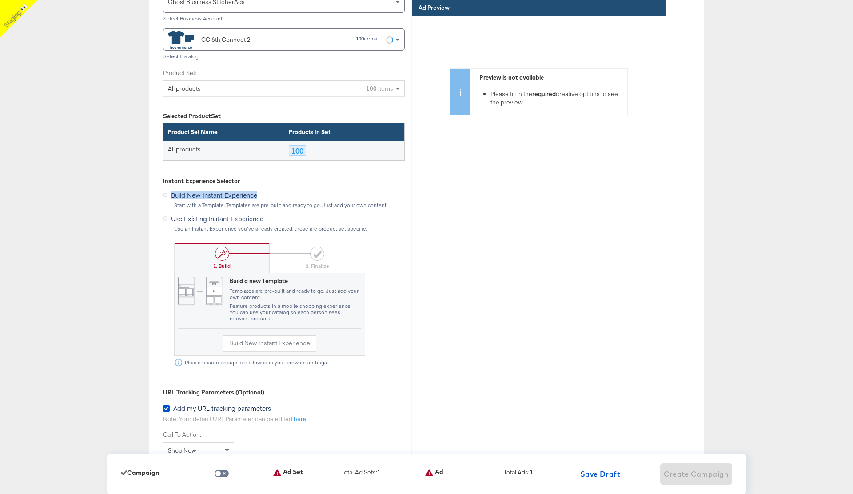
drag, startPoint x: 274, startPoint y: 196, endPoint x: 164, endPoint y: 193, distance: 109.8
click at [164, 193] on div "Build New Instant Experience Start with a Template. Templates are pre-built and…" at bounding box center [284, 198] width 242 height 20
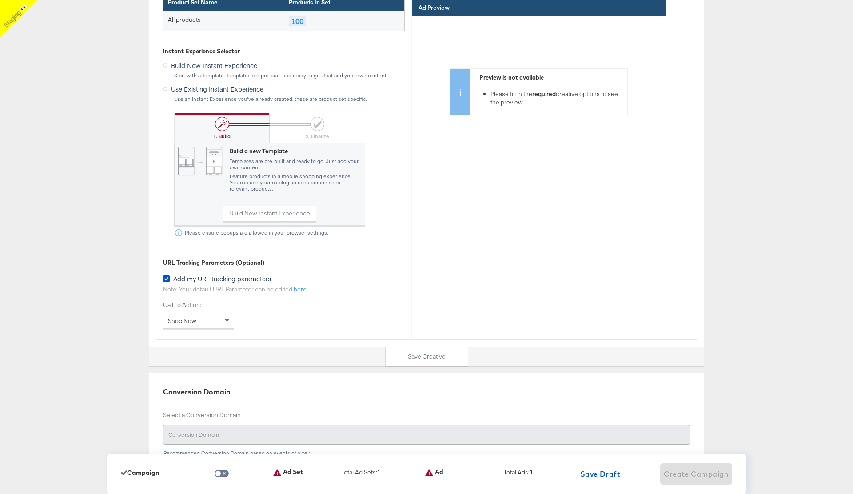
scroll to position [2752, 0]
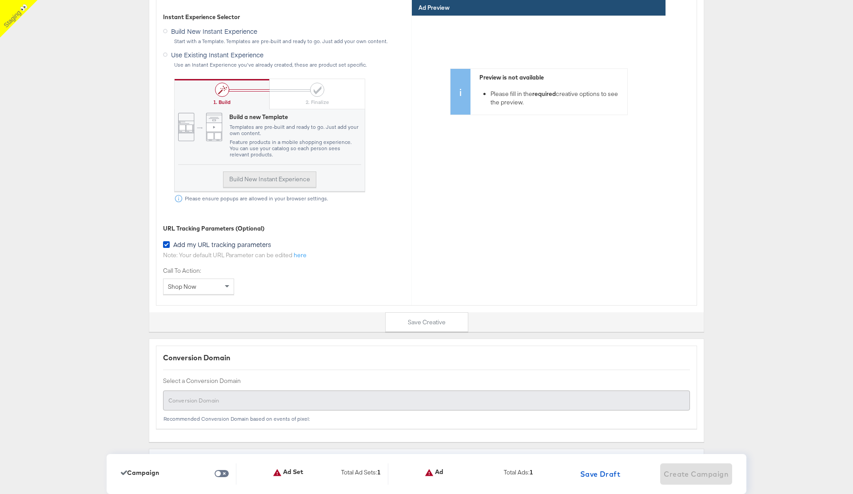
click at [268, 180] on button "Build New Instant Experience" at bounding box center [269, 180] width 93 height 16
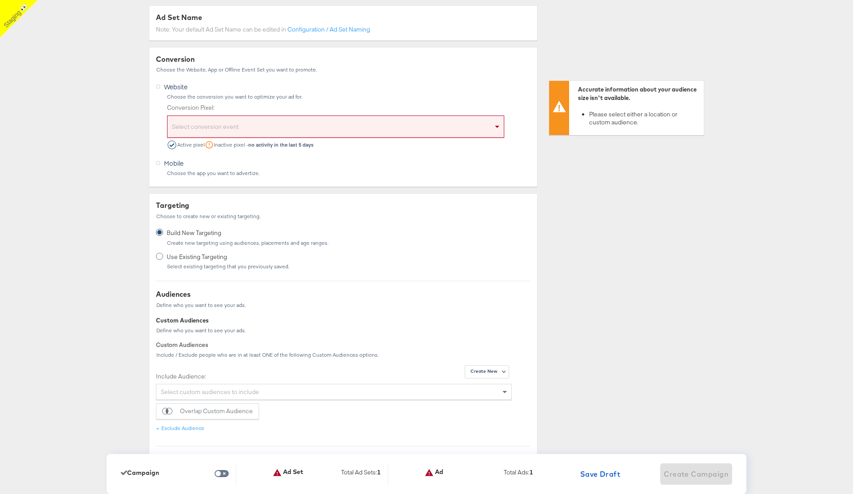
scroll to position [0, 0]
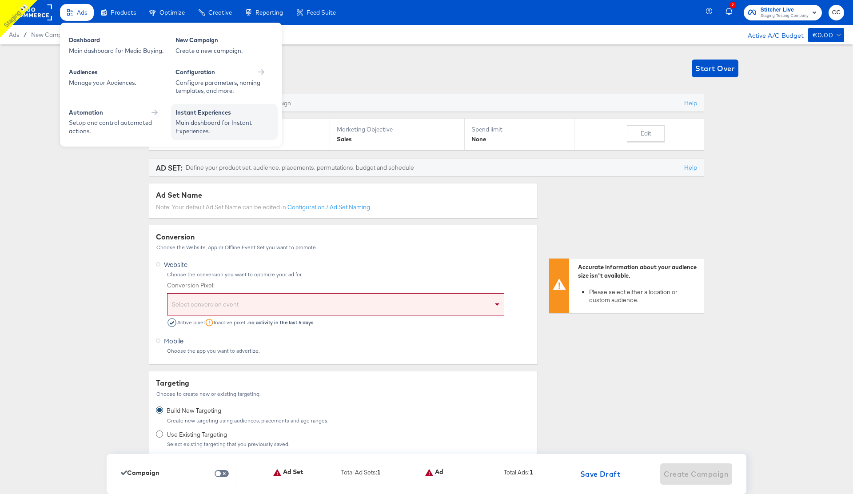
click at [214, 119] on div "Main dashboard for Instant Experiences." at bounding box center [225, 127] width 98 height 16
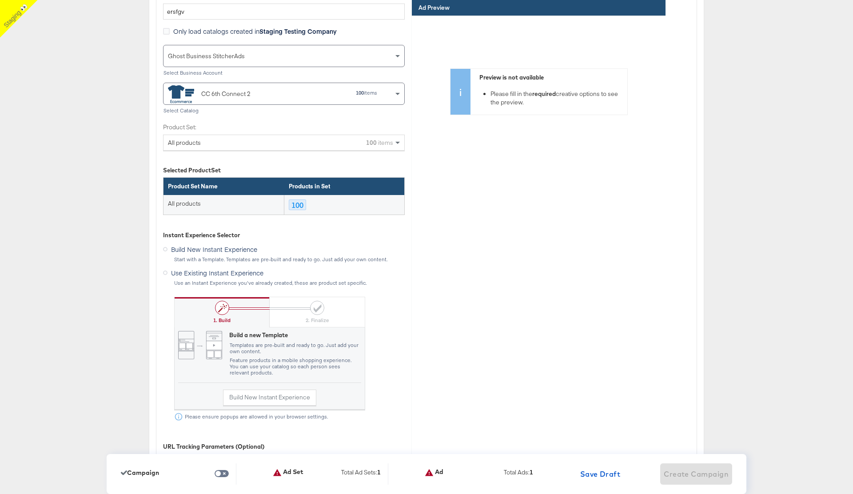
scroll to position [2633, 0]
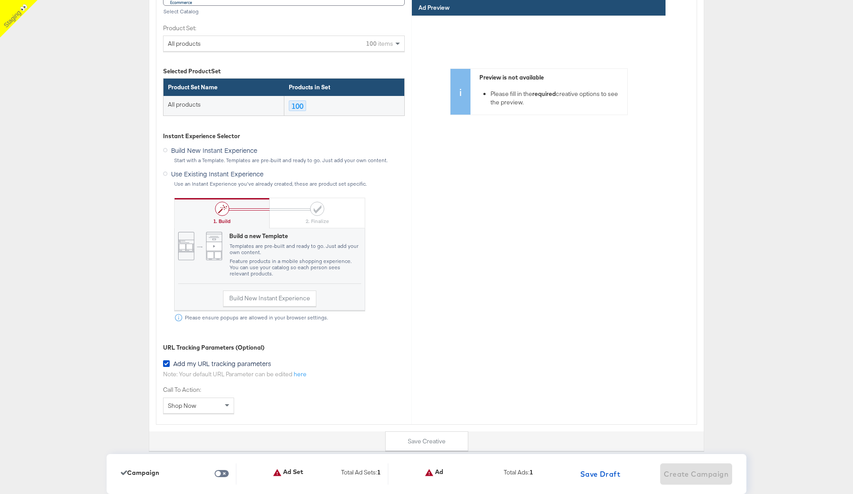
click at [165, 173] on icon at bounding box center [165, 174] width 4 height 4
click at [0, 0] on input "Use Existing Instant Experience" at bounding box center [0, 0] width 0 height 0
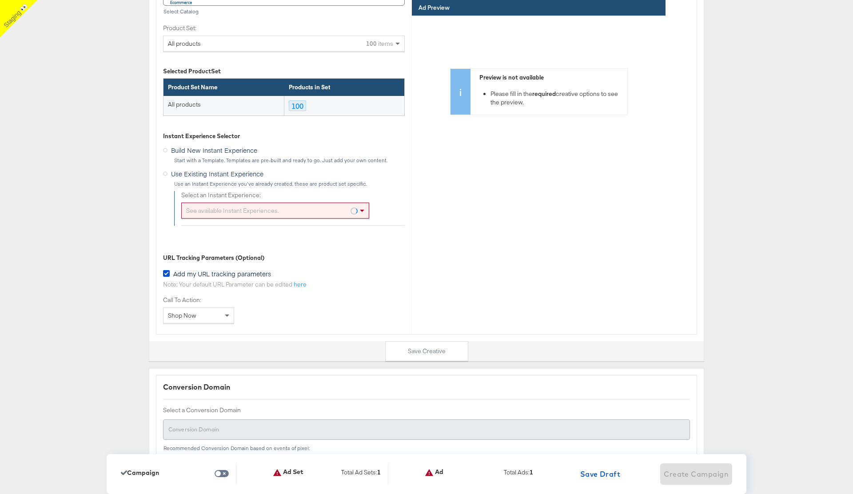
click at [291, 211] on div "See available Instant Experiences." at bounding box center [275, 210] width 187 height 15
drag, startPoint x: 260, startPoint y: 149, endPoint x: 173, endPoint y: 144, distance: 87.3
click at [173, 144] on label "Build New Instant Experience" at bounding box center [212, 149] width 98 height 11
click at [260, 211] on div "See available Instant Experiences." at bounding box center [275, 210] width 187 height 15
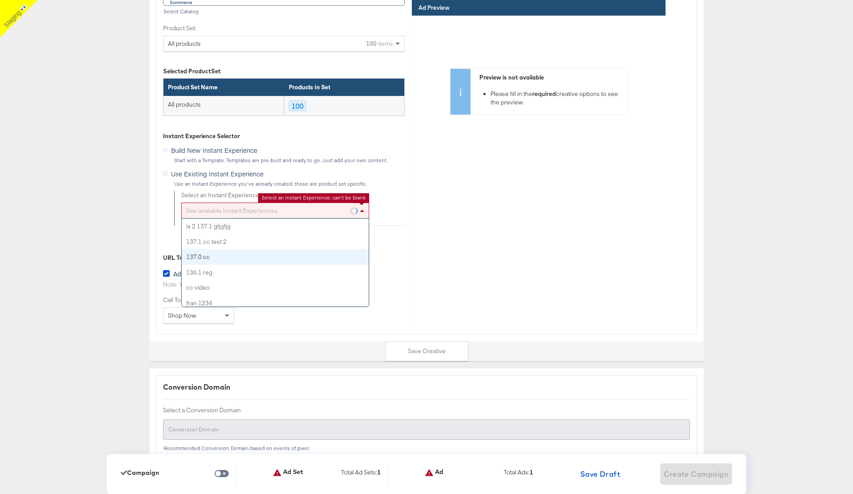
scroll to position [31, 0]
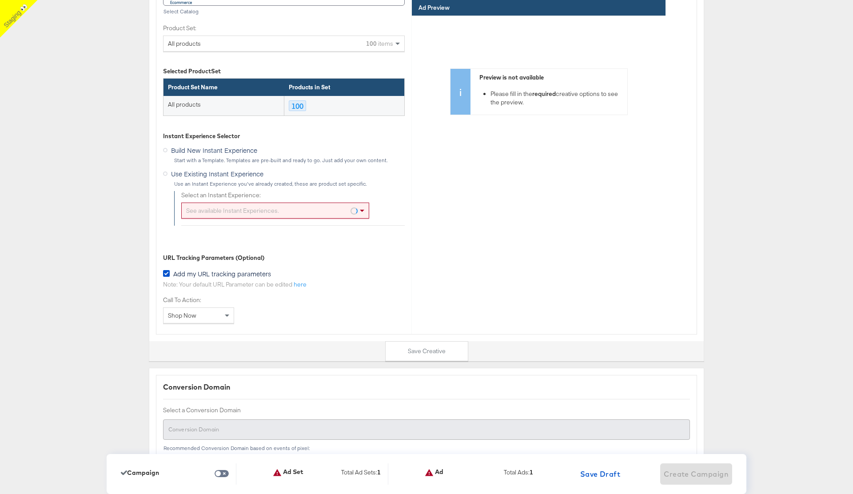
click at [166, 152] on icon at bounding box center [165, 150] width 4 height 4
click at [0, 0] on input "Build New Instant Experience" at bounding box center [0, 0] width 0 height 0
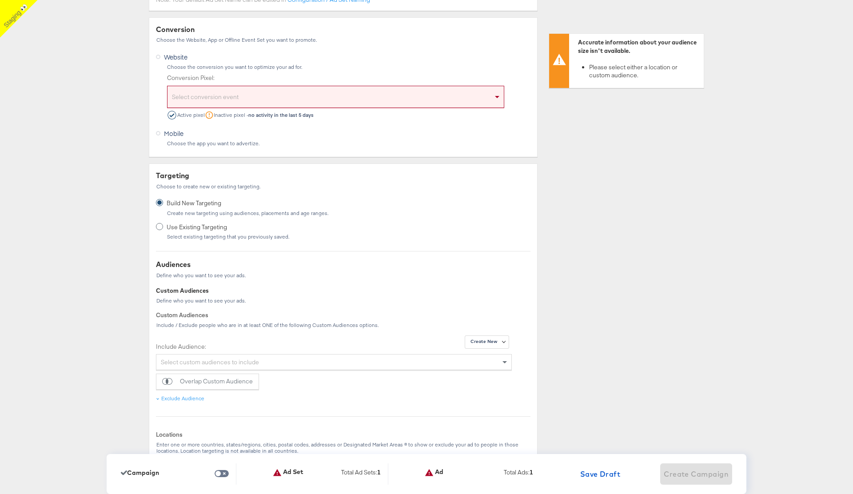
scroll to position [0, 0]
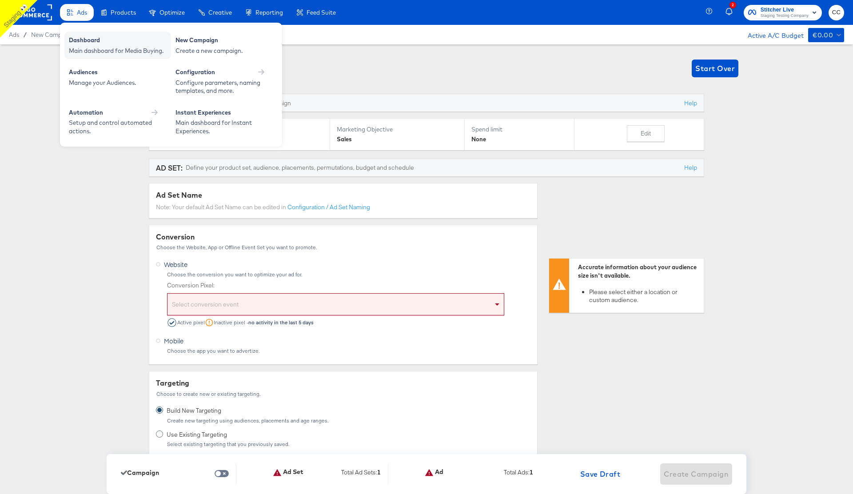
click at [109, 49] on div "Main dashboard for Media Buying." at bounding box center [118, 51] width 98 height 8
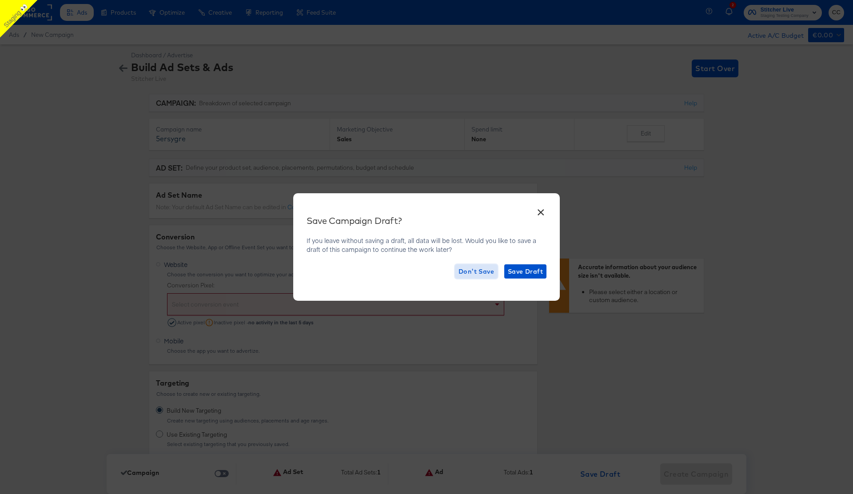
click at [479, 273] on span "Don't Save" at bounding box center [477, 271] width 36 height 11
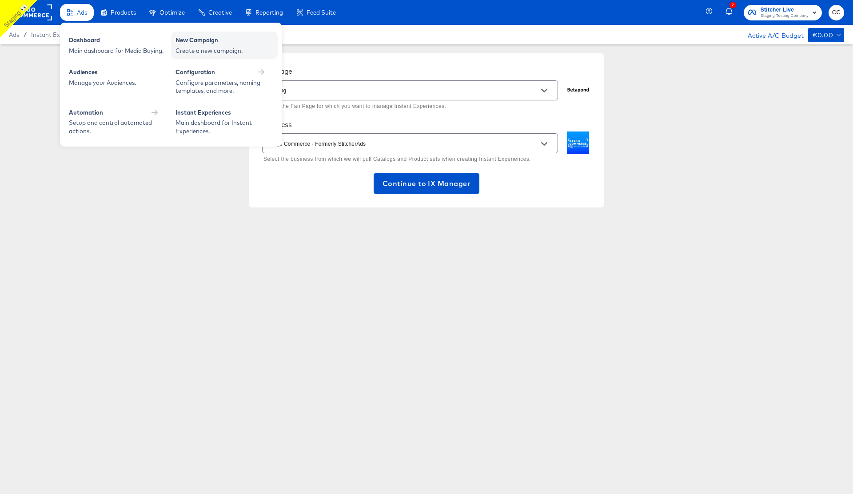
click at [205, 50] on div "Create a new campaign." at bounding box center [225, 51] width 98 height 8
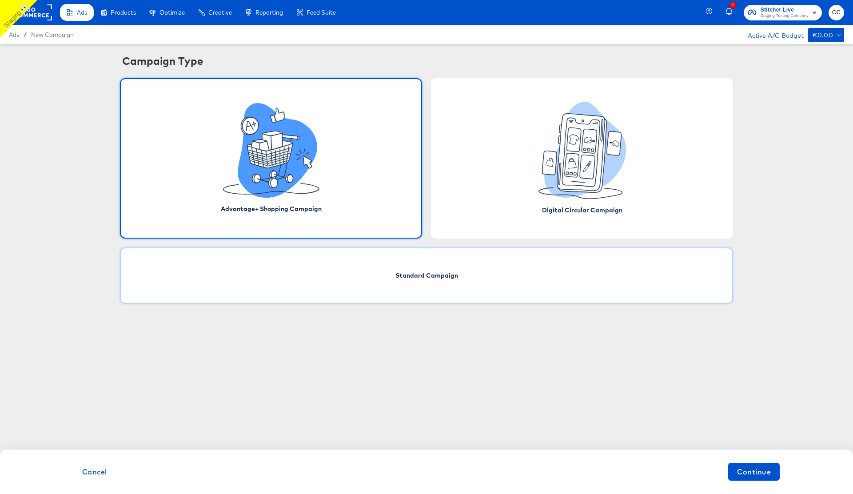
click at [422, 279] on span "Standard Campaign" at bounding box center [426, 275] width 63 height 9
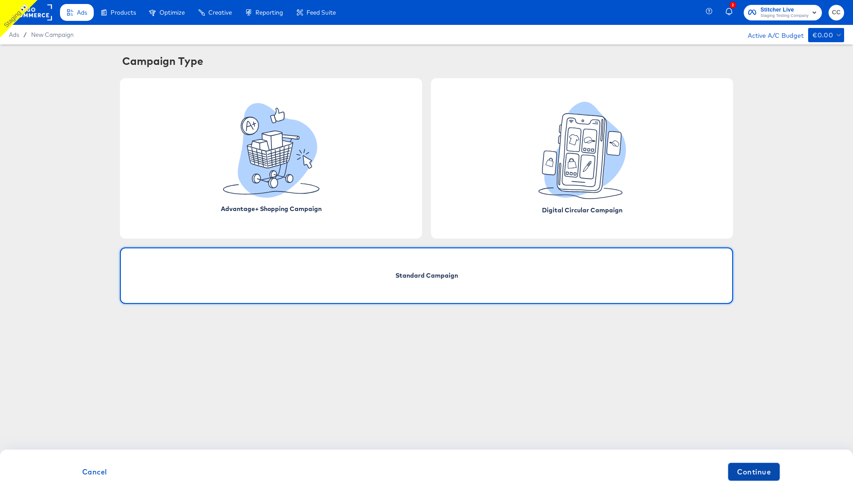
click at [750, 471] on span "Continue" at bounding box center [754, 472] width 34 height 12
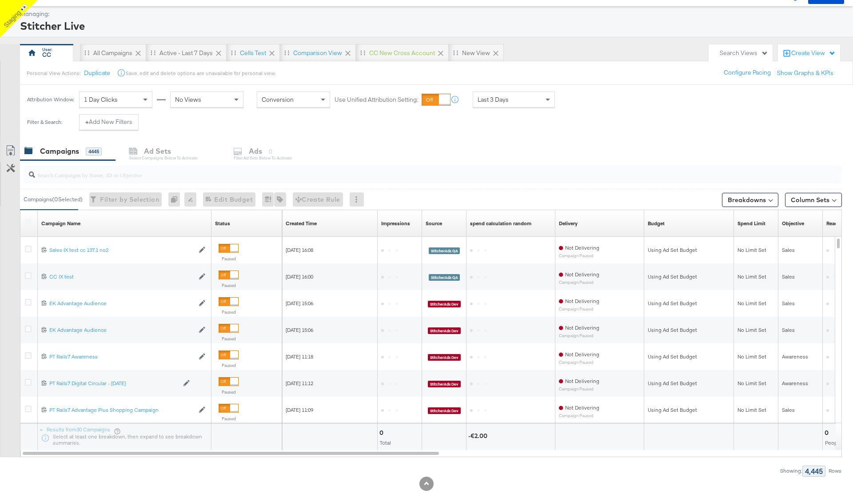
scroll to position [60, 0]
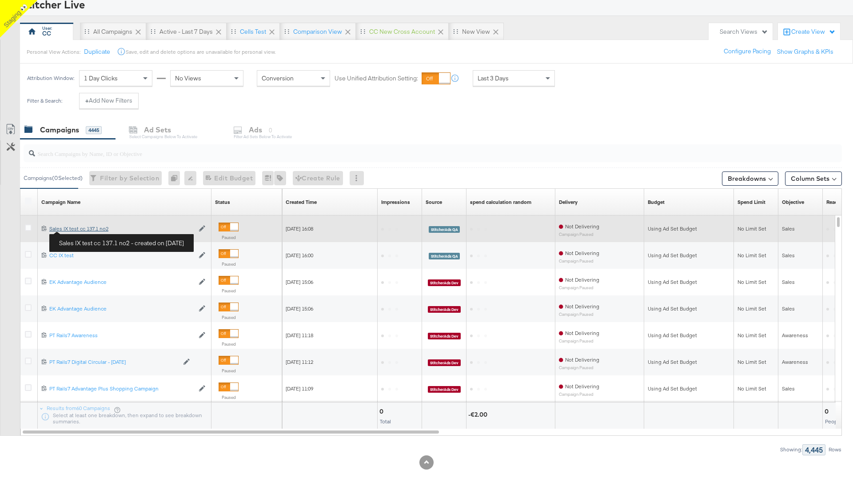
click at [80, 232] on link "Sales IX test cc 137.1 no2 Sales IX test cc 137.1 no2" at bounding box center [121, 229] width 145 height 8
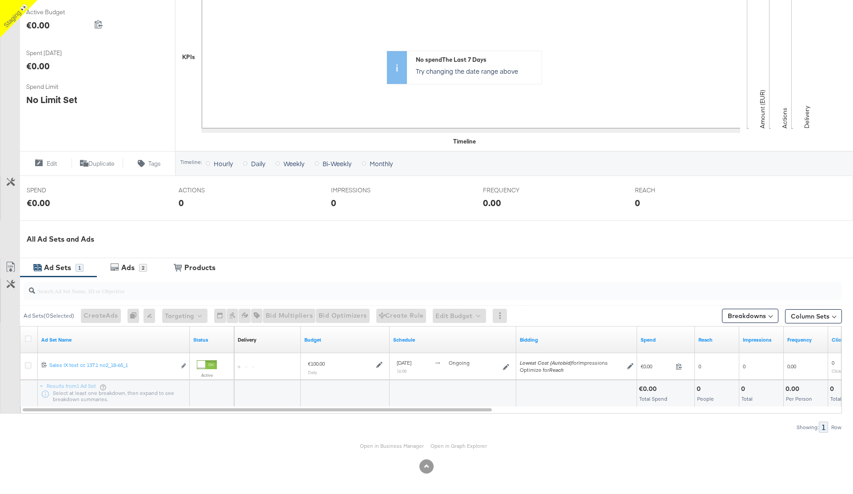
scroll to position [184, 0]
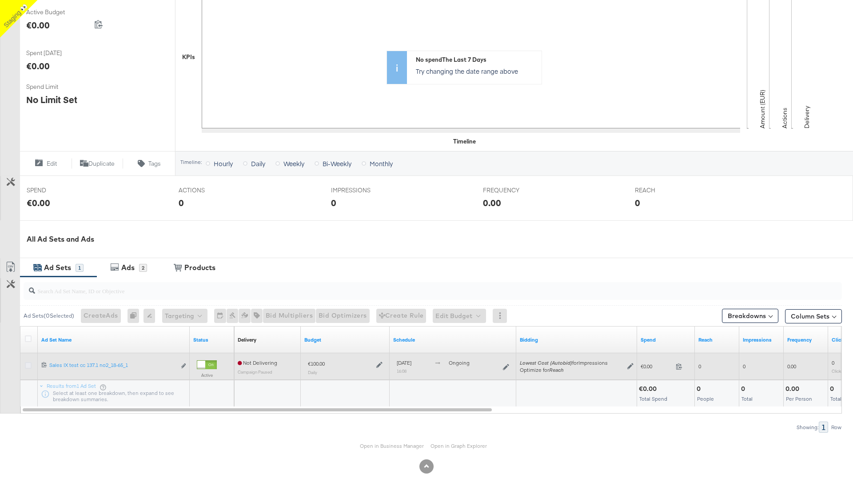
click at [28, 364] on icon at bounding box center [28, 365] width 7 height 7
click at [0, 0] on input "checkbox" at bounding box center [0, 0] width 0 height 0
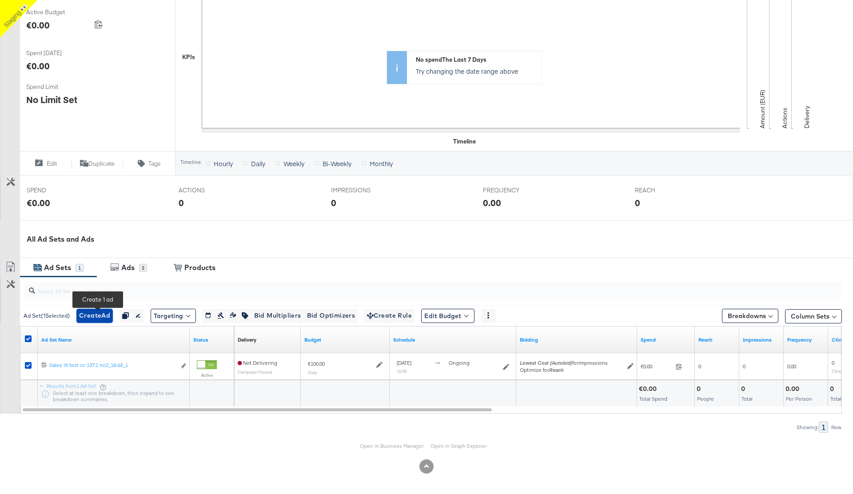
click at [98, 318] on span "Create Ad" at bounding box center [94, 315] width 31 height 11
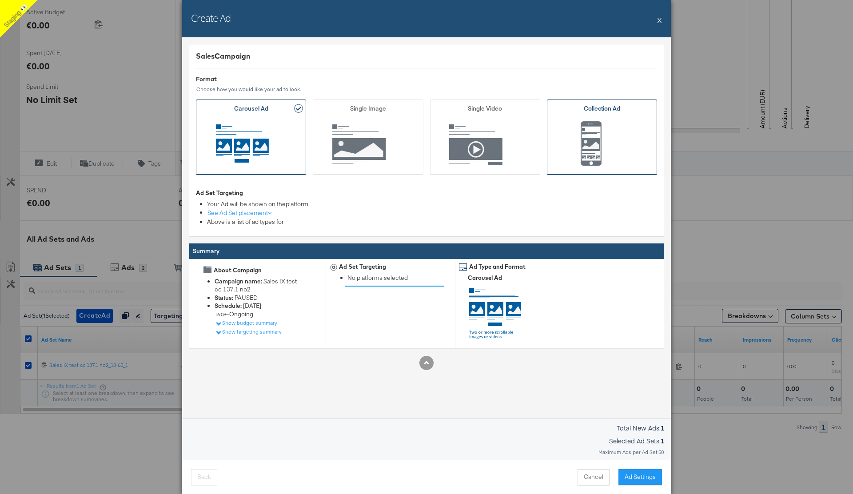
click at [619, 142] on span "Ad Format" at bounding box center [602, 144] width 83 height 49
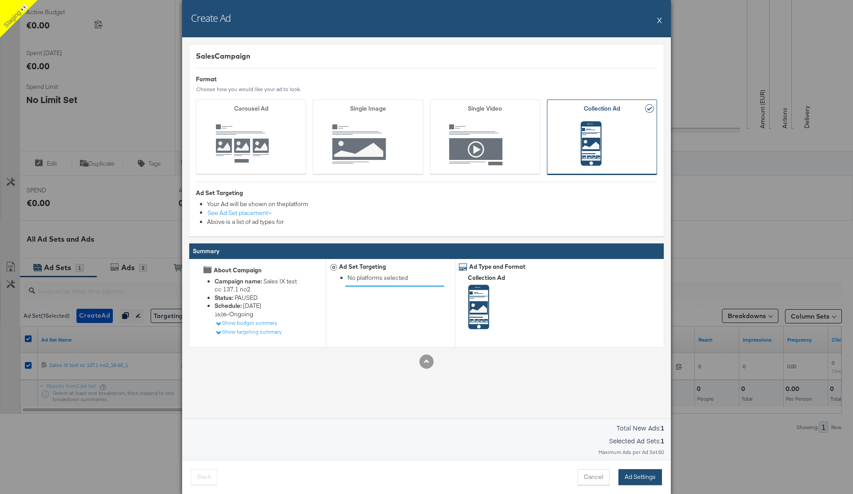
click at [636, 473] on button "Ad Settings" at bounding box center [641, 477] width 44 height 16
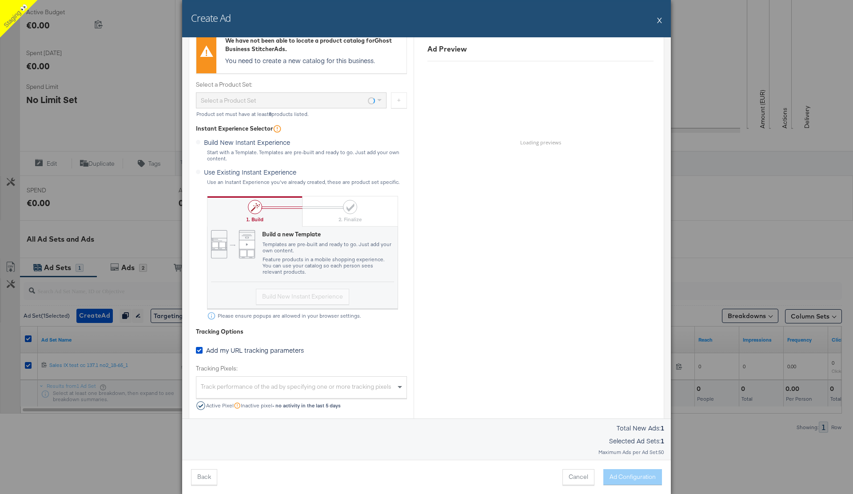
scroll to position [395, 0]
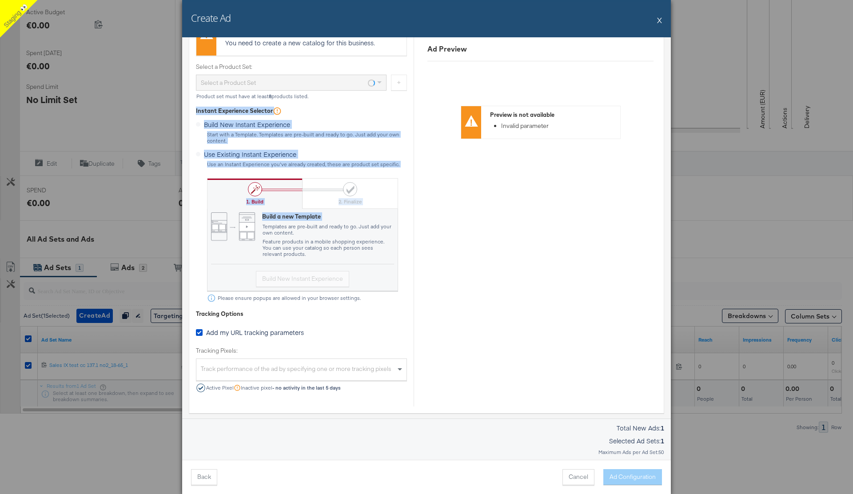
drag, startPoint x: 196, startPoint y: 108, endPoint x: 337, endPoint y: 236, distance: 190.6
click at [336, 234] on div "Instant Experience Selector Build New Instant Experience Start with a Template.…" at bounding box center [301, 205] width 211 height 196
click at [390, 102] on div "Ad Settings Identity Choose the pages and tracking options for your ads. Select…" at bounding box center [301, 31] width 211 height 751
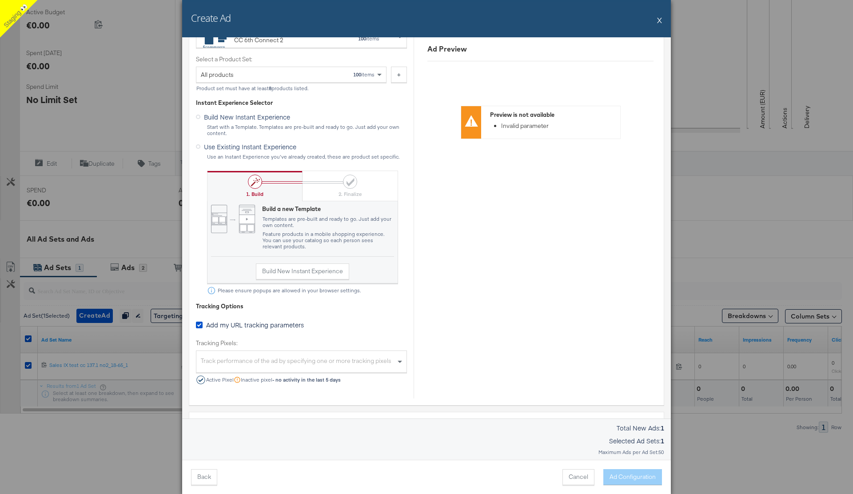
scroll to position [144, 0]
